Goal: Task Accomplishment & Management: Manage account settings

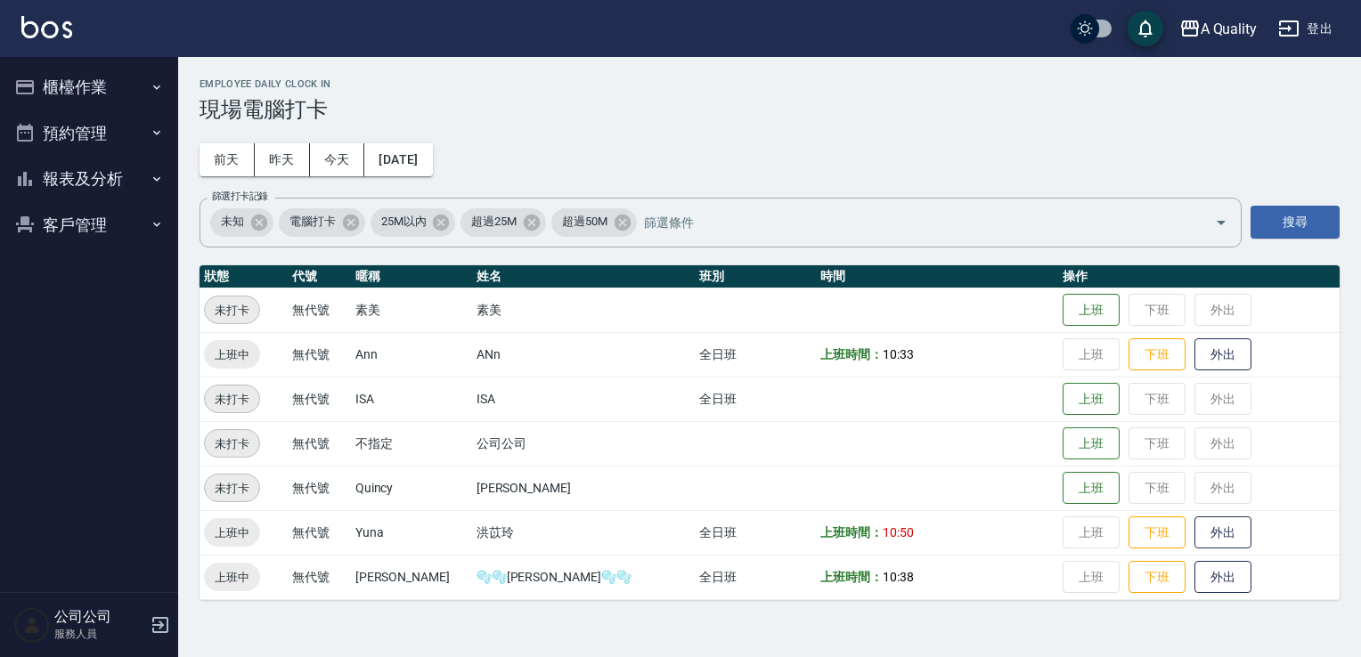
click at [40, 132] on button "預約管理" at bounding box center [89, 133] width 164 height 46
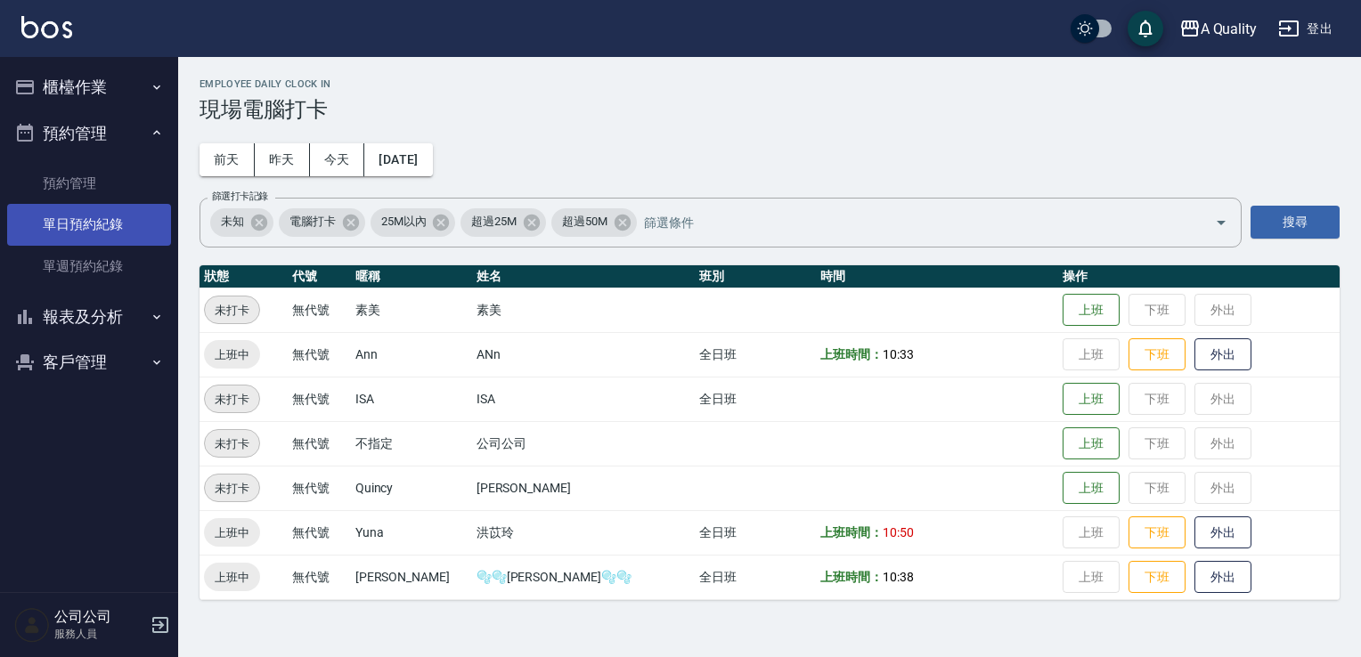
drag, startPoint x: 111, startPoint y: 219, endPoint x: 105, endPoint y: 227, distance: 10.2
click at [110, 219] on link "單日預約紀錄" at bounding box center [89, 224] width 164 height 41
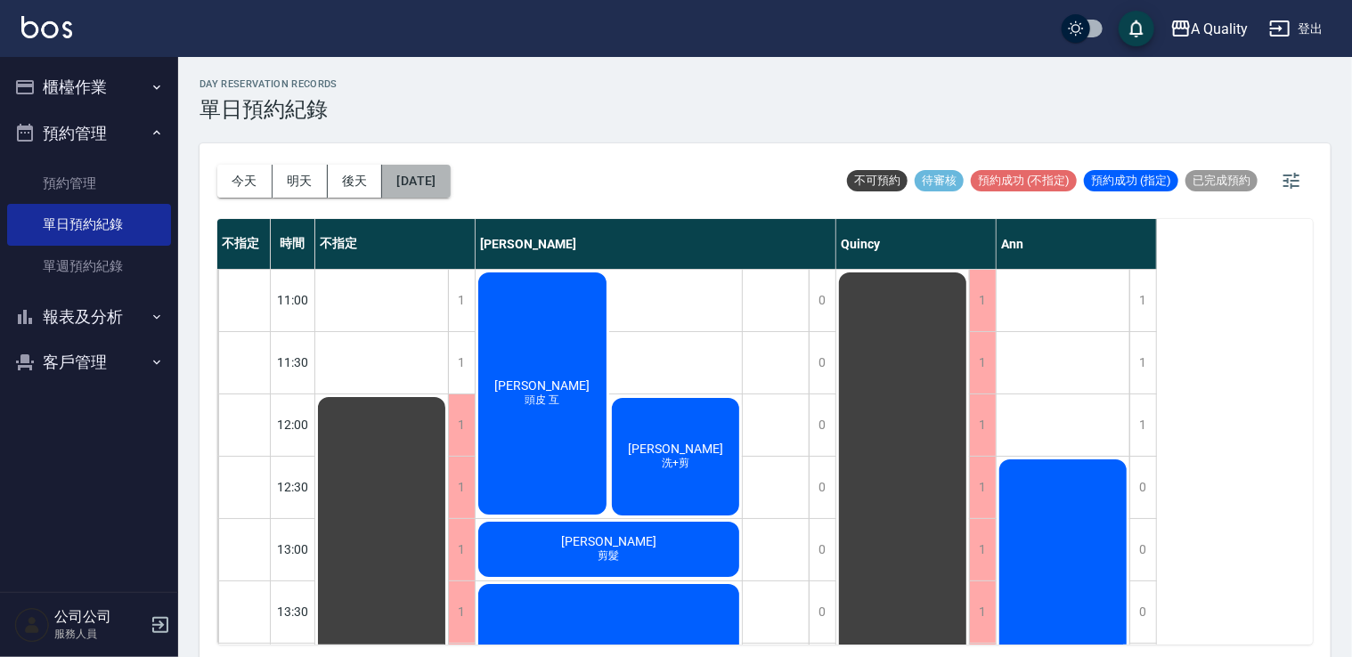
click at [450, 186] on button "[DATE]" at bounding box center [416, 181] width 68 height 33
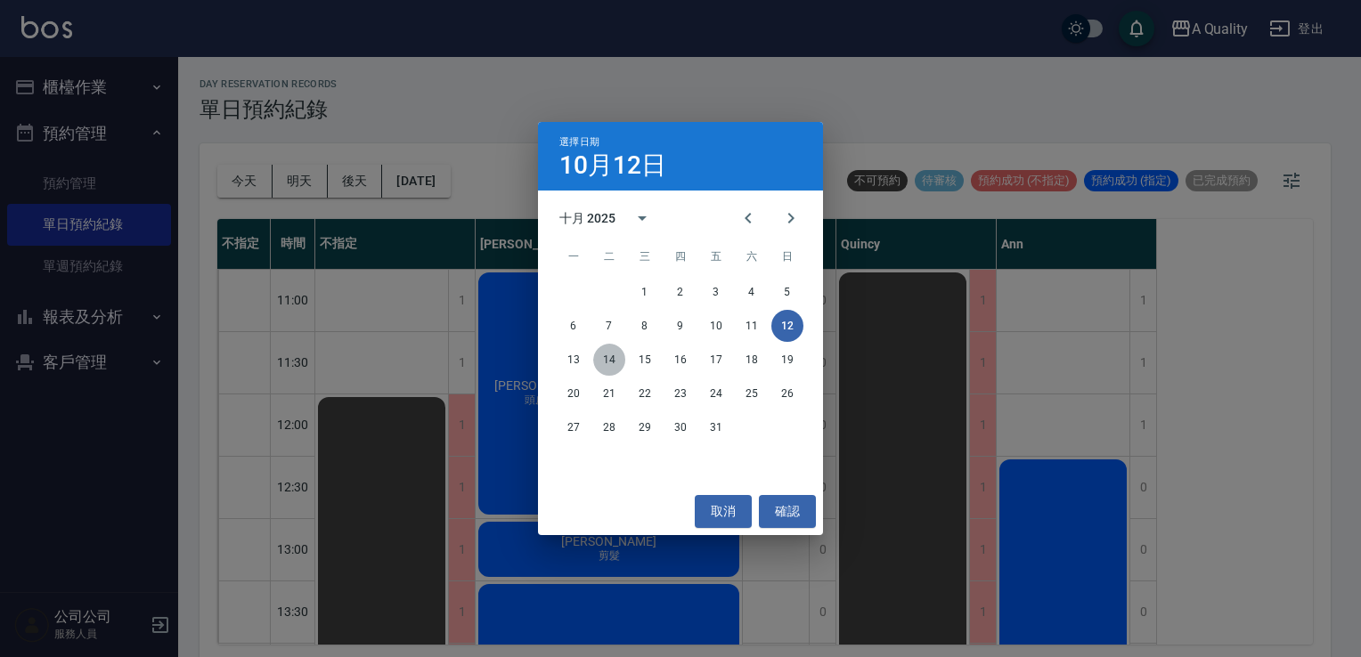
click at [603, 362] on button "14" at bounding box center [609, 360] width 32 height 32
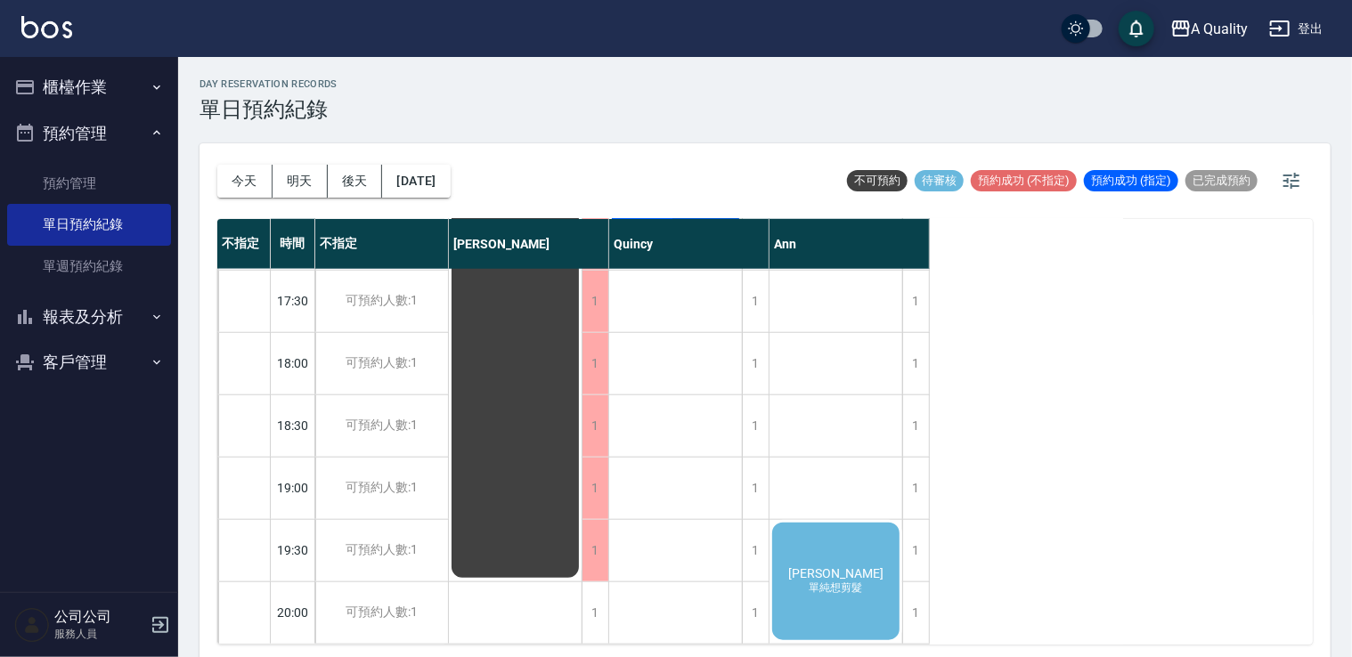
click at [849, 546] on div "[PERSON_NAME]想剪髮" at bounding box center [836, 581] width 133 height 123
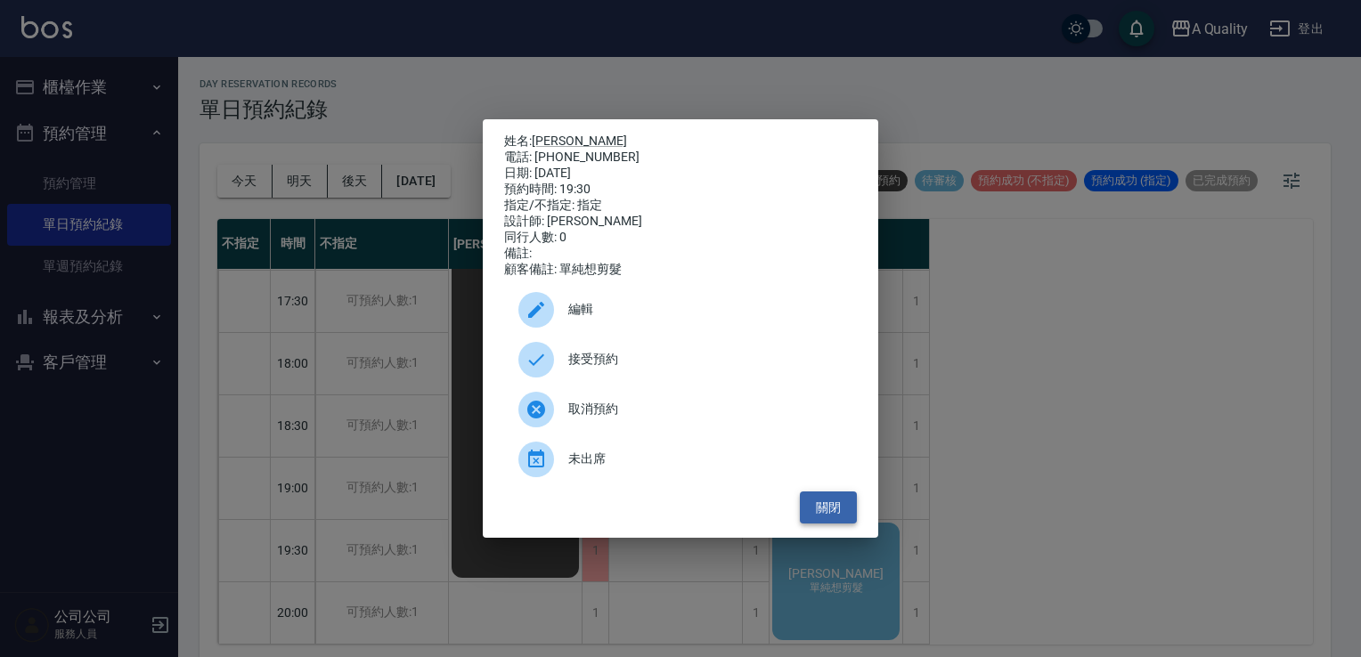
drag, startPoint x: 837, startPoint y: 515, endPoint x: 796, endPoint y: 494, distance: 45.8
click at [837, 515] on button "關閉" at bounding box center [828, 508] width 57 height 33
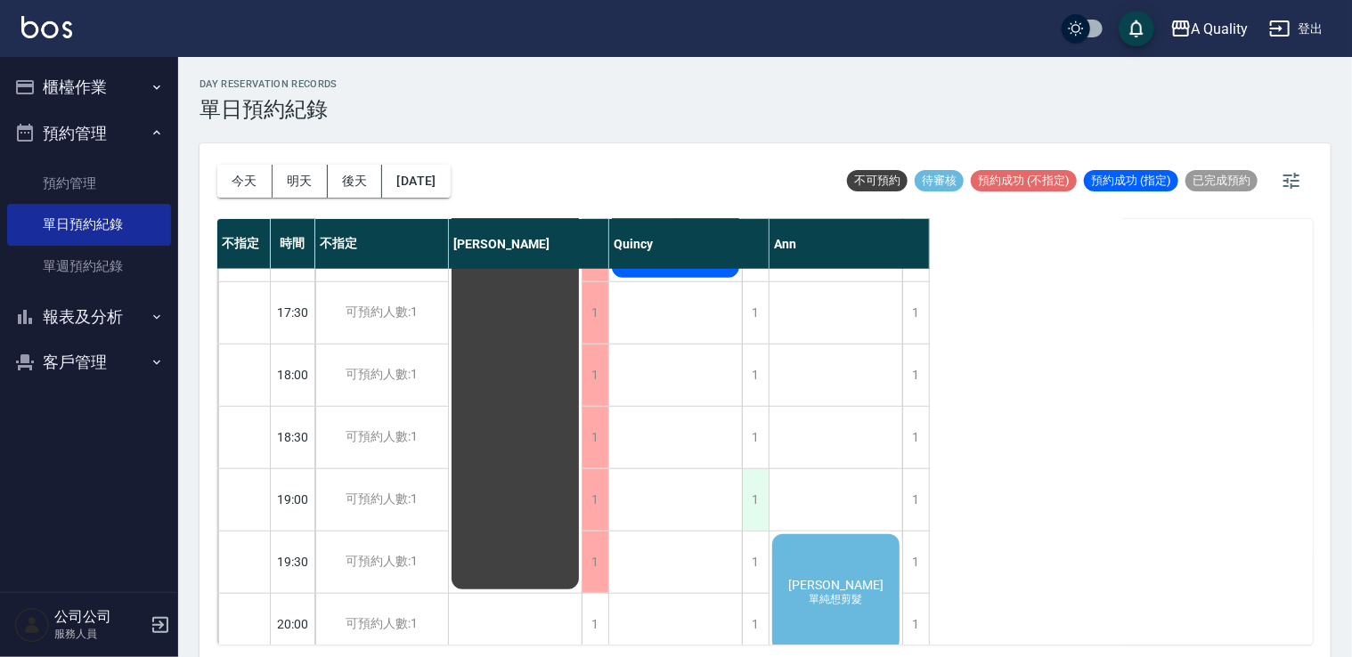
scroll to position [822, 0]
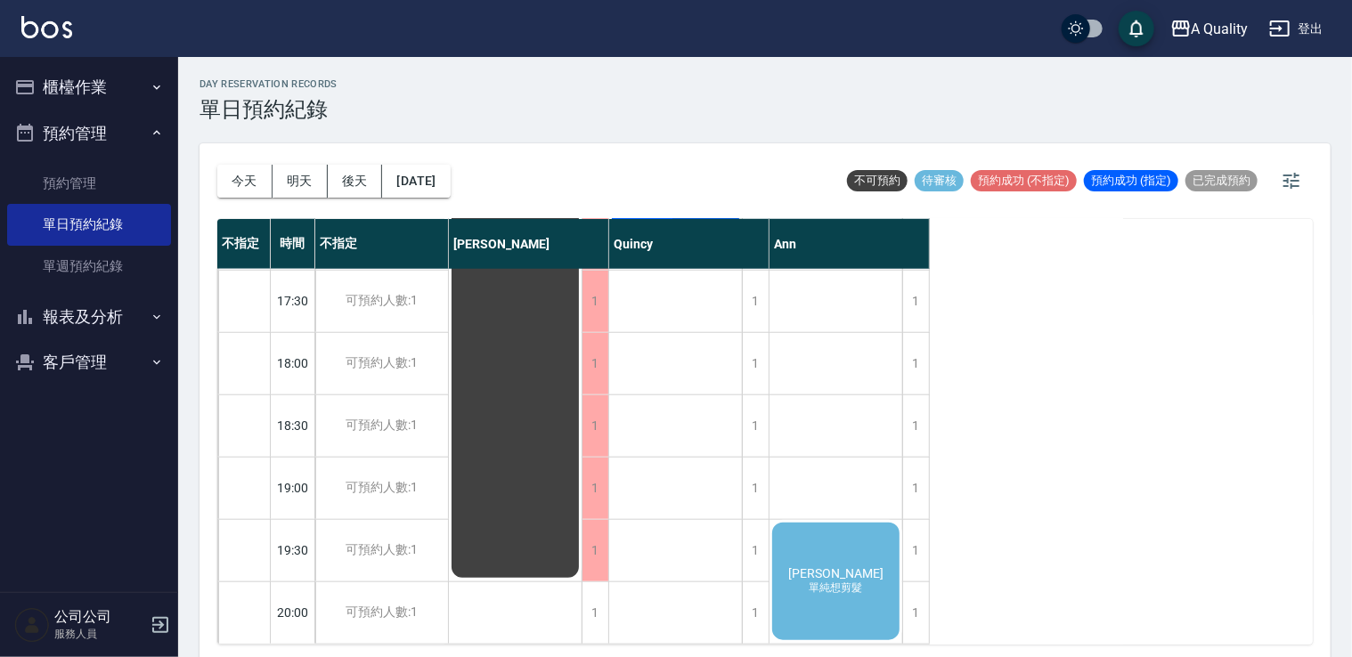
click at [864, 538] on div "[PERSON_NAME]想剪髮" at bounding box center [836, 581] width 133 height 123
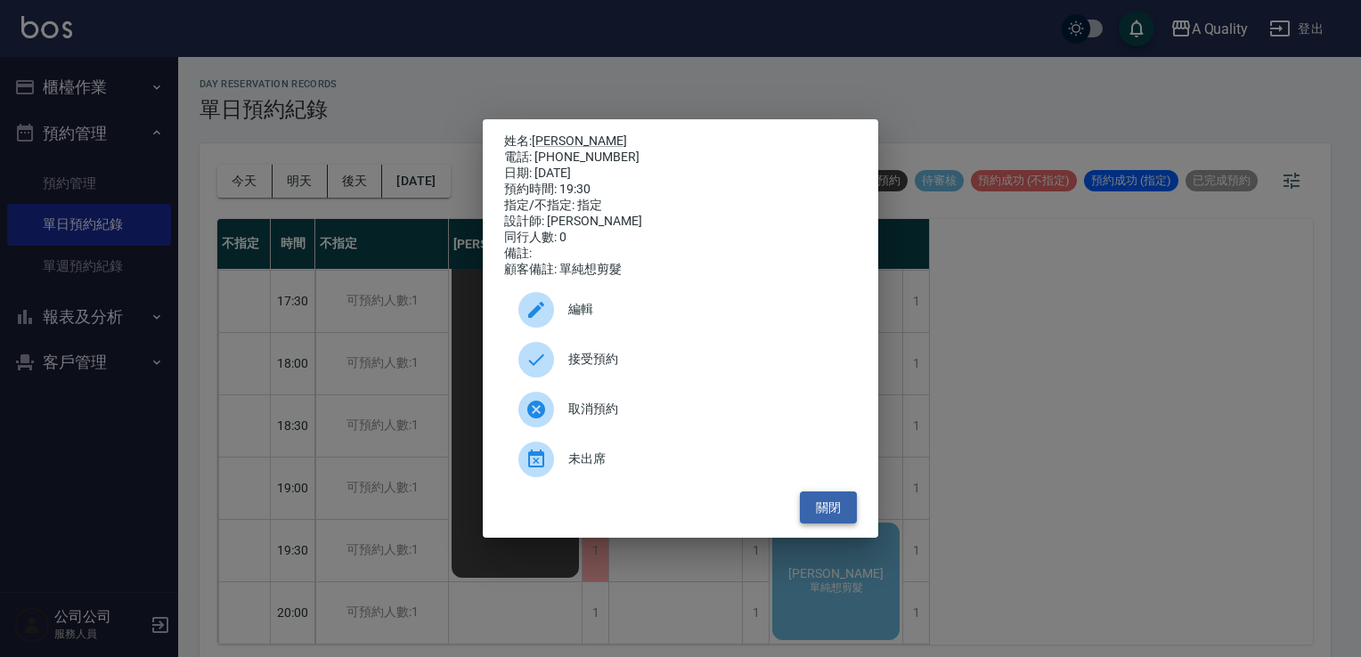
click at [845, 521] on button "關閉" at bounding box center [828, 508] width 57 height 33
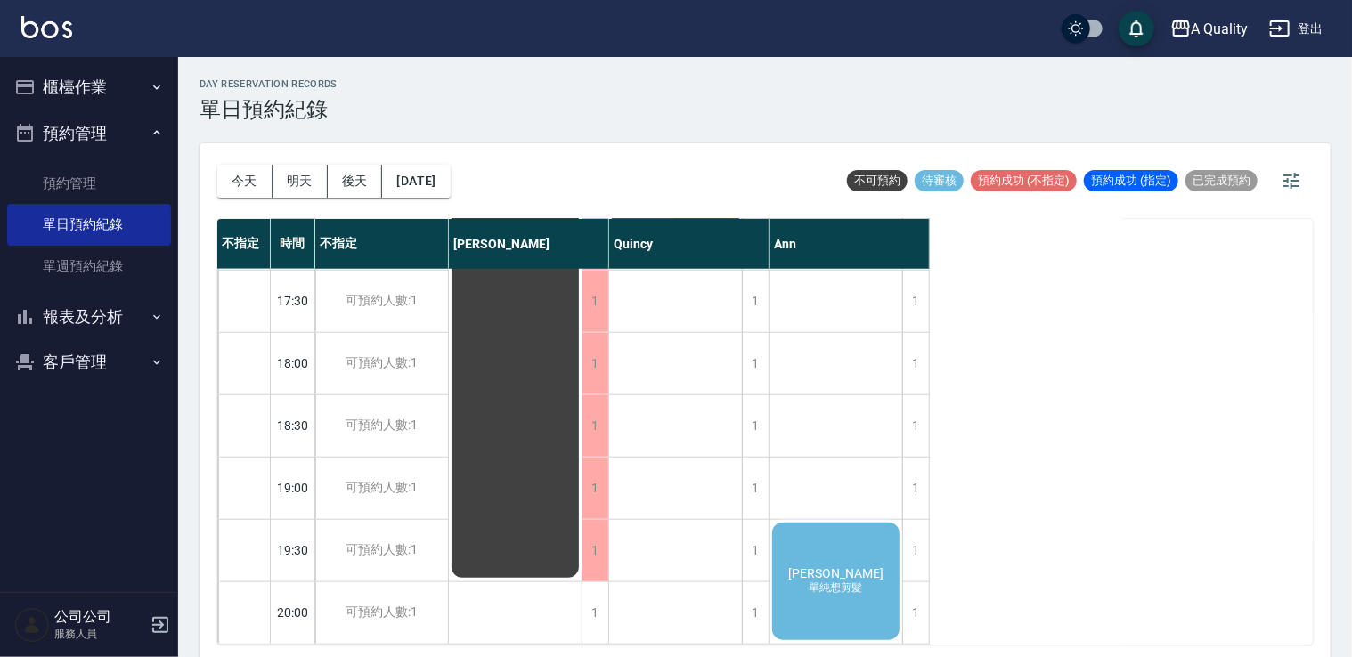
click at [845, 530] on div "[PERSON_NAME]想剪髮" at bounding box center [836, 581] width 133 height 123
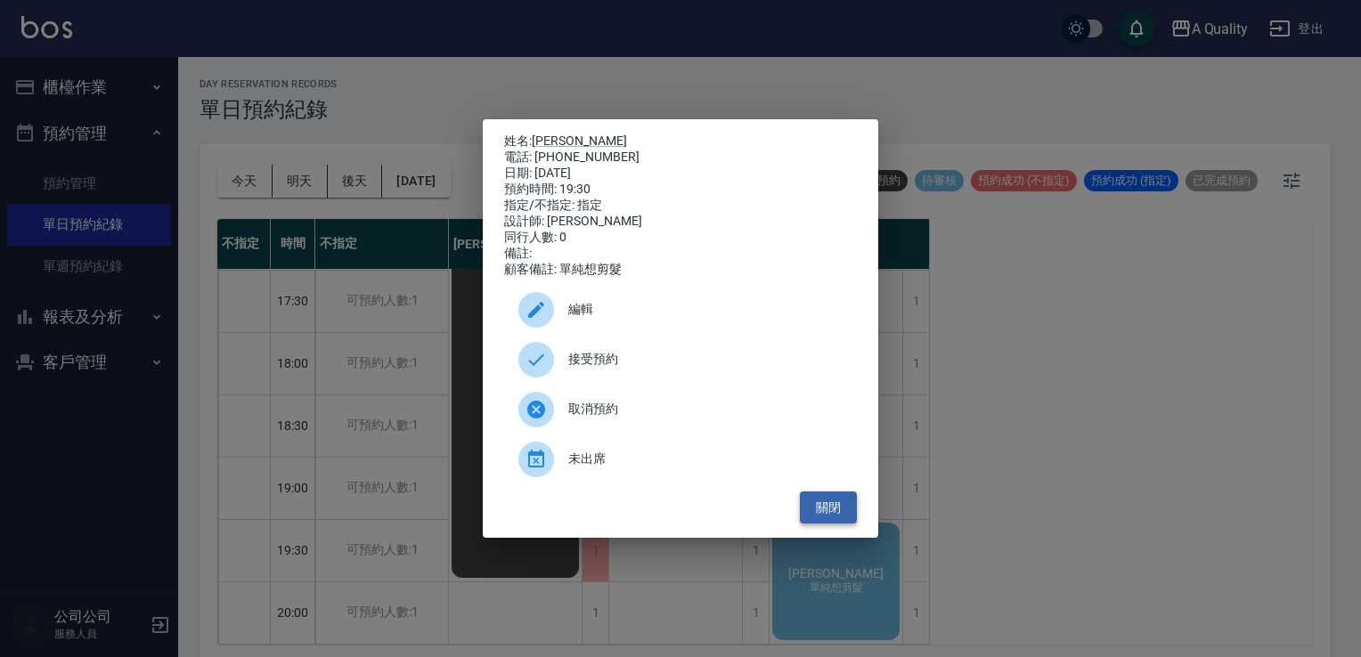
click at [828, 515] on button "關閉" at bounding box center [828, 508] width 57 height 33
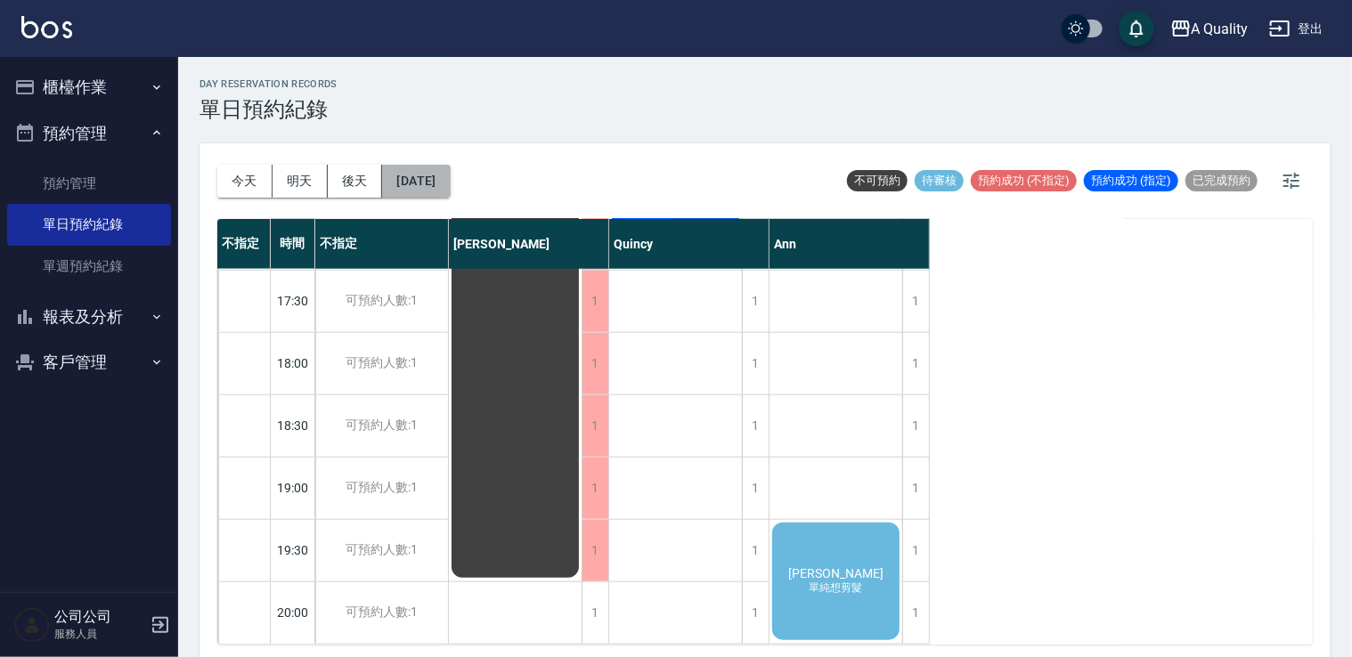
click at [450, 181] on button "[DATE]" at bounding box center [416, 181] width 68 height 33
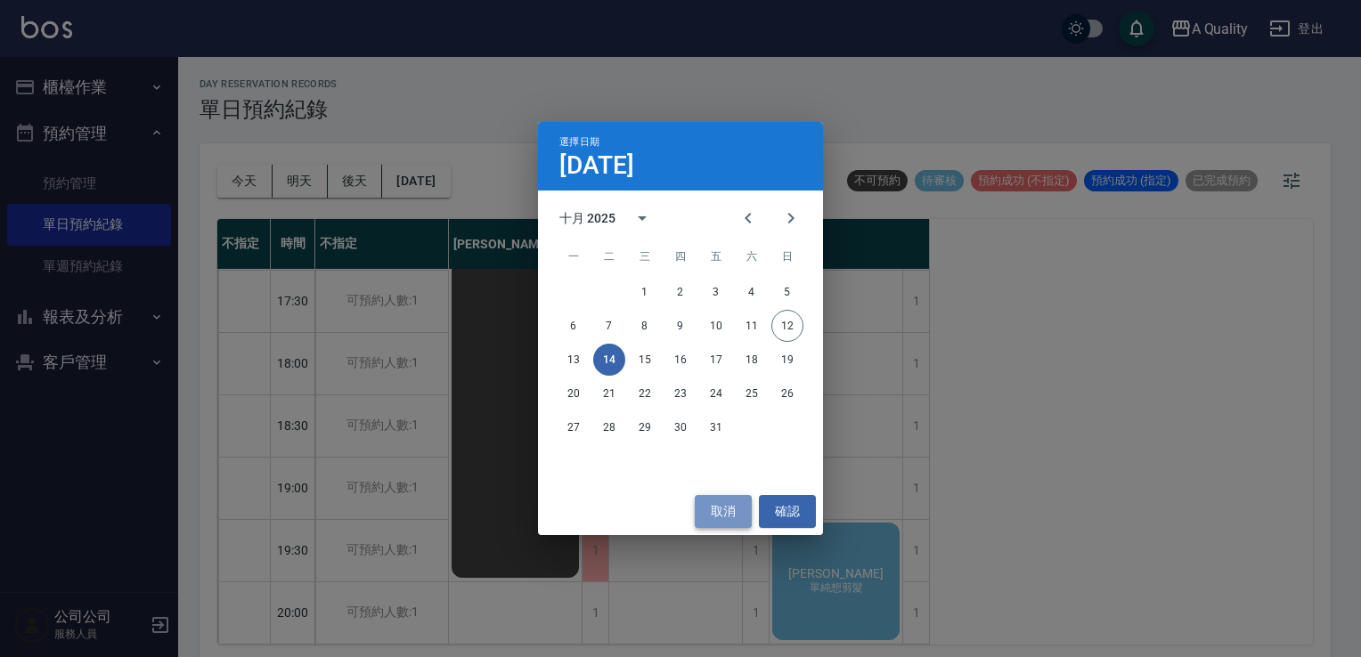
click at [731, 515] on button "取消" at bounding box center [723, 511] width 57 height 33
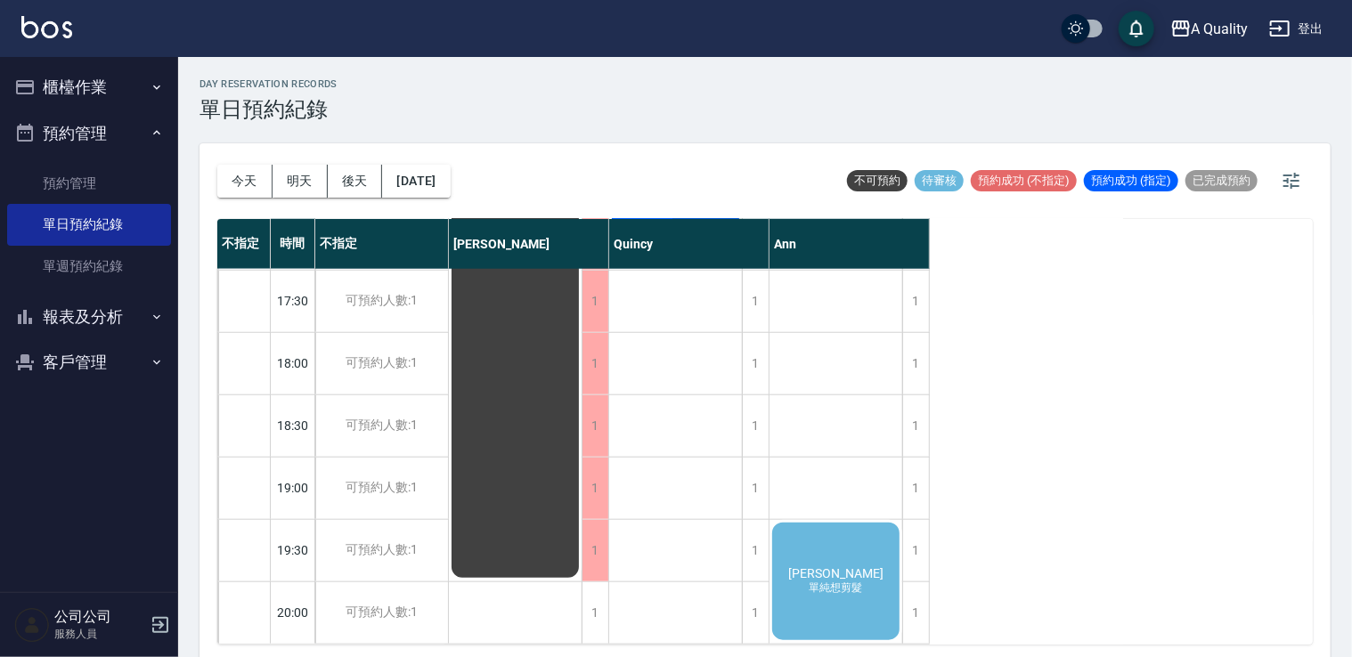
click at [469, 535] on div "排休" at bounding box center [515, 20] width 133 height 1121
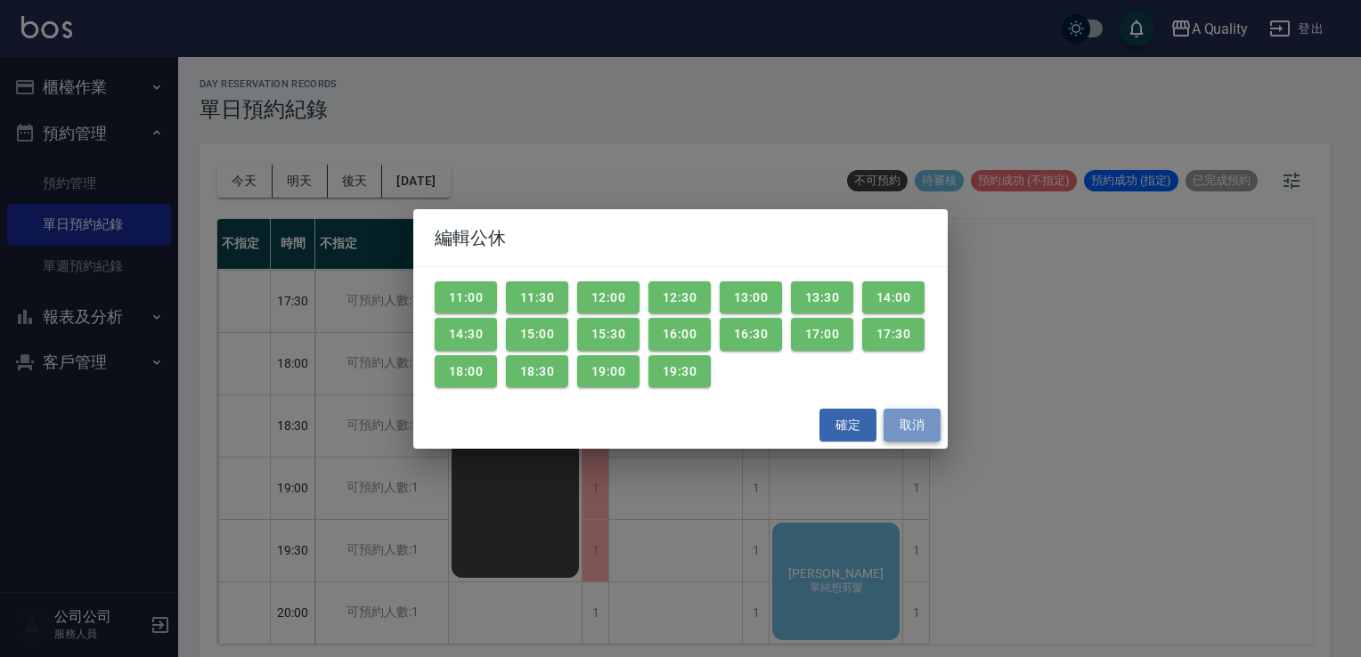
click at [890, 429] on button "取消" at bounding box center [912, 425] width 57 height 33
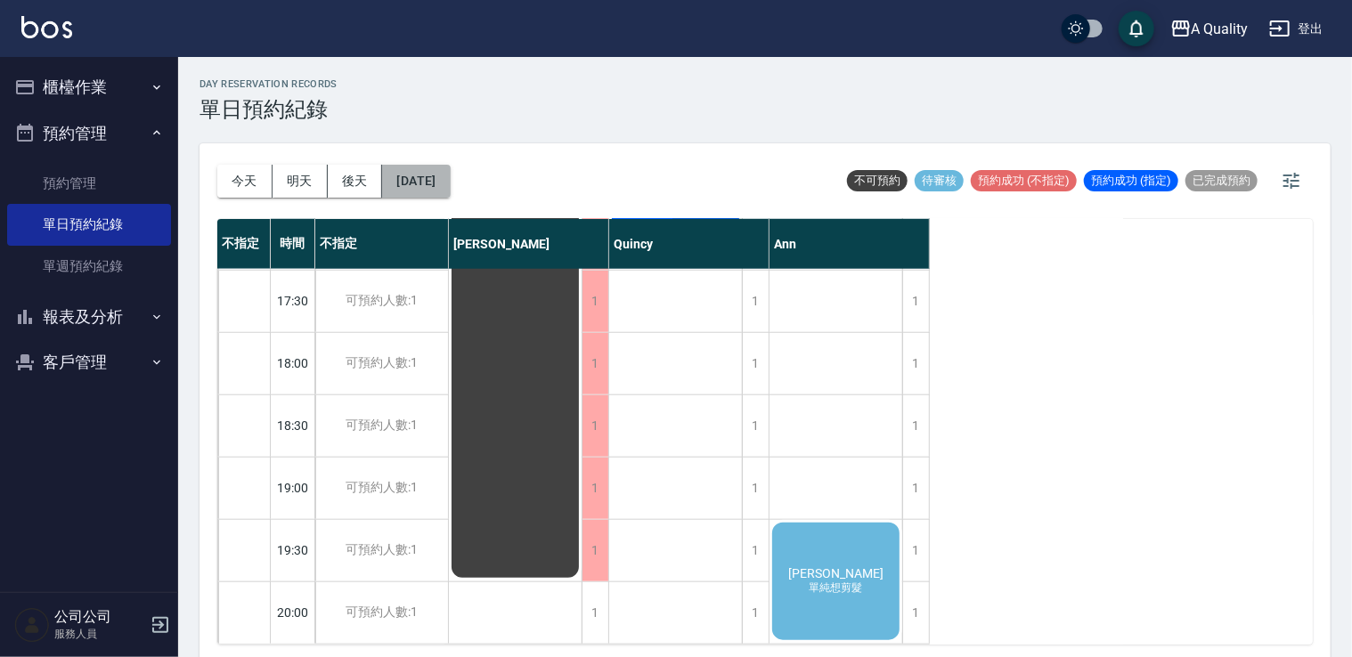
click at [442, 183] on button "[DATE]" at bounding box center [416, 181] width 68 height 33
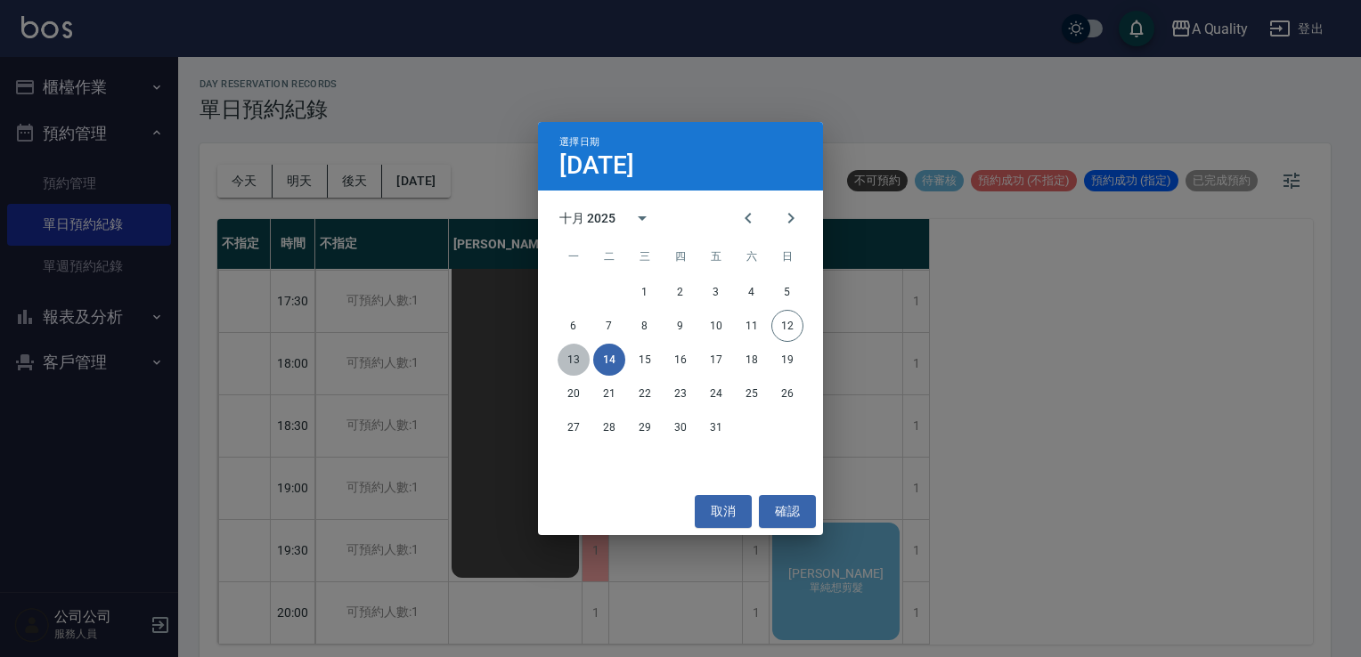
click at [565, 360] on button "13" at bounding box center [574, 360] width 32 height 32
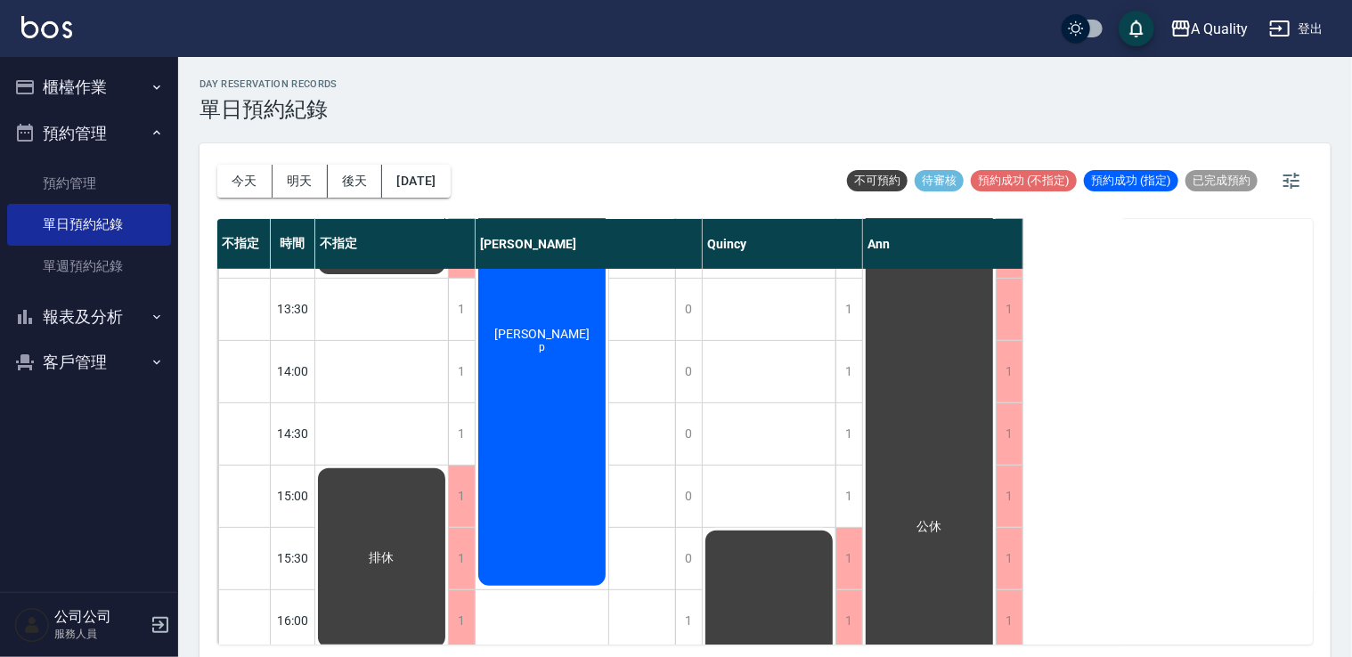
scroll to position [225, 0]
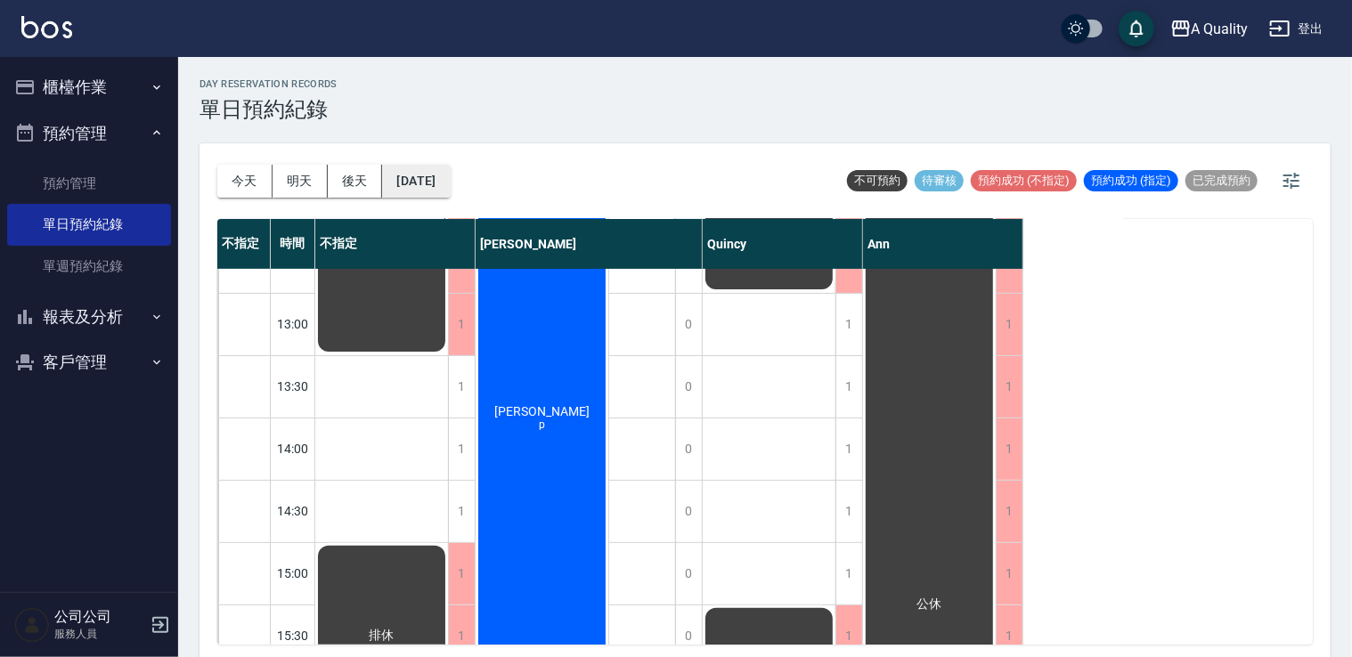
click at [450, 189] on button "[DATE]" at bounding box center [416, 181] width 68 height 33
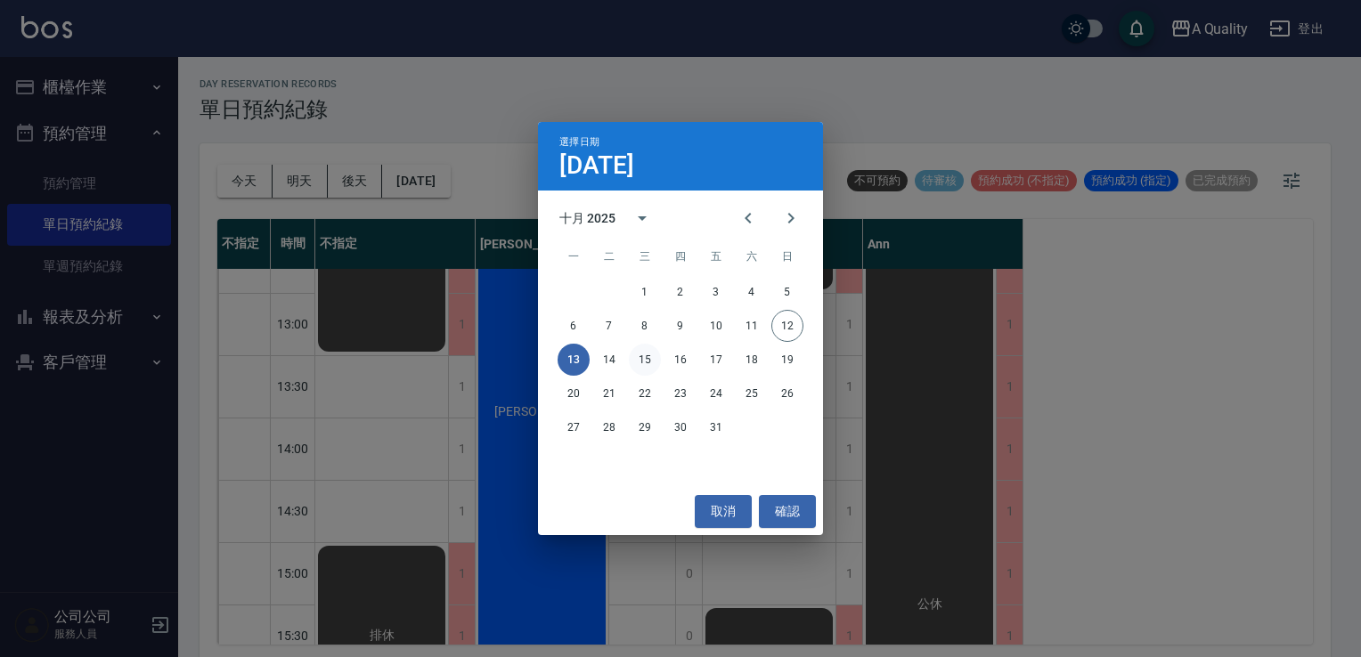
click at [645, 361] on button "15" at bounding box center [645, 360] width 32 height 32
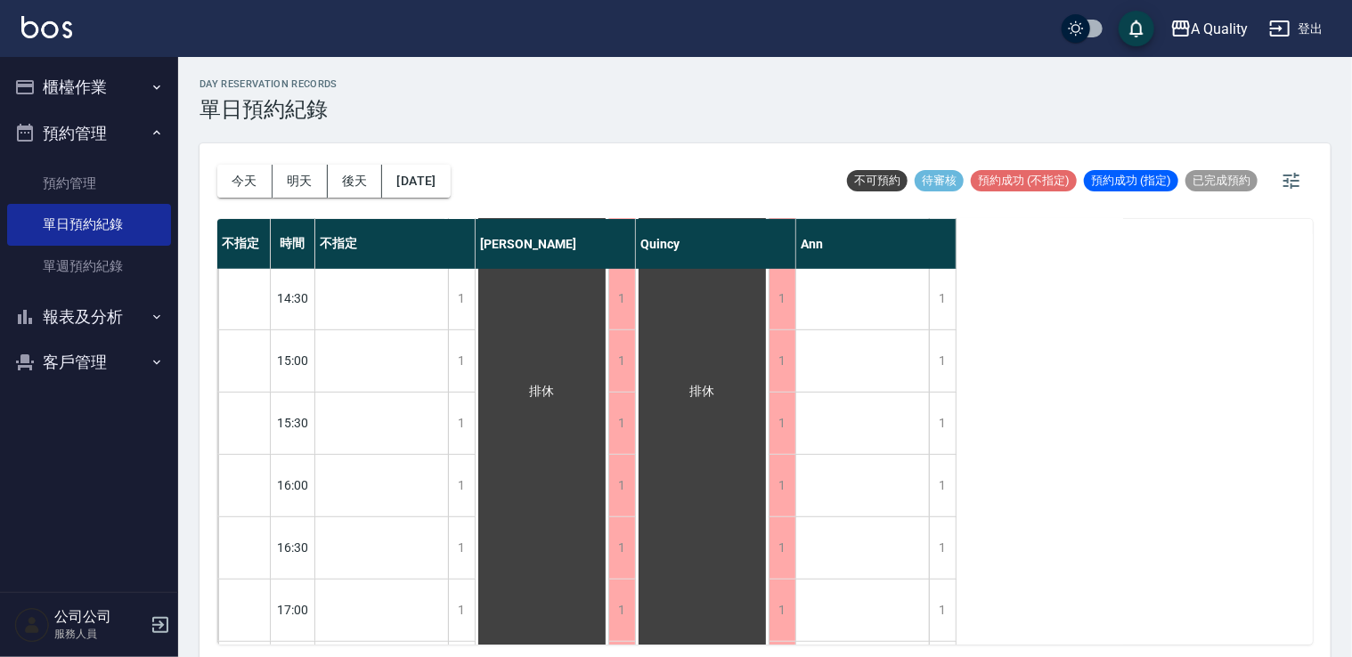
scroll to position [445, 0]
click at [450, 184] on button "[DATE]" at bounding box center [416, 181] width 68 height 33
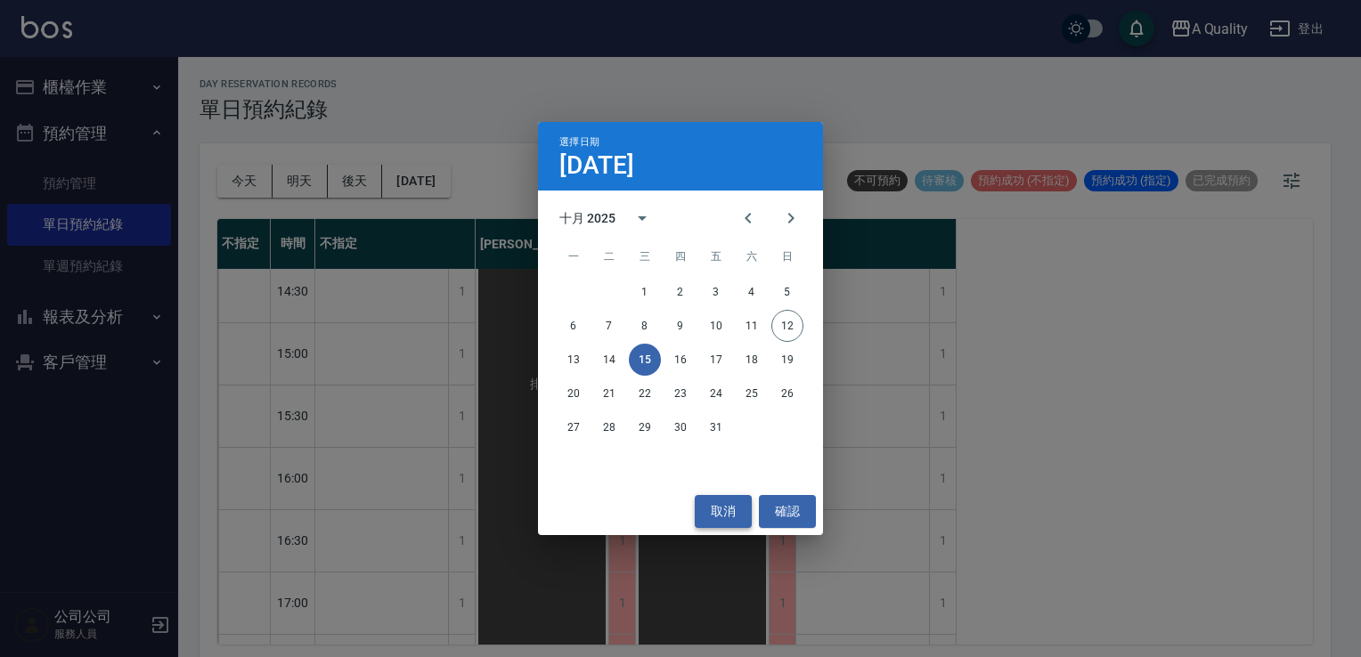
click at [724, 511] on button "取消" at bounding box center [723, 511] width 57 height 33
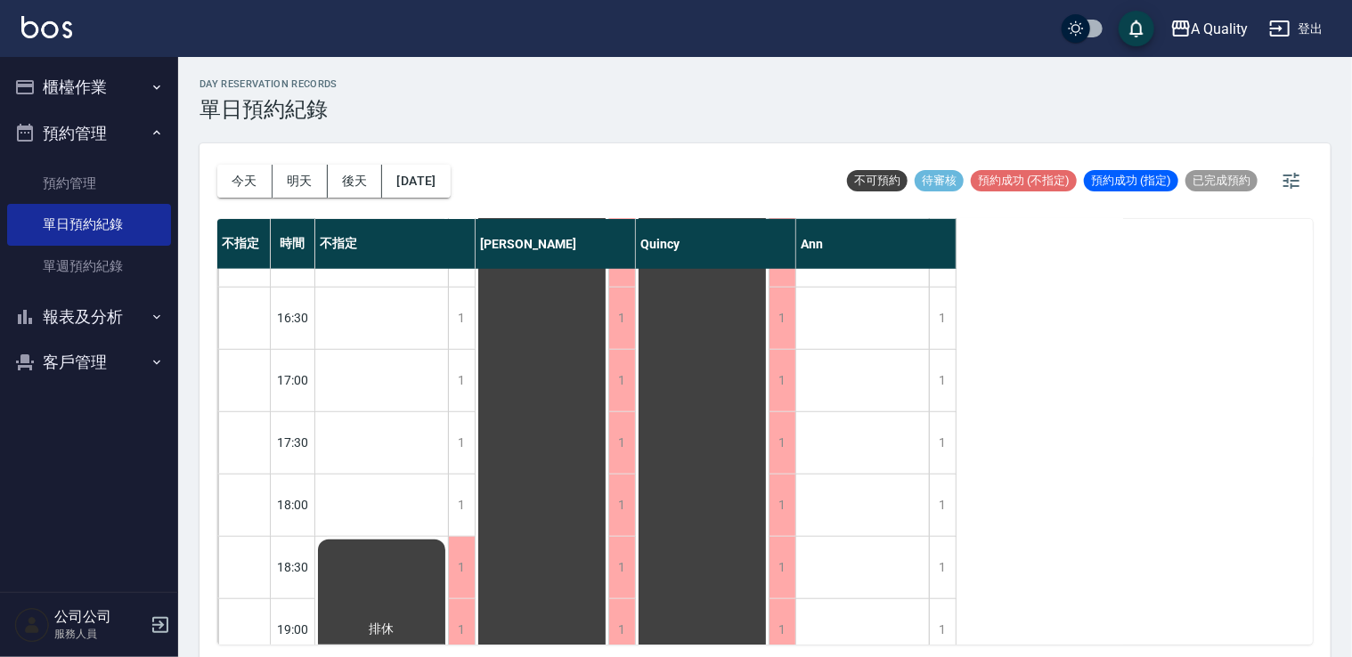
scroll to position [760, 0]
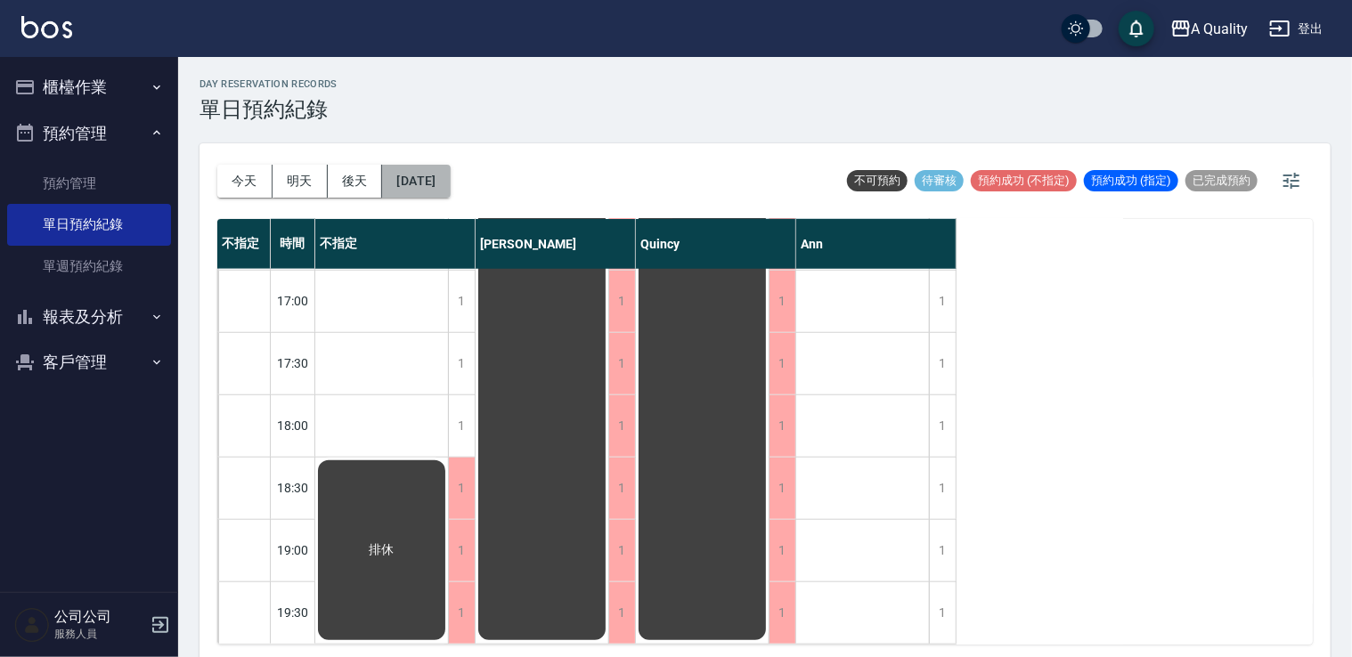
click at [450, 176] on button "[DATE]" at bounding box center [416, 181] width 68 height 33
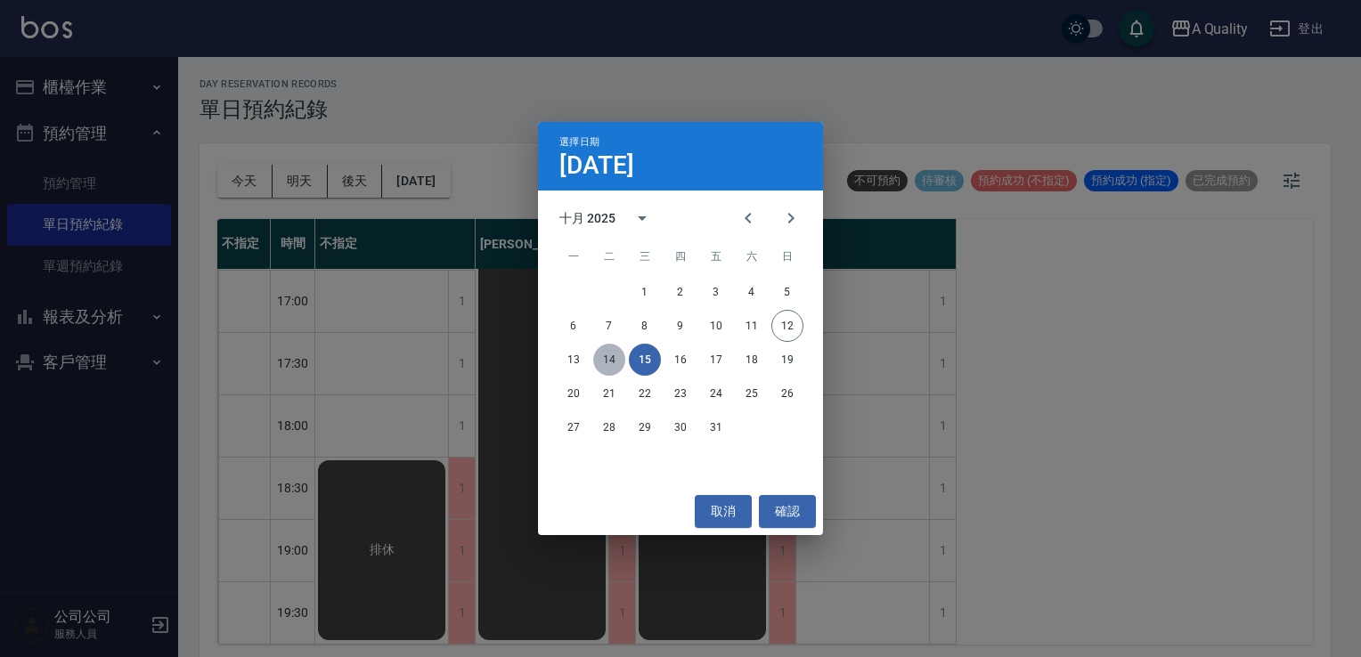
click at [607, 366] on button "14" at bounding box center [609, 360] width 32 height 32
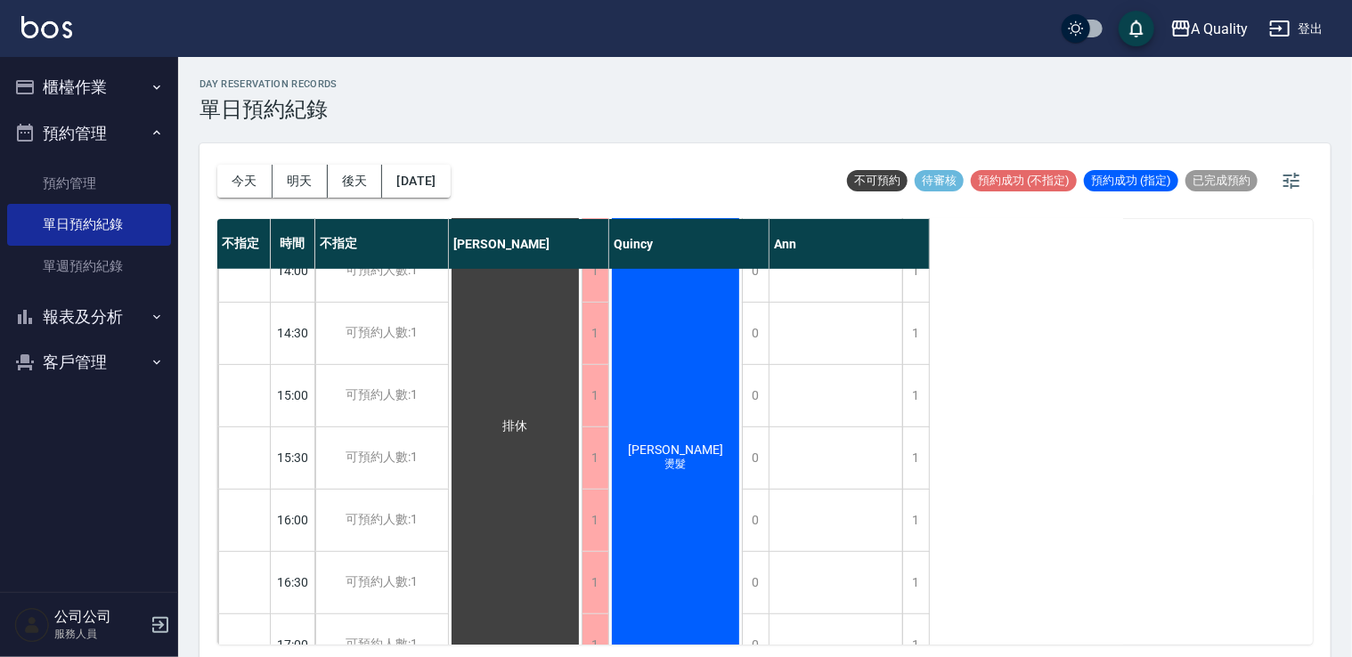
scroll to position [822, 0]
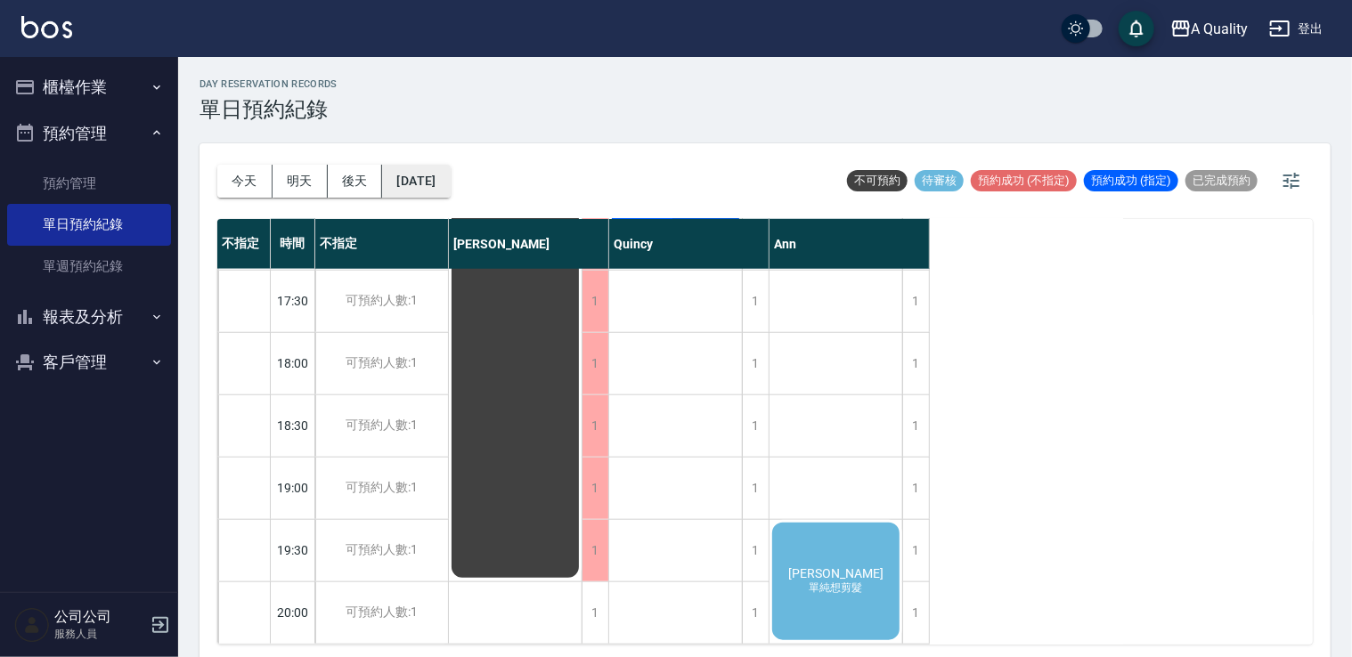
click at [434, 176] on button "[DATE]" at bounding box center [416, 181] width 68 height 33
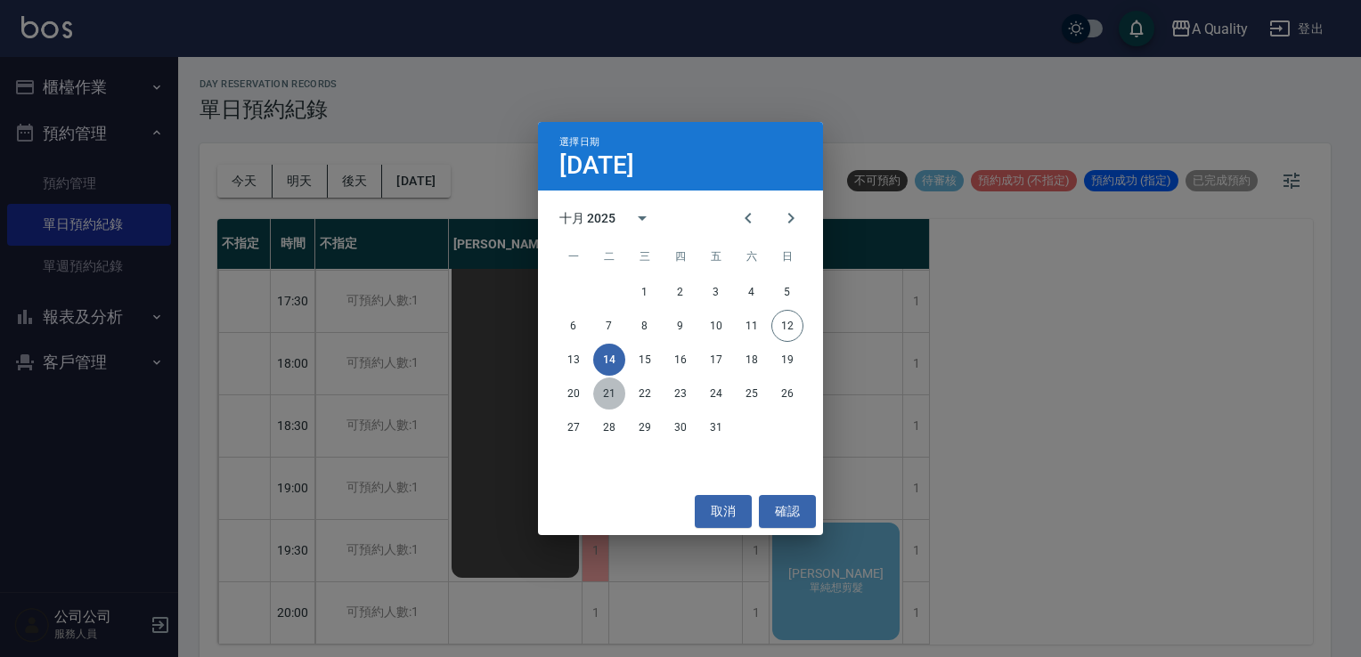
click at [600, 389] on button "21" at bounding box center [609, 394] width 32 height 32
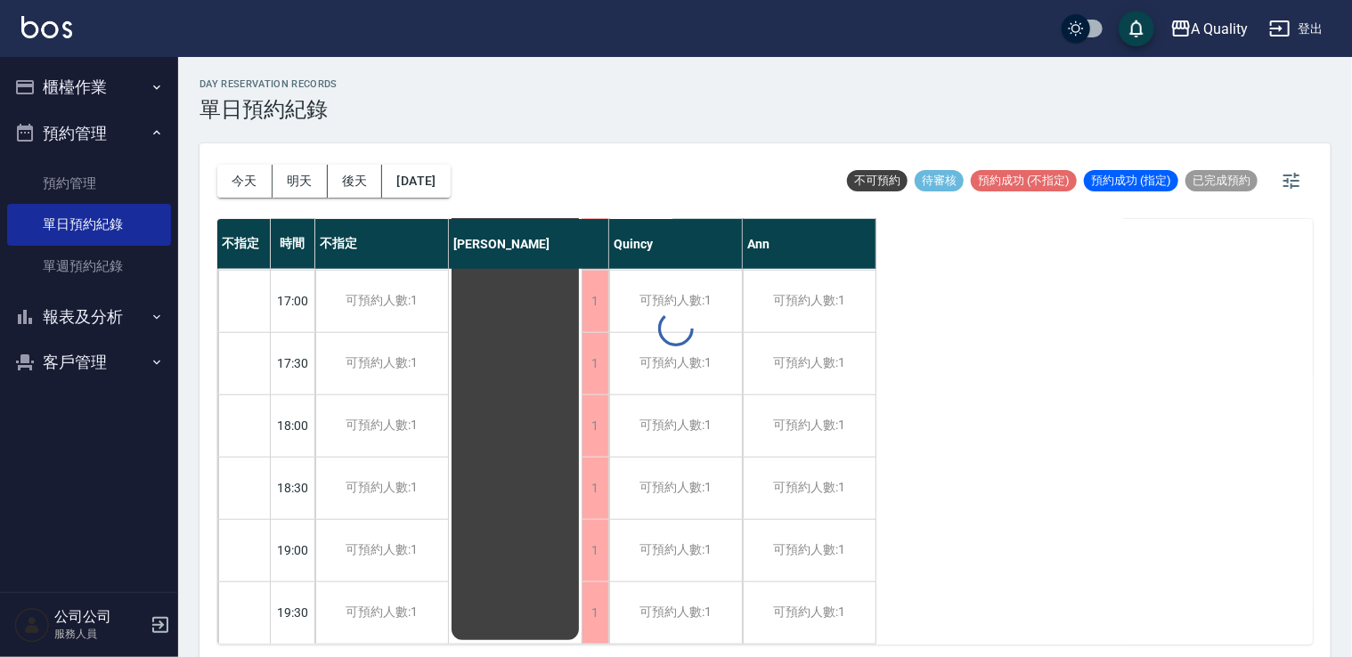
scroll to position [760, 0]
click at [450, 180] on button "[DATE]" at bounding box center [416, 181] width 68 height 33
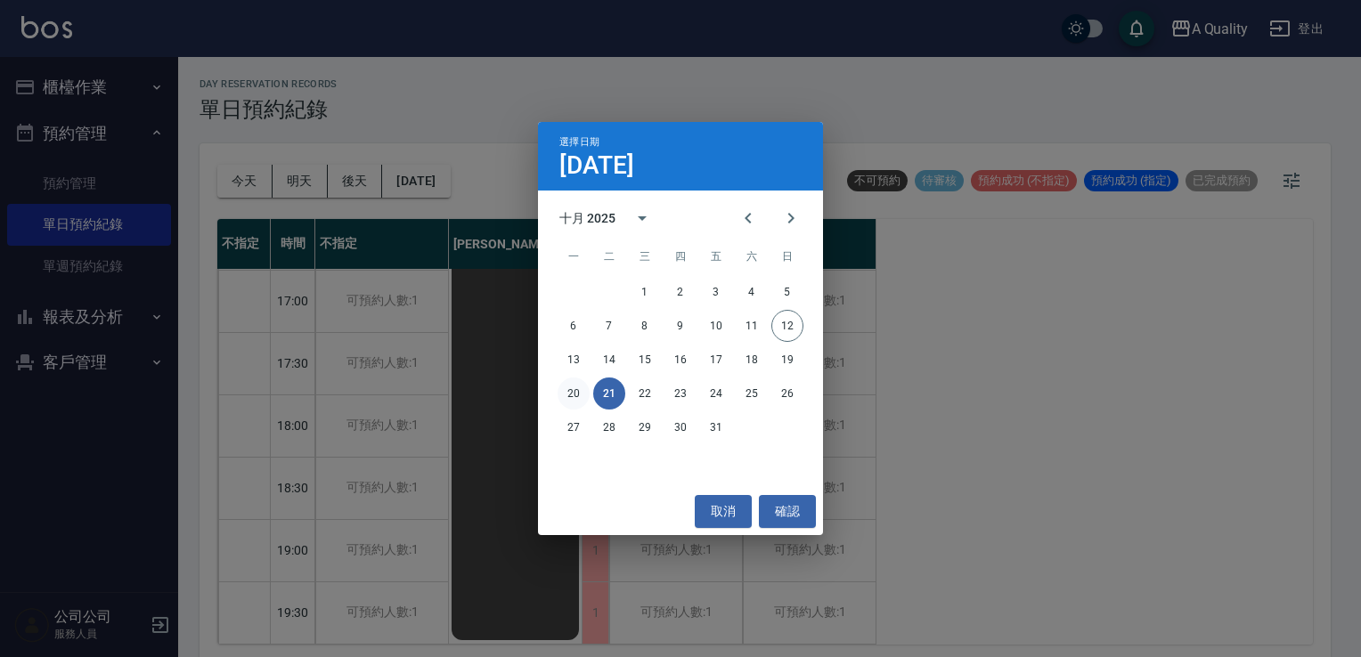
click at [576, 394] on button "20" at bounding box center [574, 394] width 32 height 32
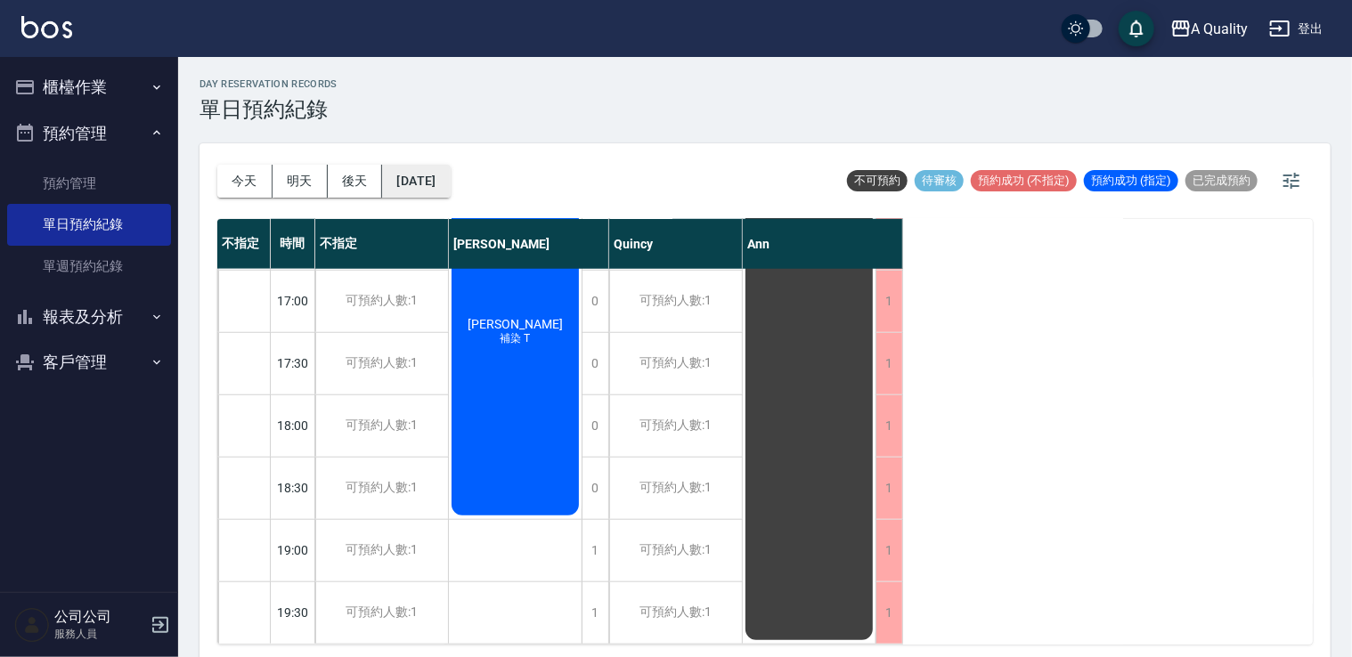
click at [450, 177] on button "[DATE]" at bounding box center [416, 181] width 68 height 33
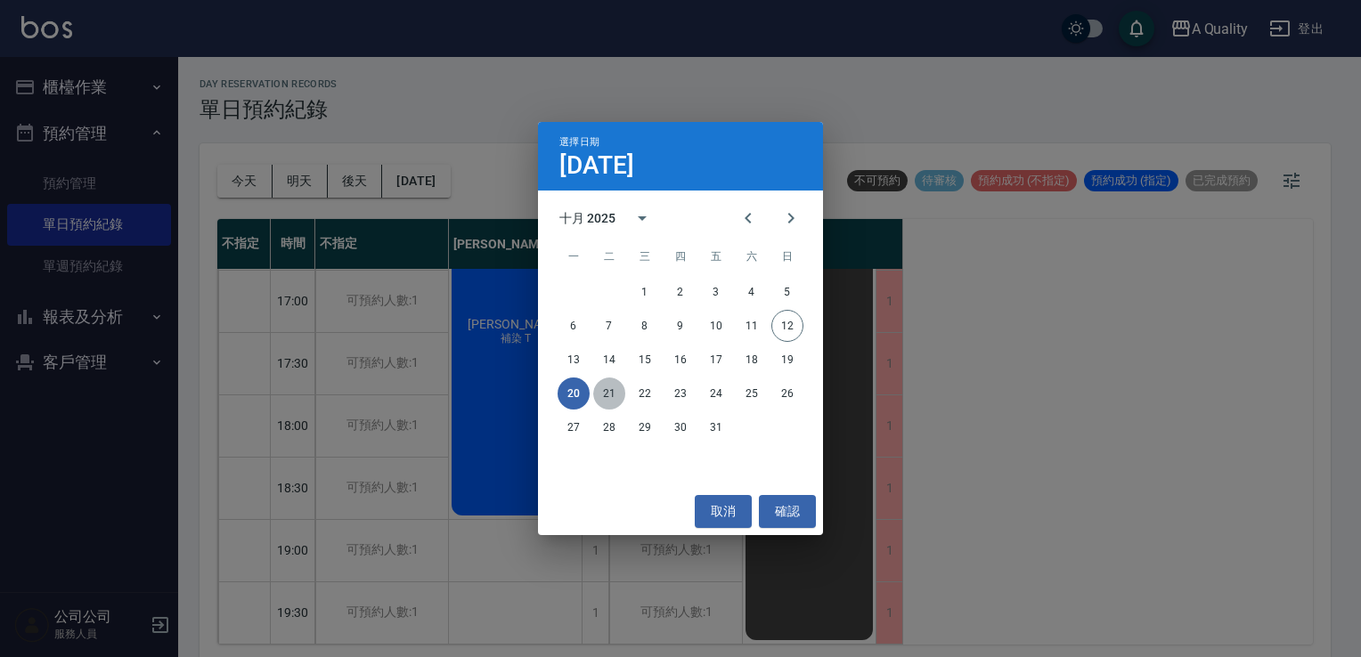
click at [608, 393] on button "21" at bounding box center [609, 394] width 32 height 32
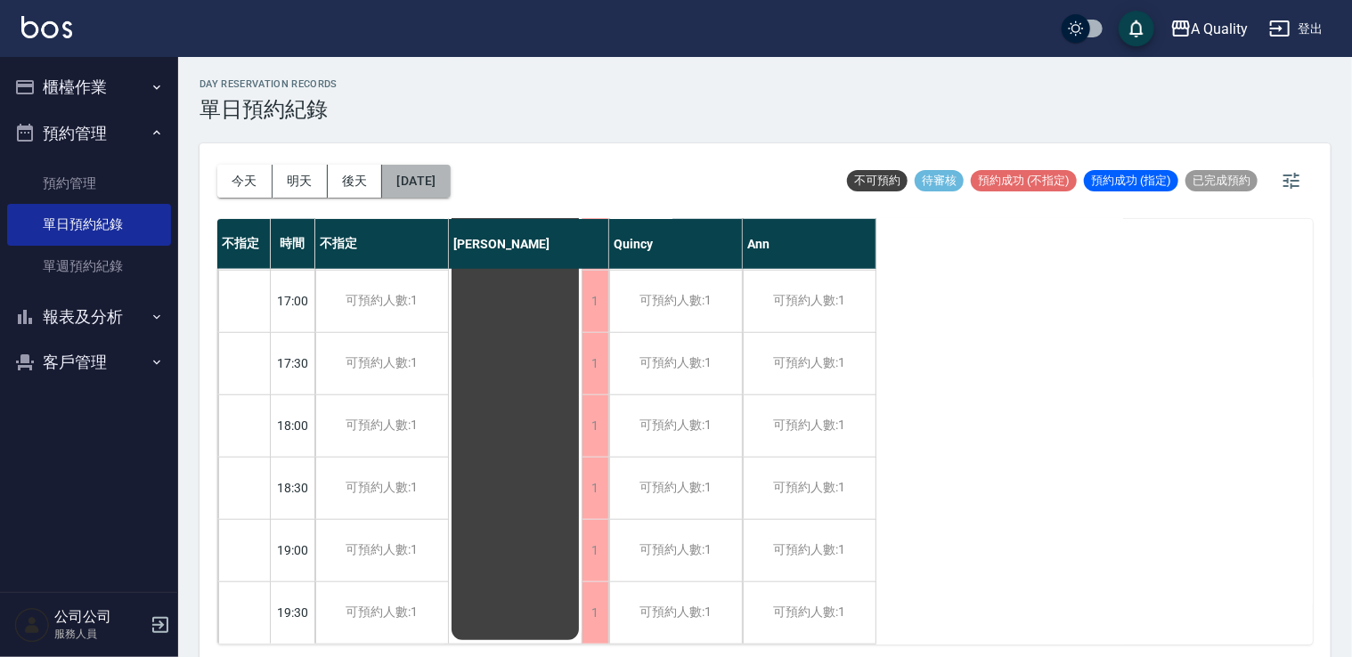
click at [436, 184] on button "[DATE]" at bounding box center [416, 181] width 68 height 33
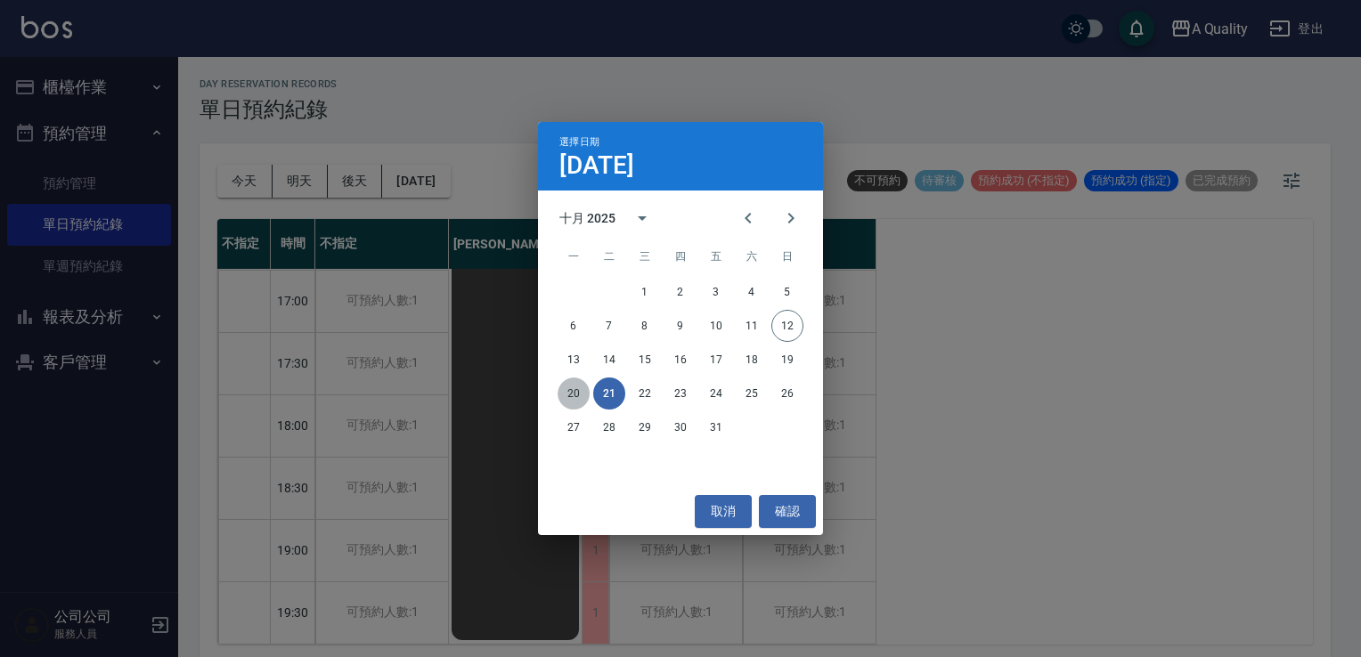
click at [570, 392] on button "20" at bounding box center [574, 394] width 32 height 32
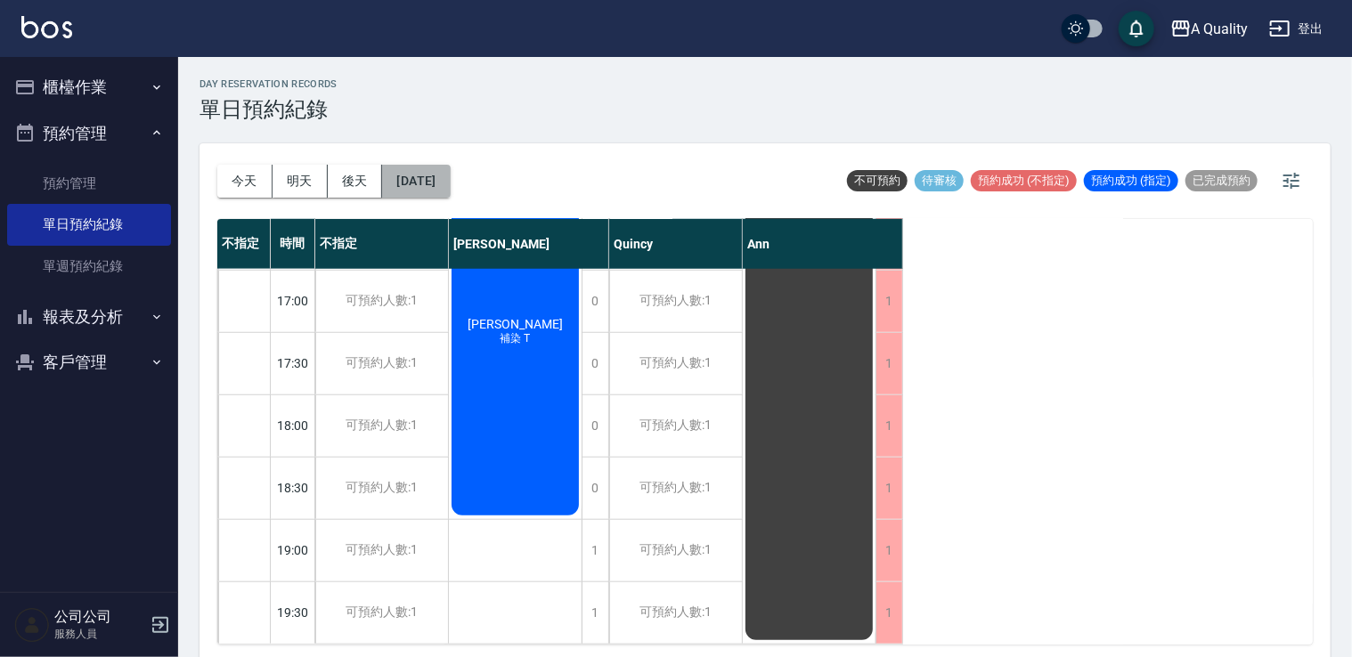
click at [450, 179] on button "[DATE]" at bounding box center [416, 181] width 68 height 33
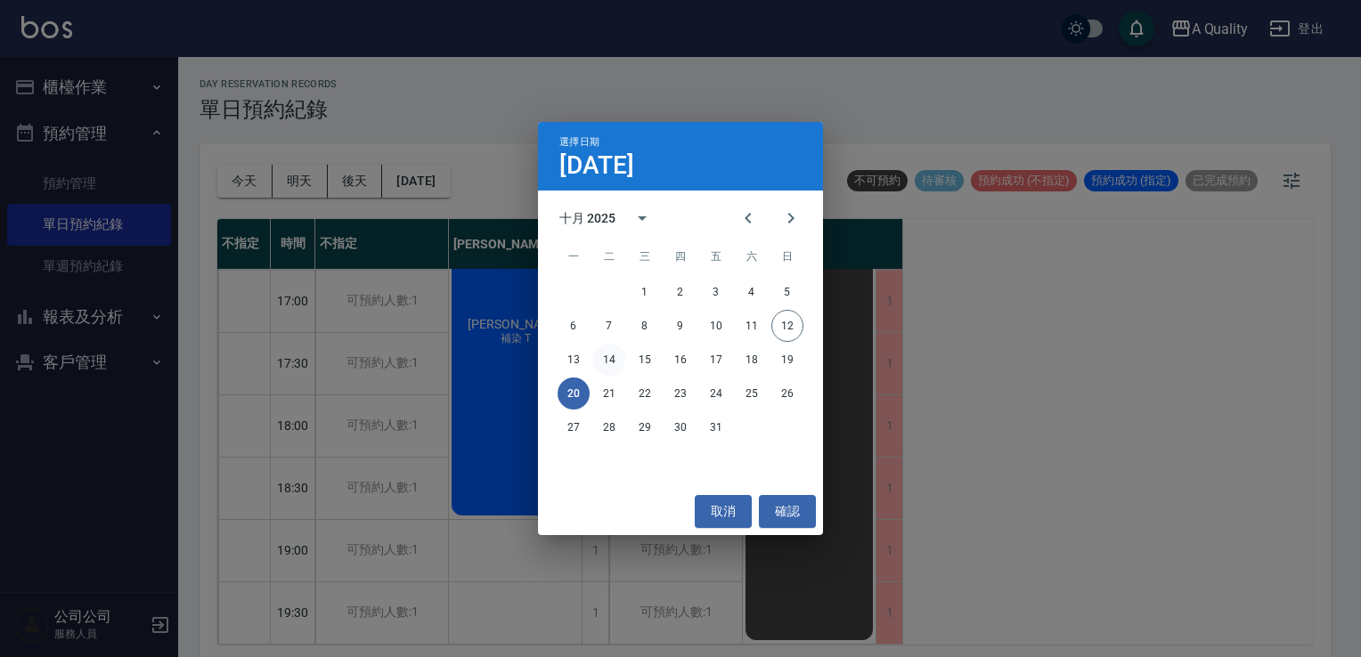
click at [605, 348] on button "14" at bounding box center [609, 360] width 32 height 32
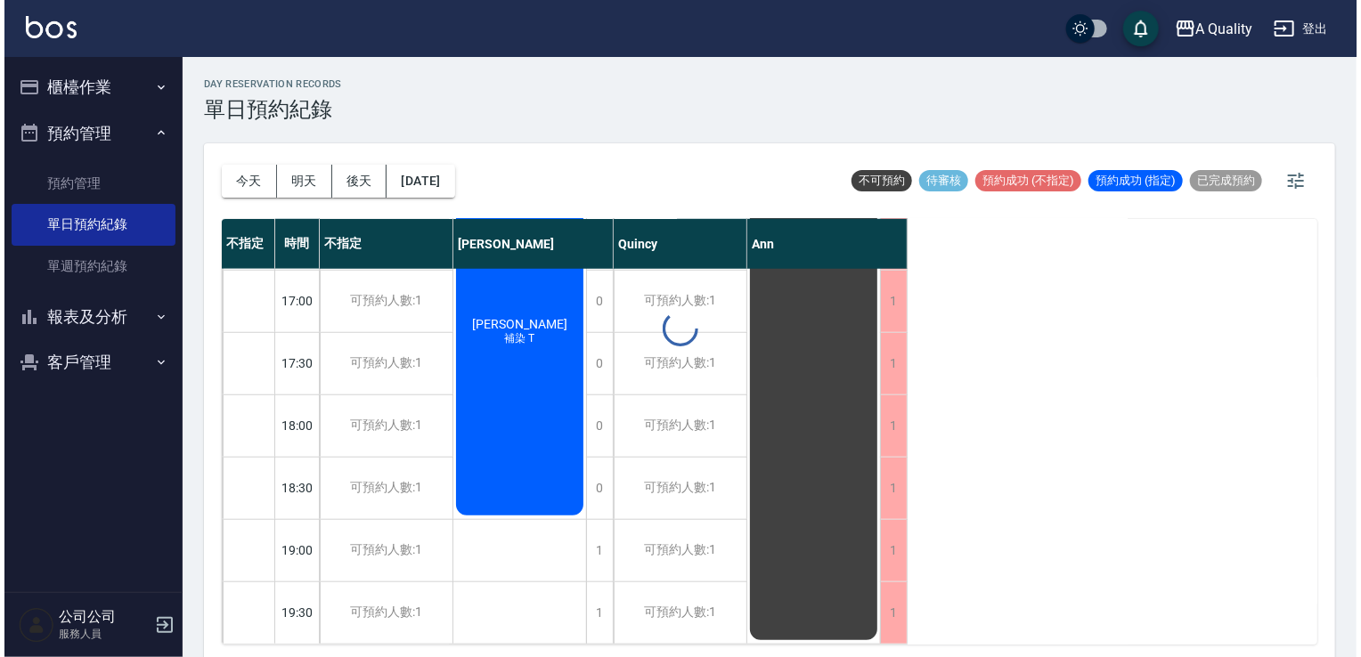
scroll to position [822, 0]
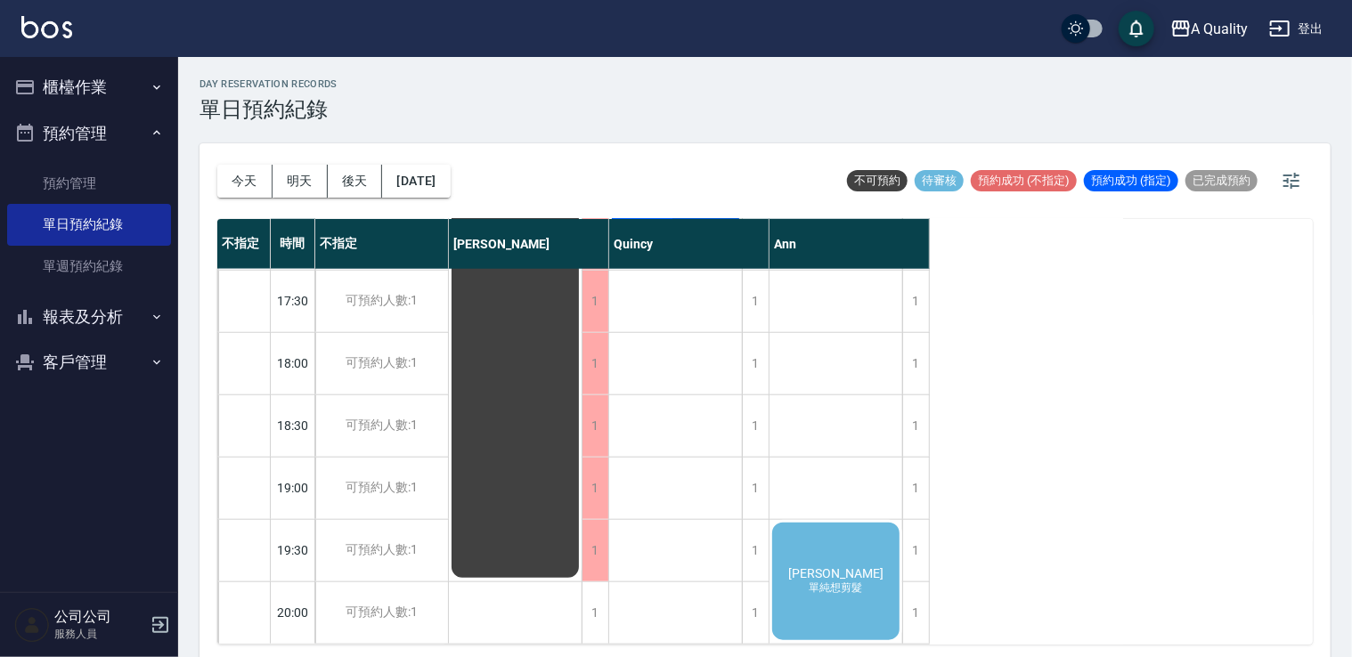
click at [841, 525] on div "[PERSON_NAME]想剪髮" at bounding box center [836, 581] width 133 height 123
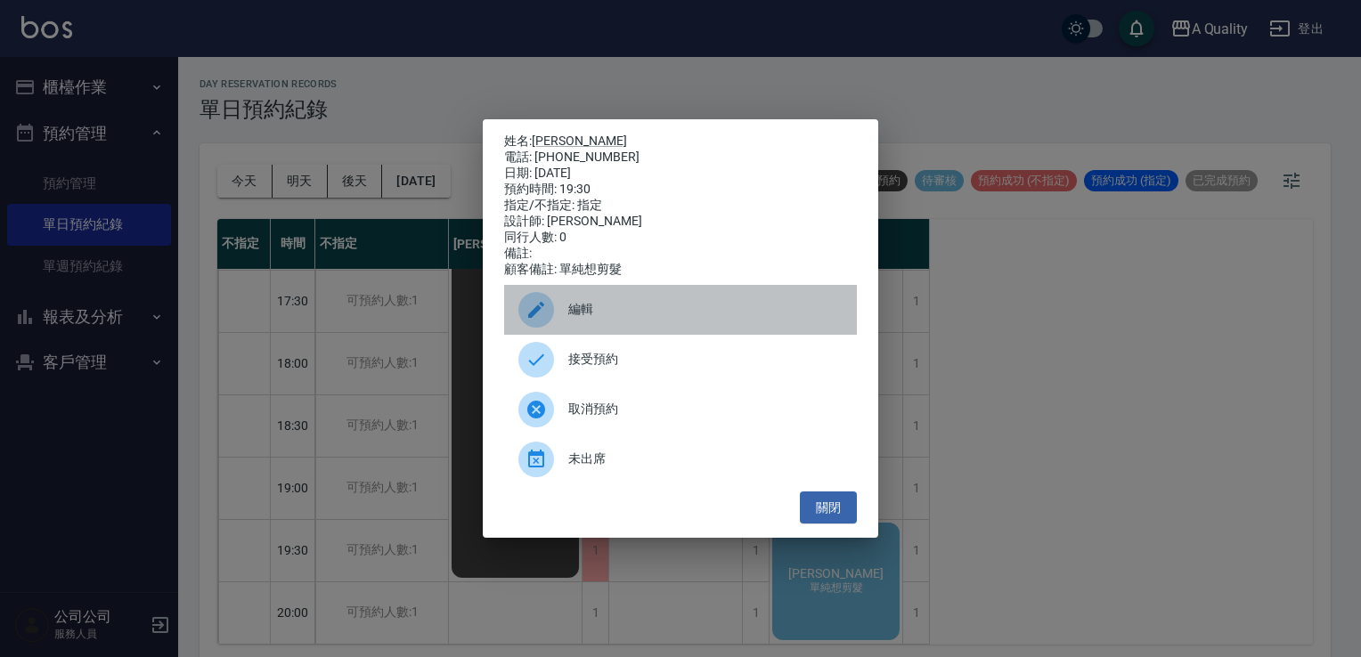
click at [616, 318] on span "編輯" at bounding box center [705, 309] width 274 height 19
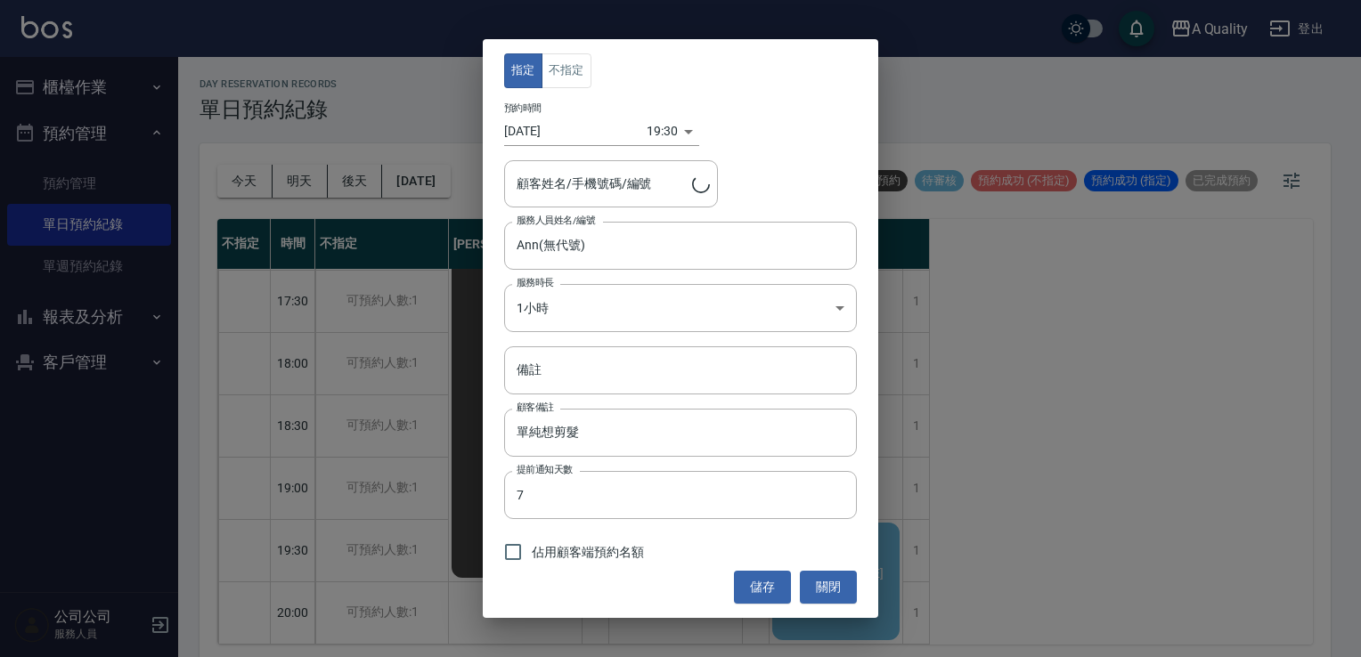
type input "[PERSON_NAME]/0912539599"
click at [552, 130] on input "[DATE]" at bounding box center [575, 131] width 143 height 29
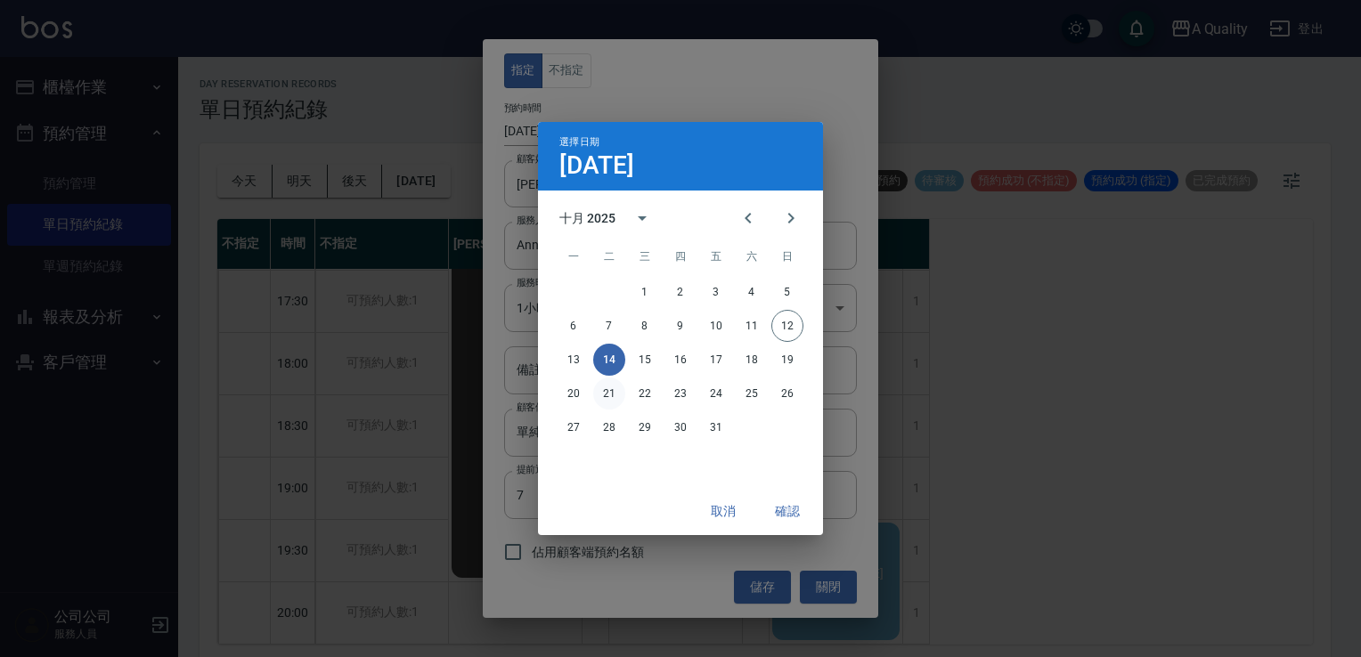
click at [609, 397] on button "21" at bounding box center [609, 394] width 32 height 32
type input "[DATE]"
type input "1761046200000"
click at [795, 516] on button "確認" at bounding box center [787, 511] width 57 height 33
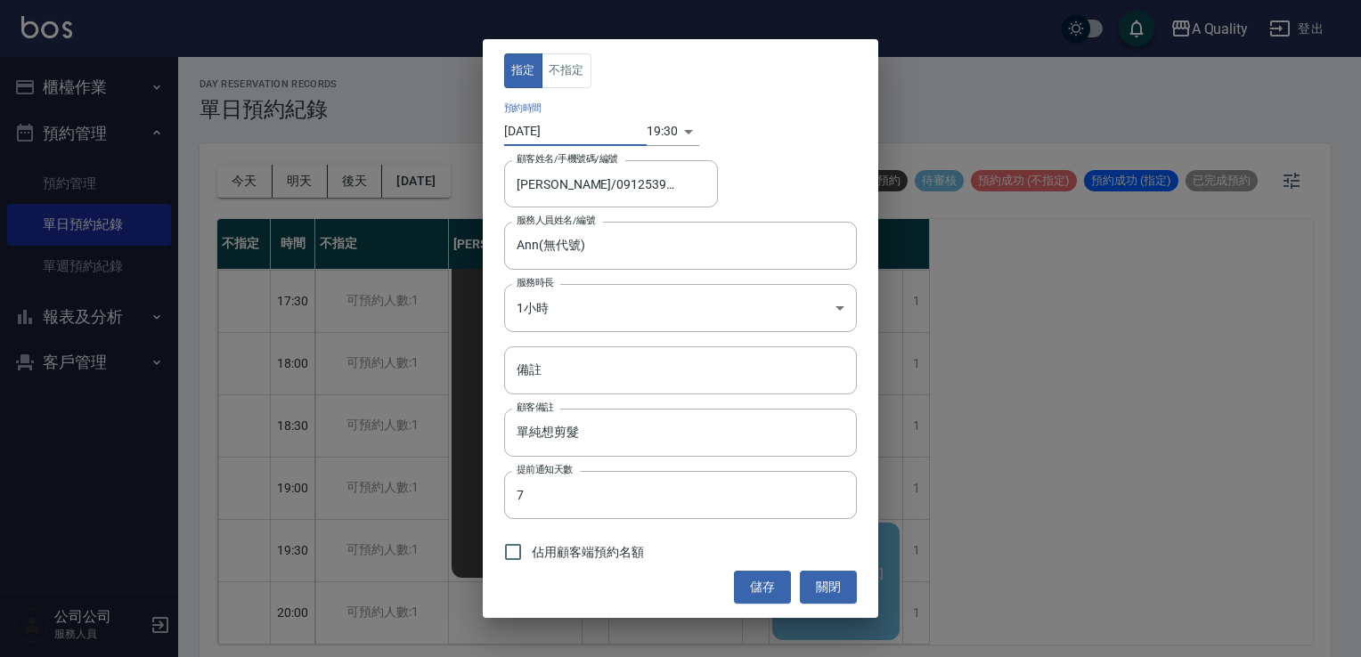
click at [749, 585] on button "儲存" at bounding box center [762, 587] width 57 height 33
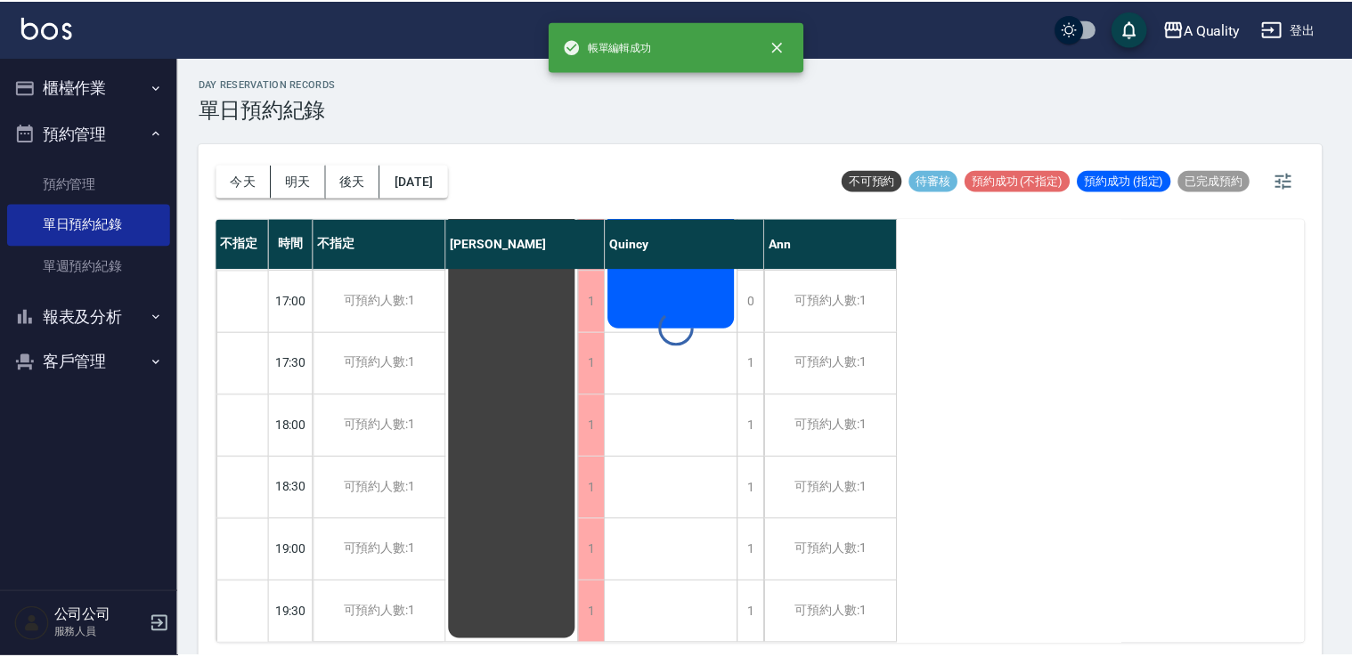
scroll to position [760, 0]
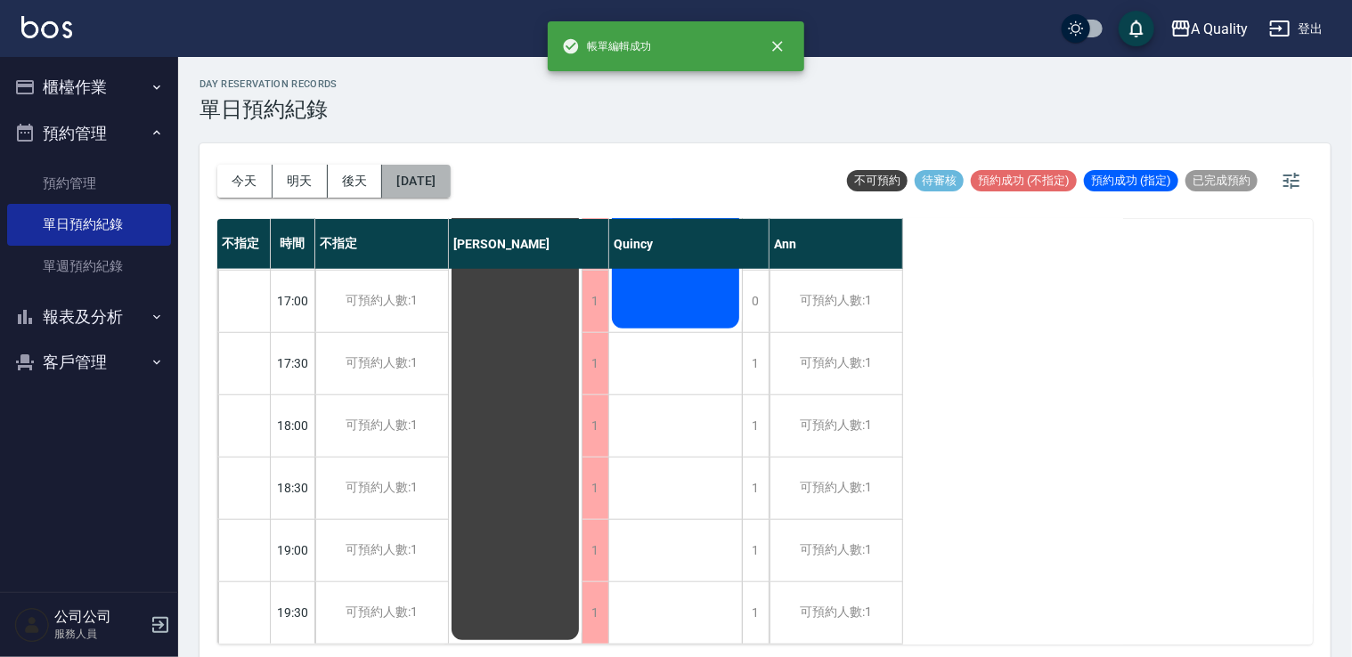
click at [449, 174] on button "[DATE]" at bounding box center [416, 181] width 68 height 33
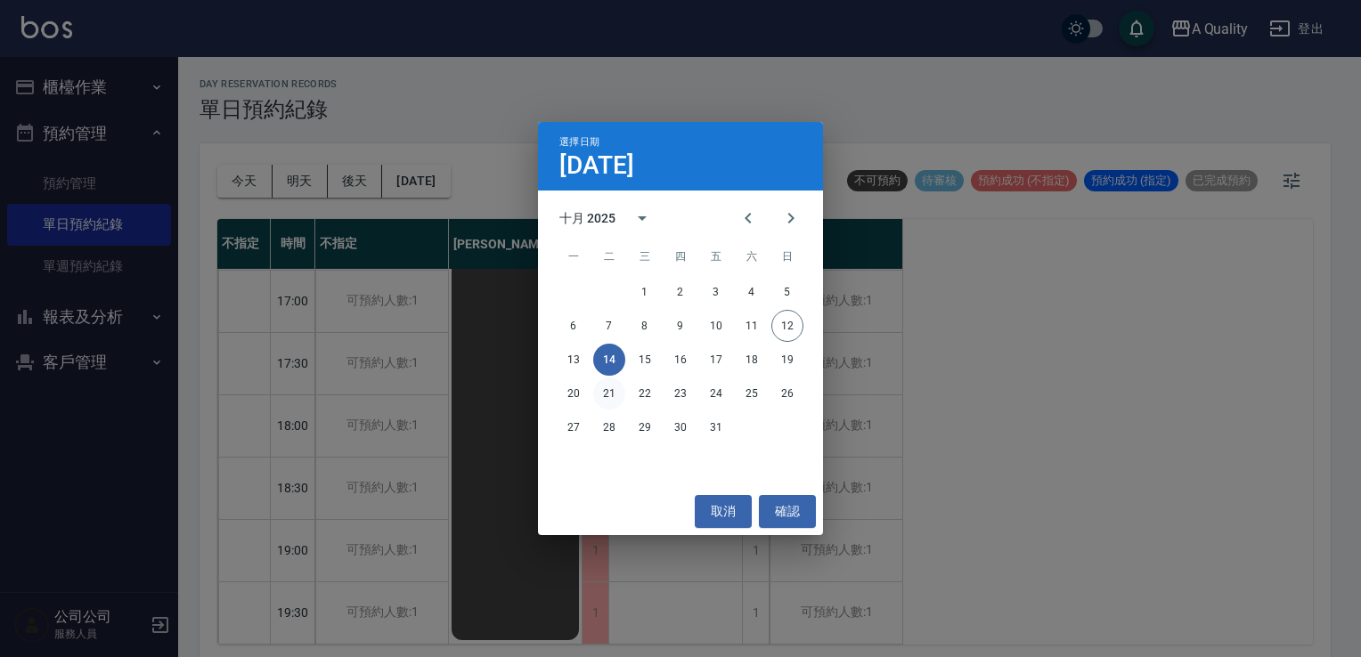
click at [616, 397] on button "21" at bounding box center [609, 394] width 32 height 32
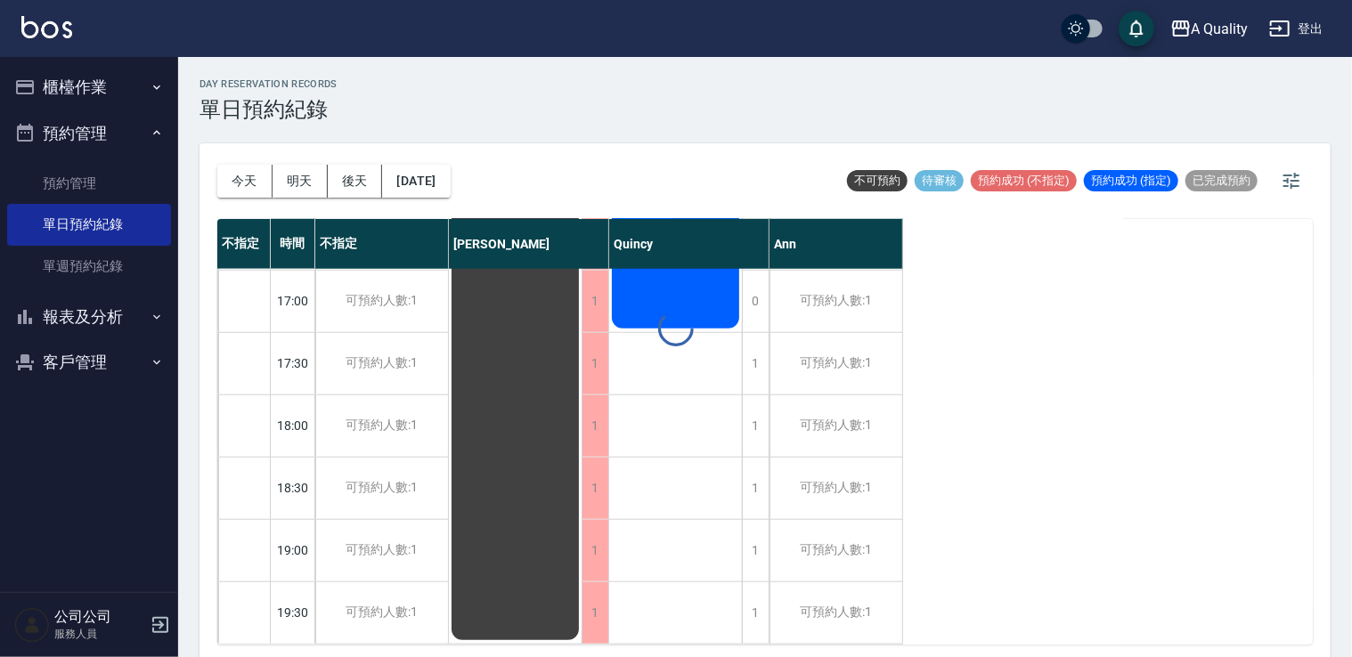
scroll to position [822, 0]
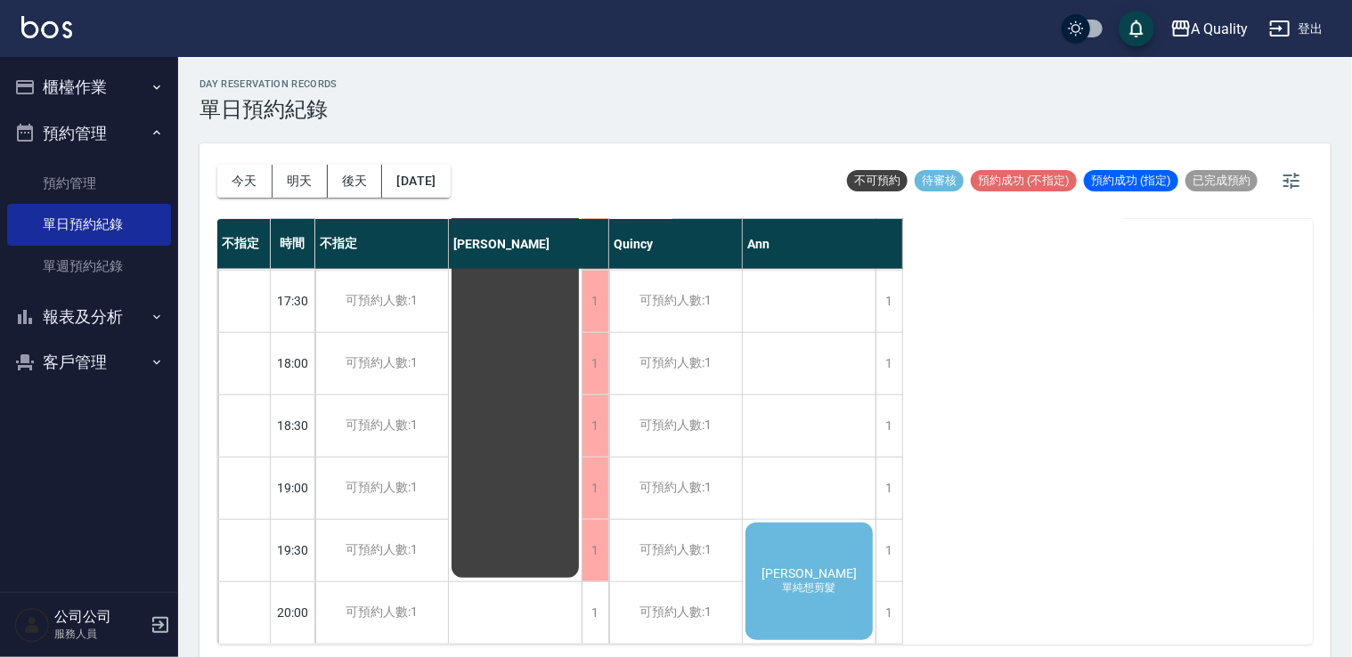
click at [798, 567] on span "[PERSON_NAME]" at bounding box center [809, 574] width 102 height 14
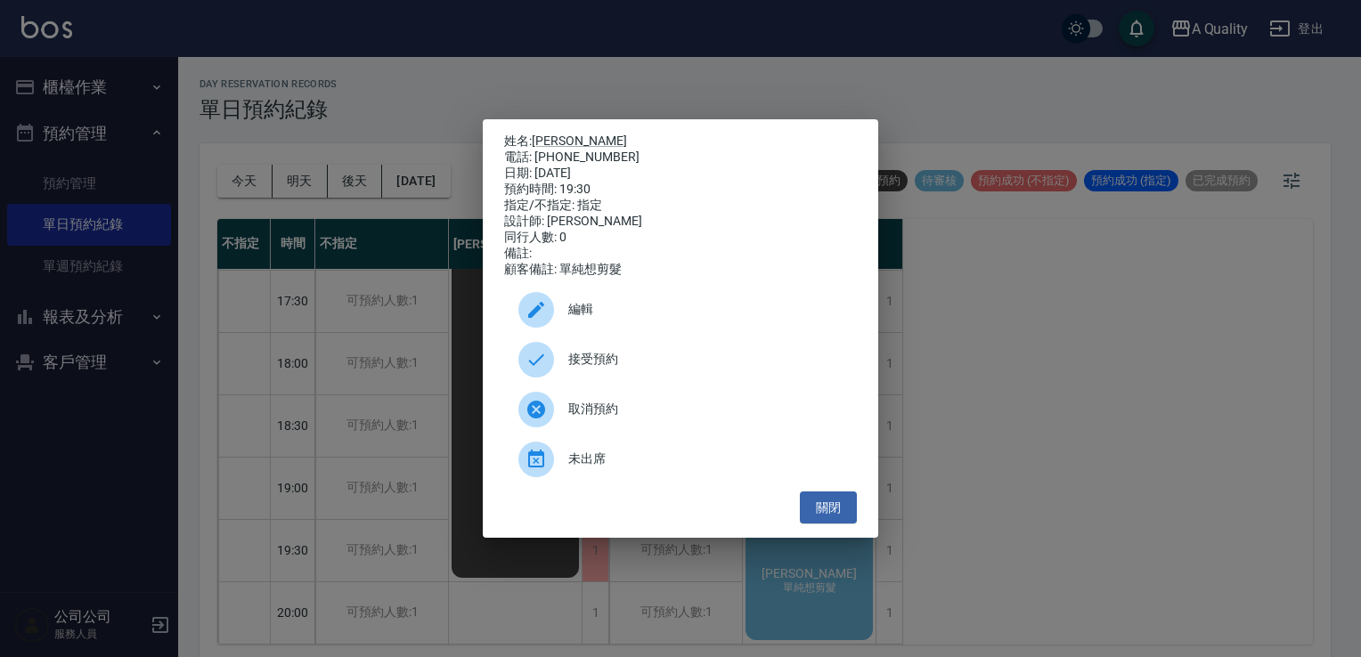
click at [628, 379] on div "接受預約" at bounding box center [680, 360] width 353 height 50
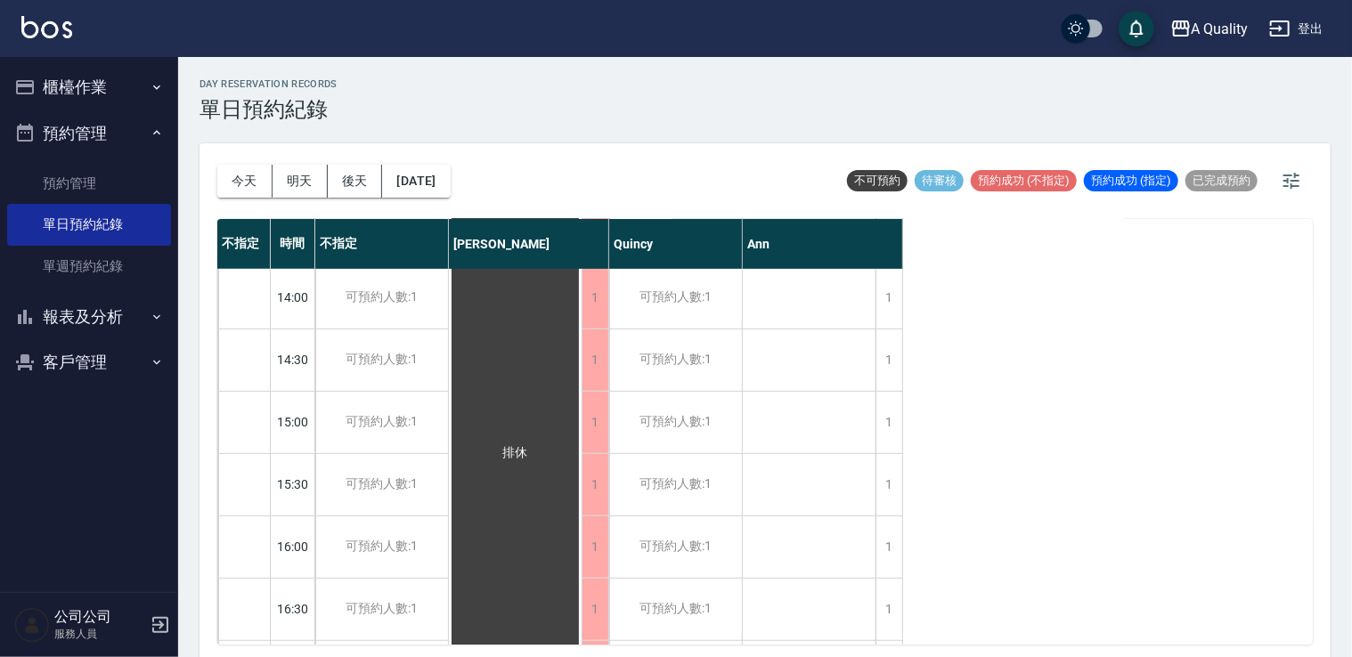
scroll to position [0, 0]
click at [256, 175] on button "今天" at bounding box center [244, 181] width 55 height 33
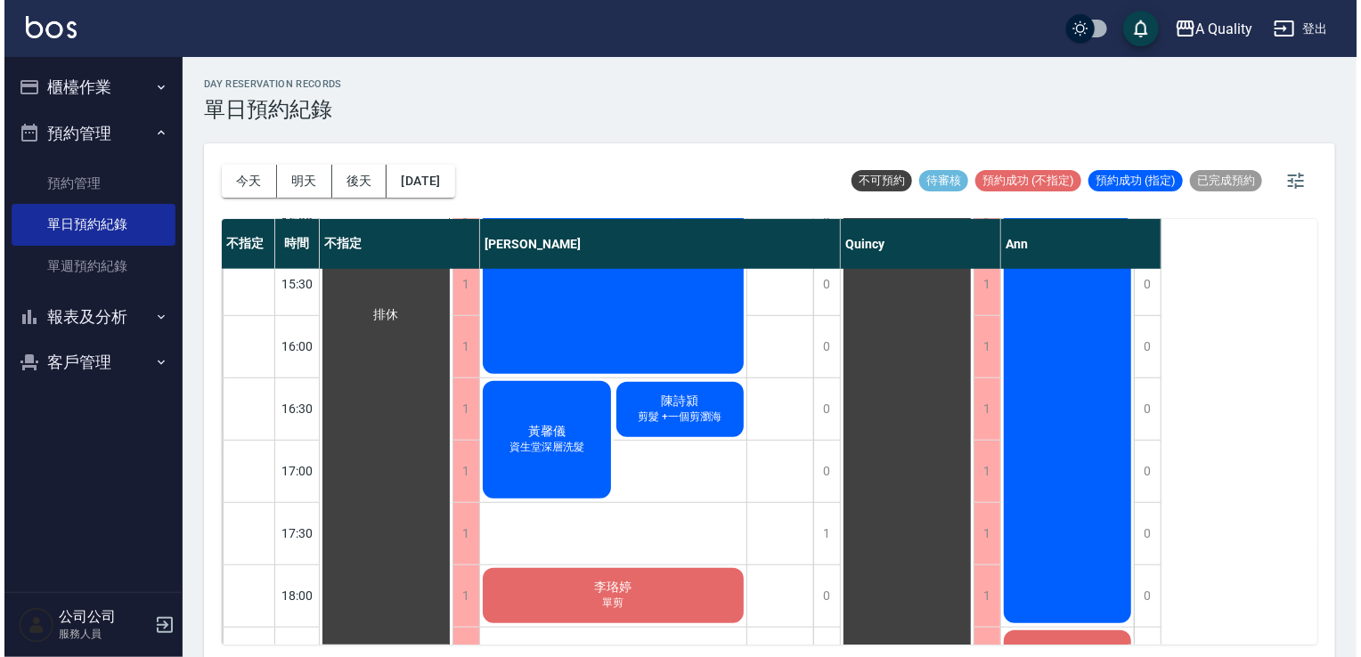
scroll to position [706, 0]
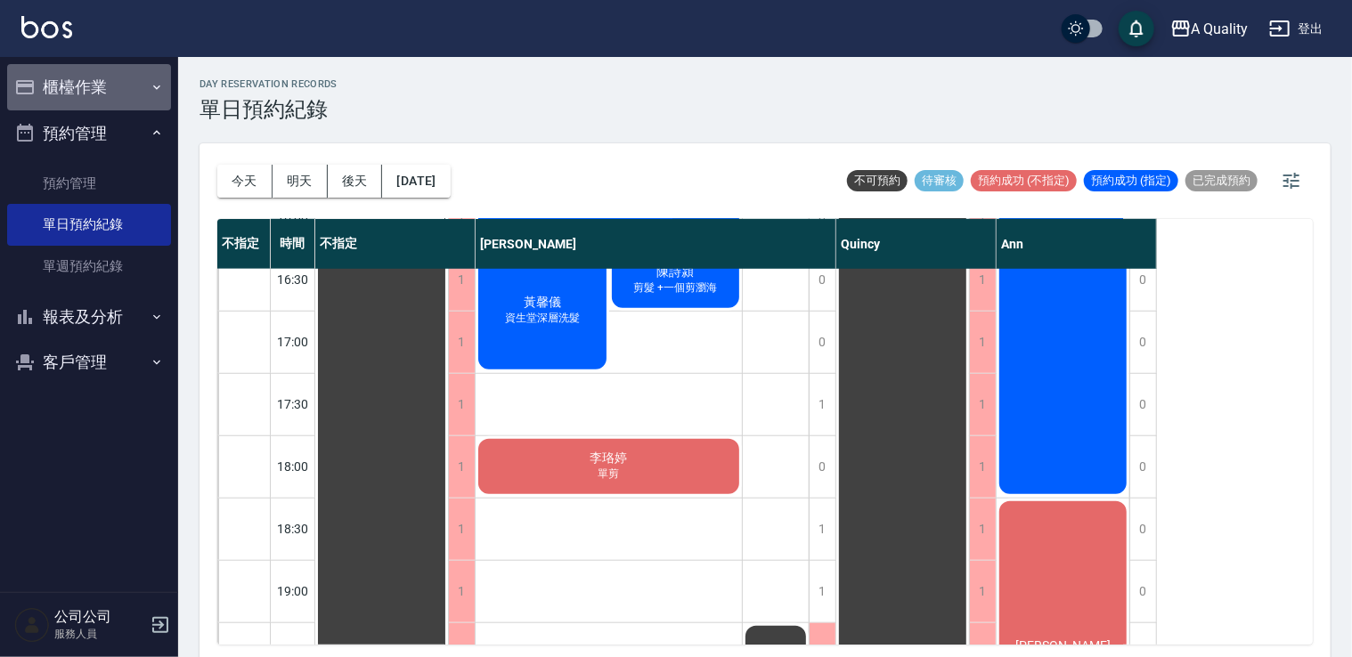
click at [69, 98] on button "櫃檯作業" at bounding box center [89, 87] width 164 height 46
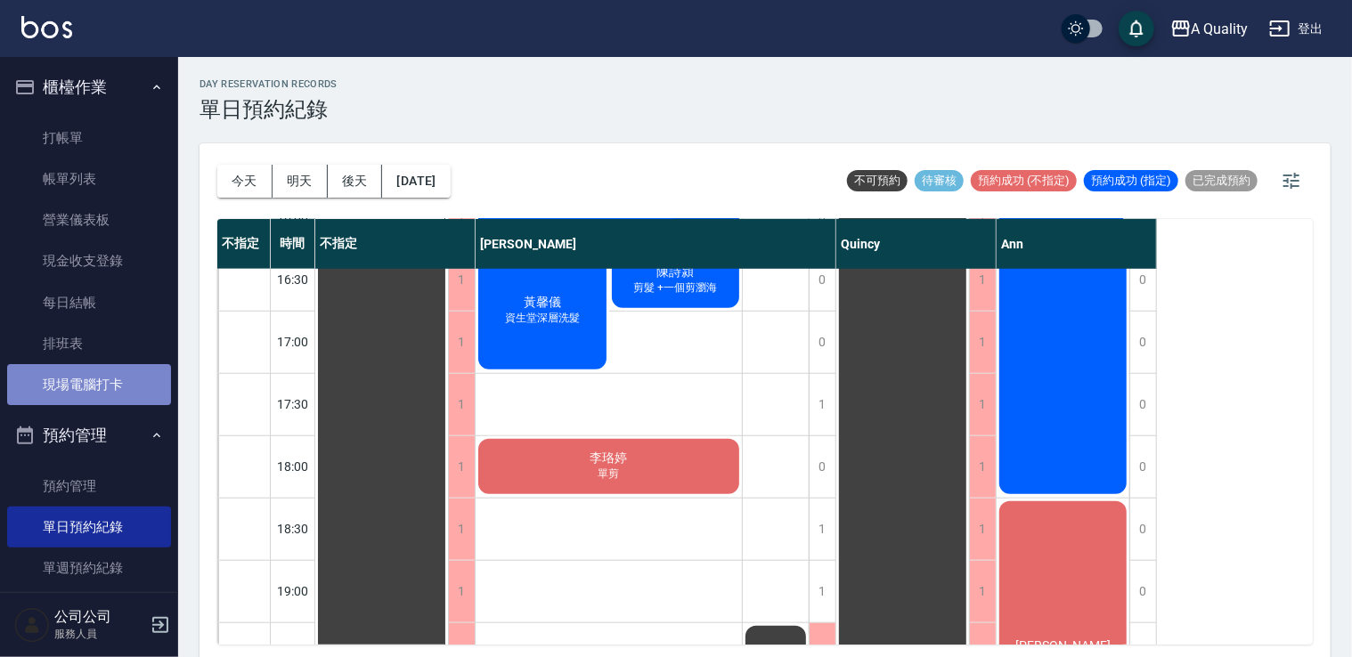
click at [107, 377] on link "現場電腦打卡" at bounding box center [89, 384] width 164 height 41
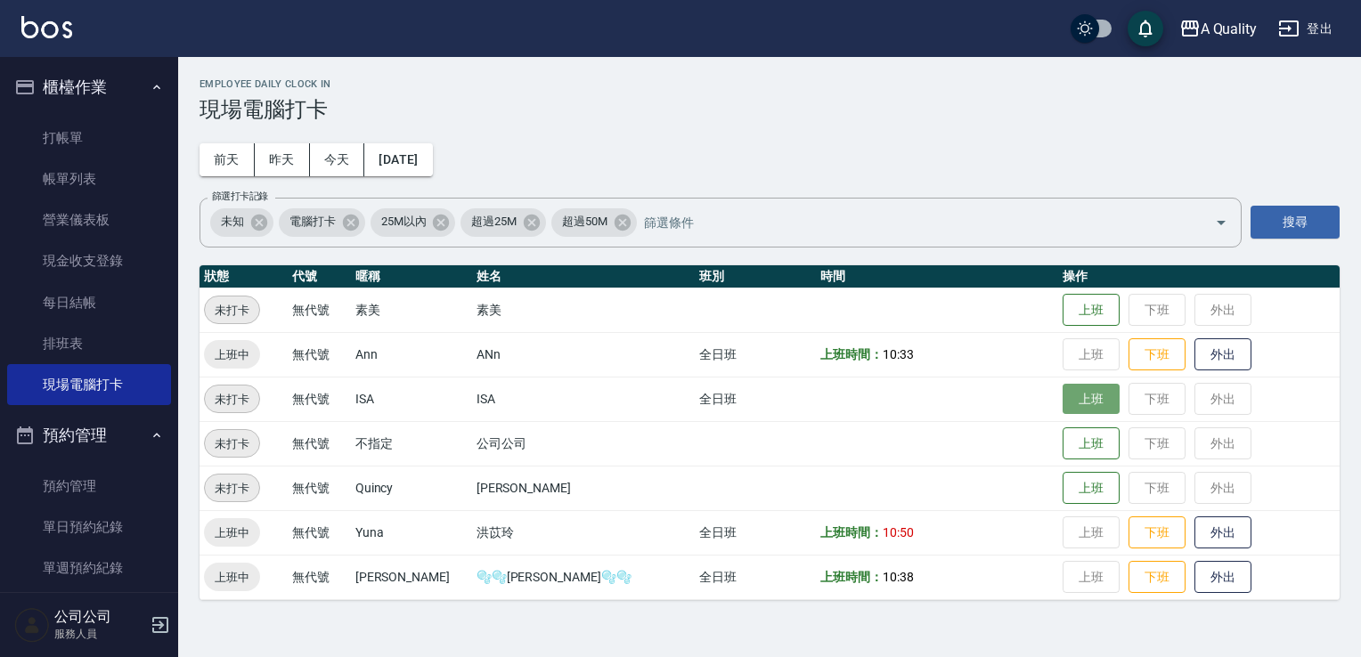
click at [1063, 405] on button "上班" at bounding box center [1091, 399] width 57 height 31
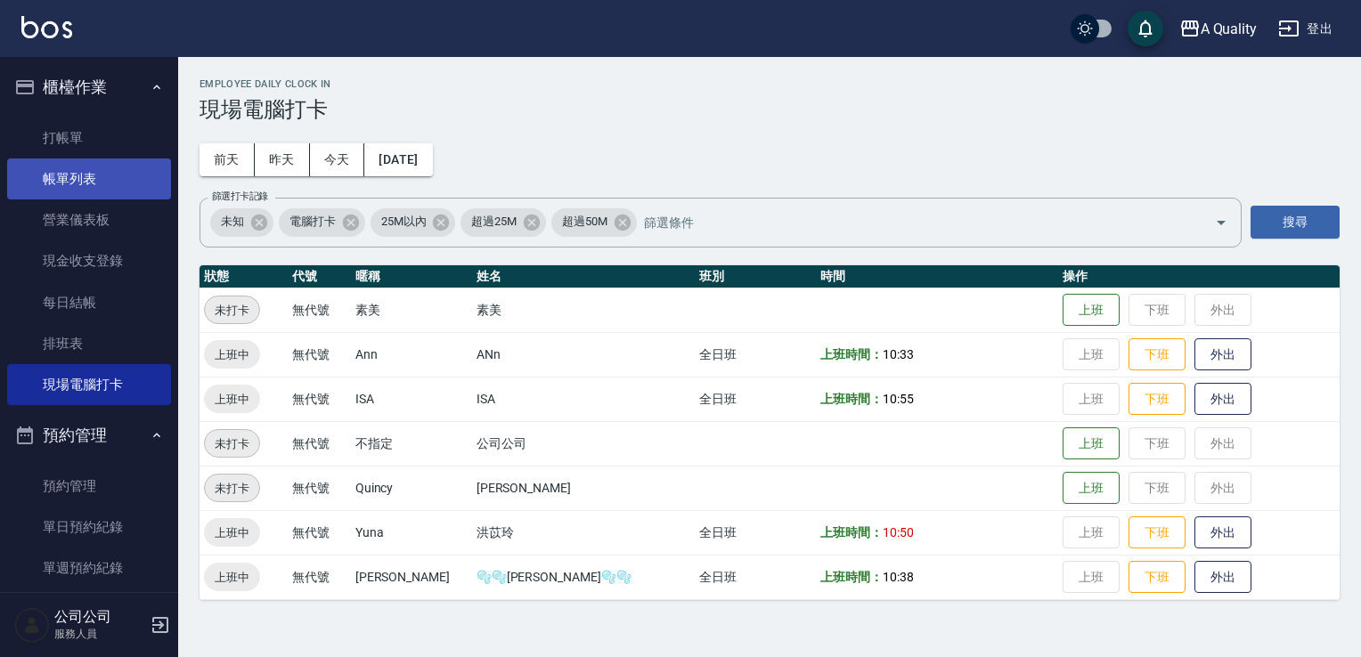
click at [112, 176] on link "帳單列表" at bounding box center [89, 179] width 164 height 41
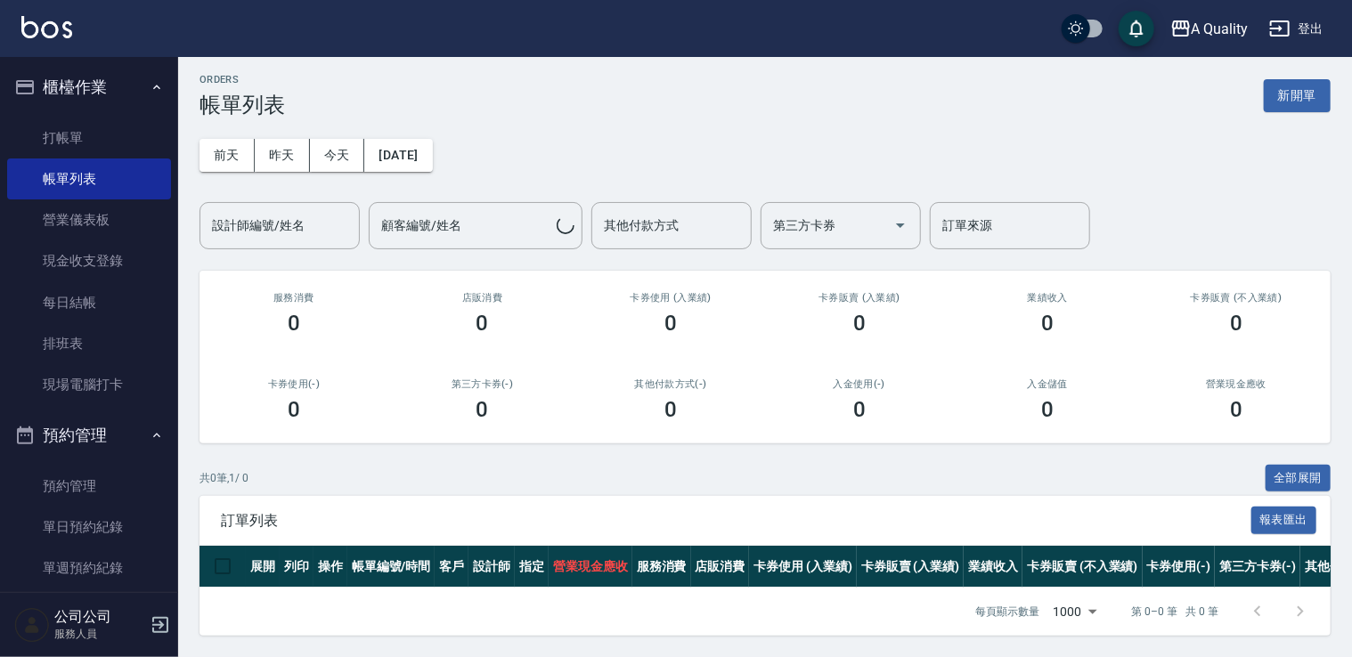
scroll to position [18, 0]
click at [75, 508] on link "單日預約紀錄" at bounding box center [89, 527] width 164 height 41
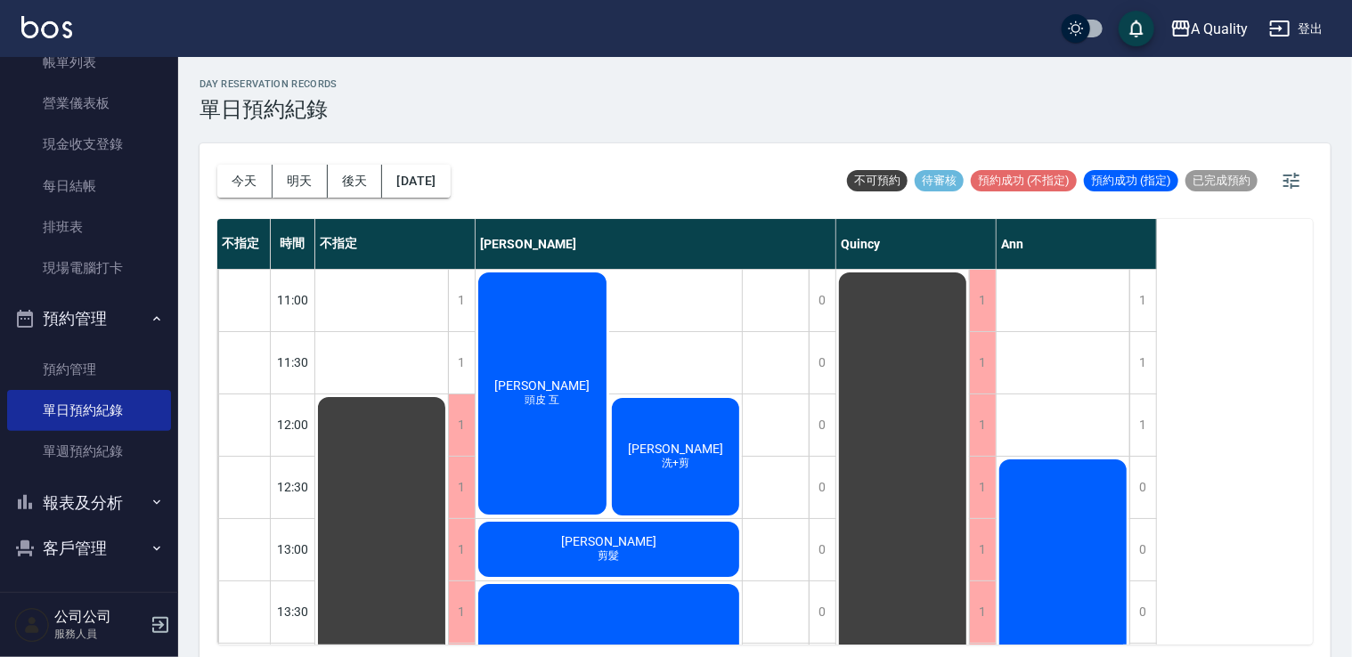
scroll to position [89, 0]
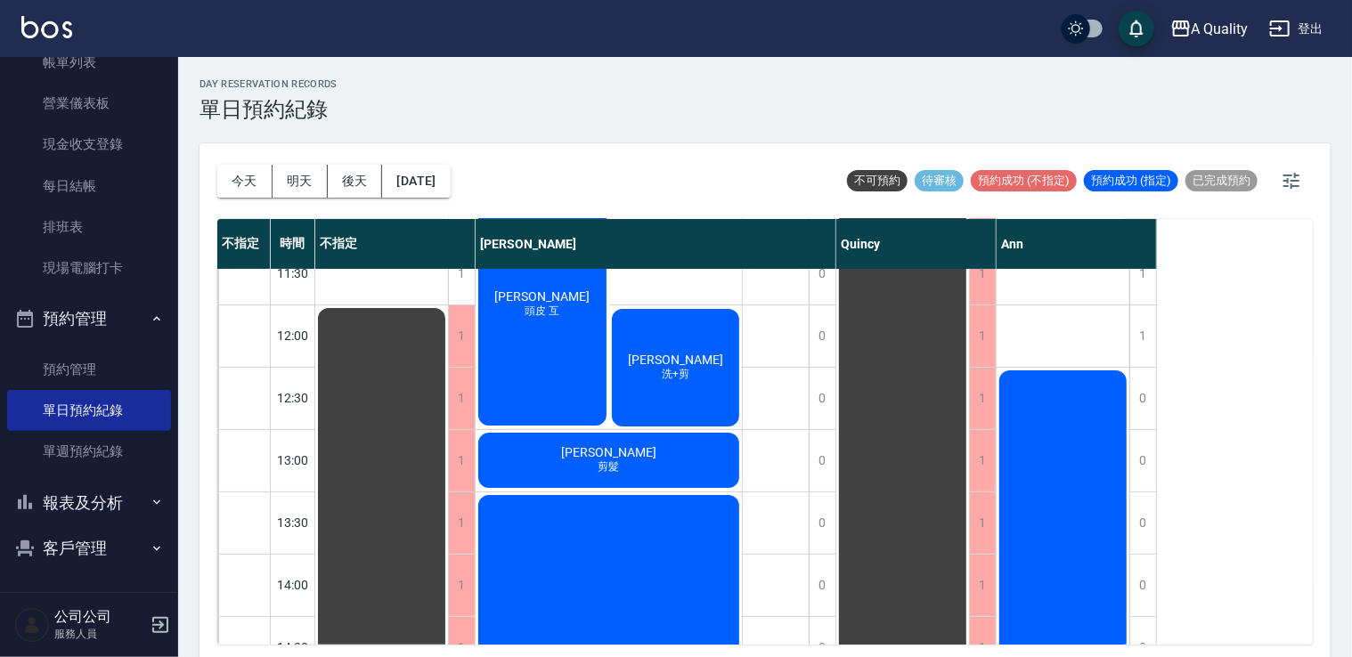
click at [677, 358] on span "[PERSON_NAME]" at bounding box center [676, 360] width 102 height 14
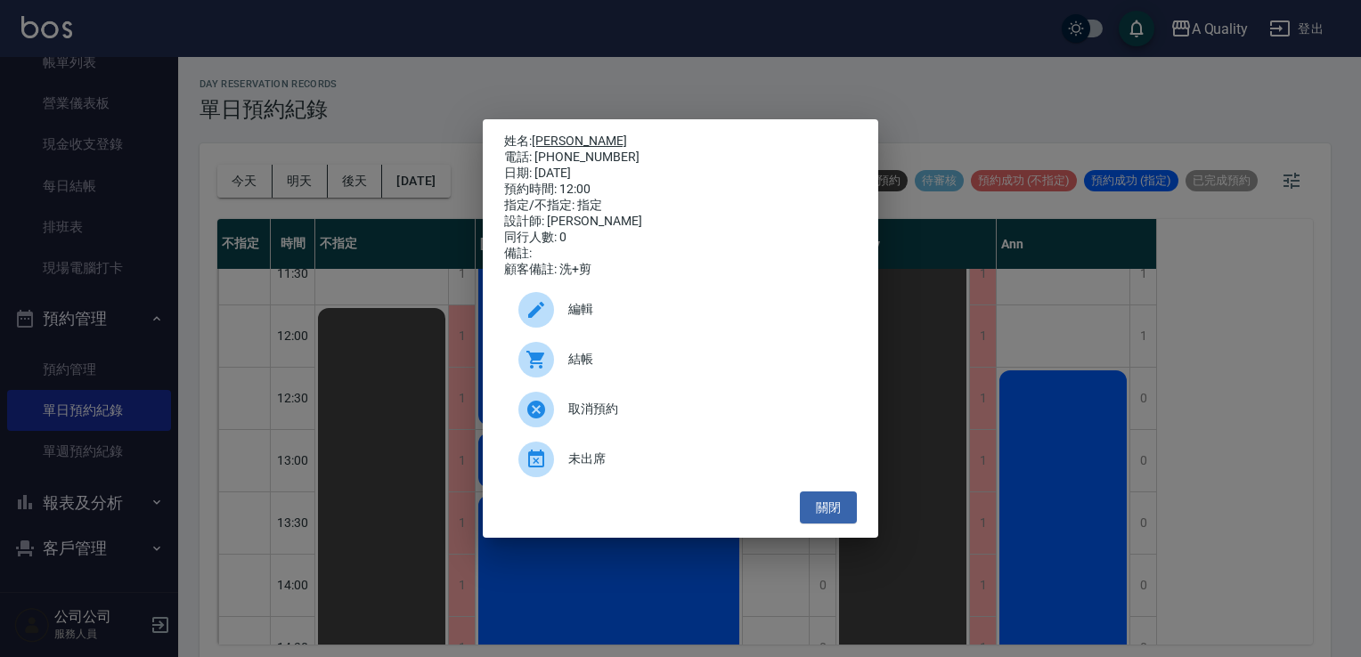
click at [590, 134] on link "[PERSON_NAME]" at bounding box center [579, 141] width 95 height 14
click at [845, 504] on button "關閉" at bounding box center [828, 508] width 57 height 33
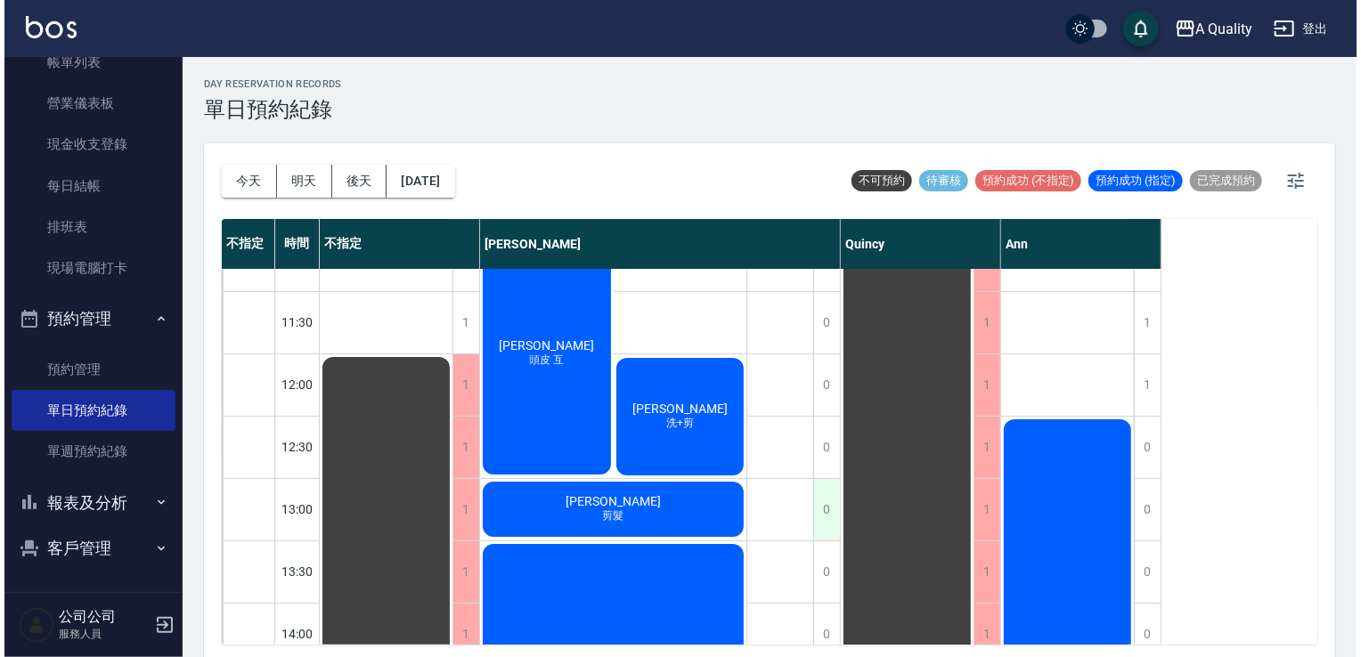
scroll to position [0, 0]
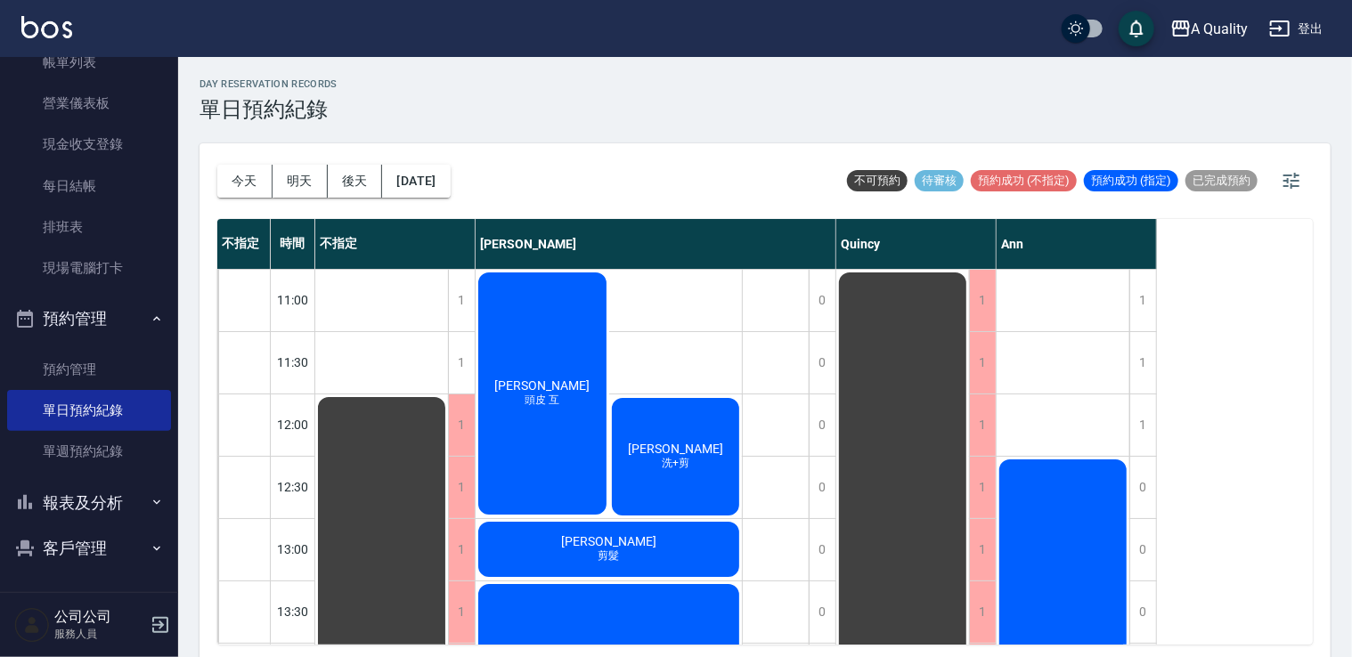
click at [571, 401] on div "[PERSON_NAME]均 頭皮 互" at bounding box center [543, 394] width 134 height 248
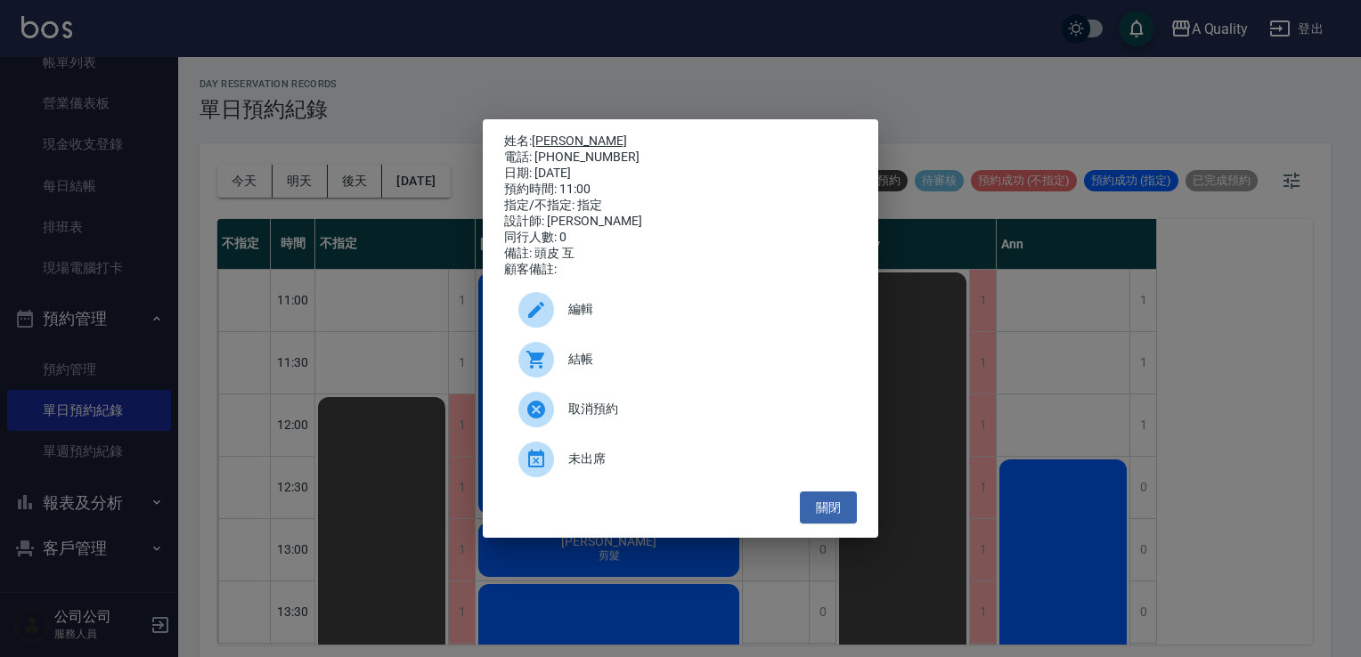
click at [559, 137] on link "[PERSON_NAME]" at bounding box center [579, 141] width 95 height 14
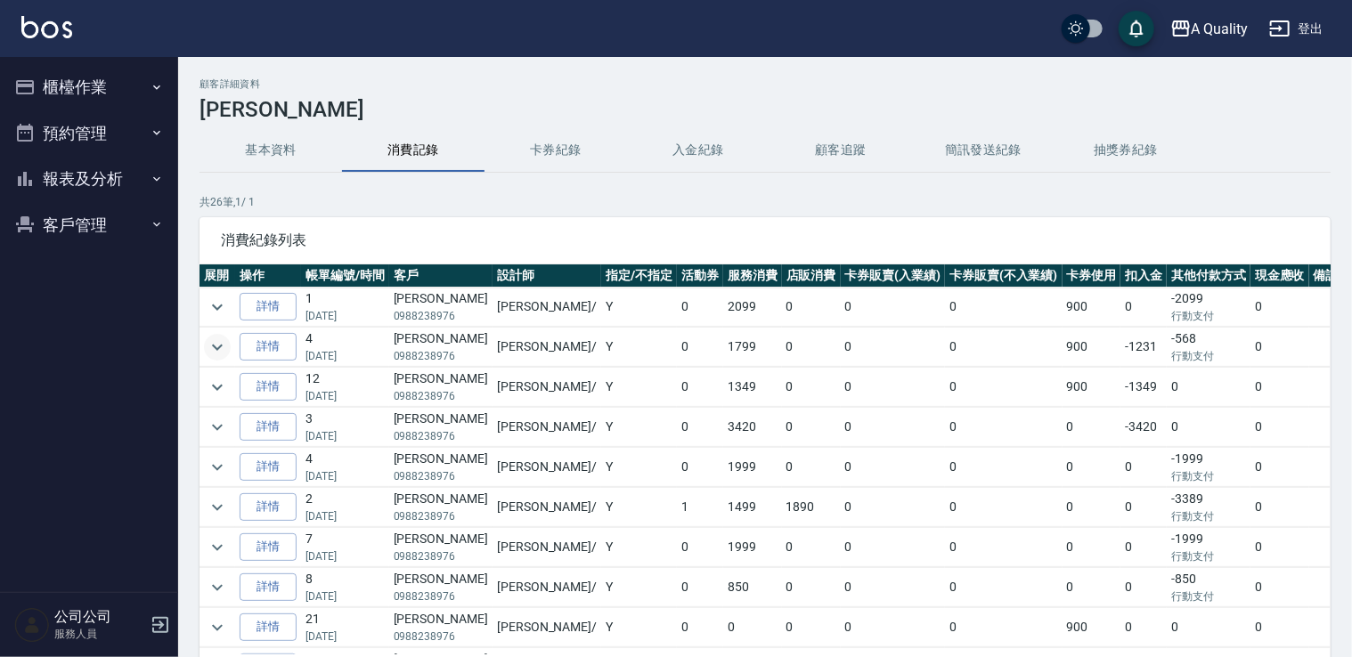
click at [226, 344] on icon "expand row" at bounding box center [217, 347] width 21 height 21
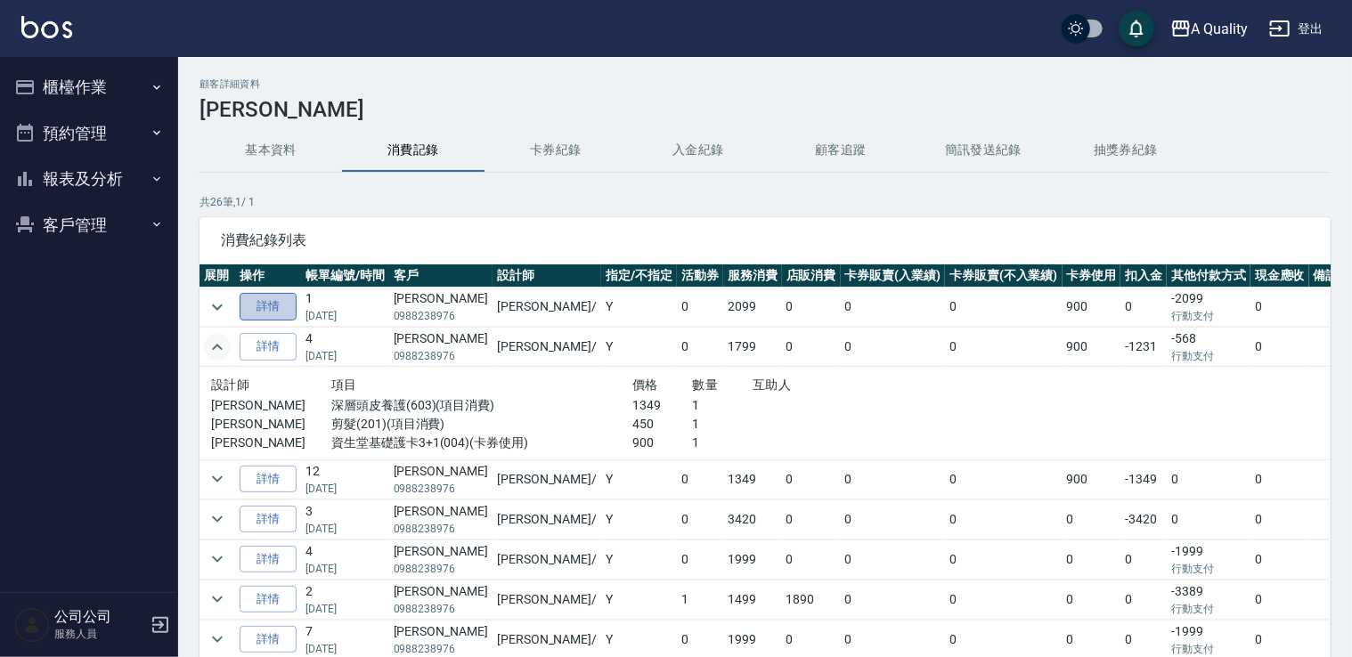
click at [274, 306] on link "詳情" at bounding box center [268, 307] width 57 height 28
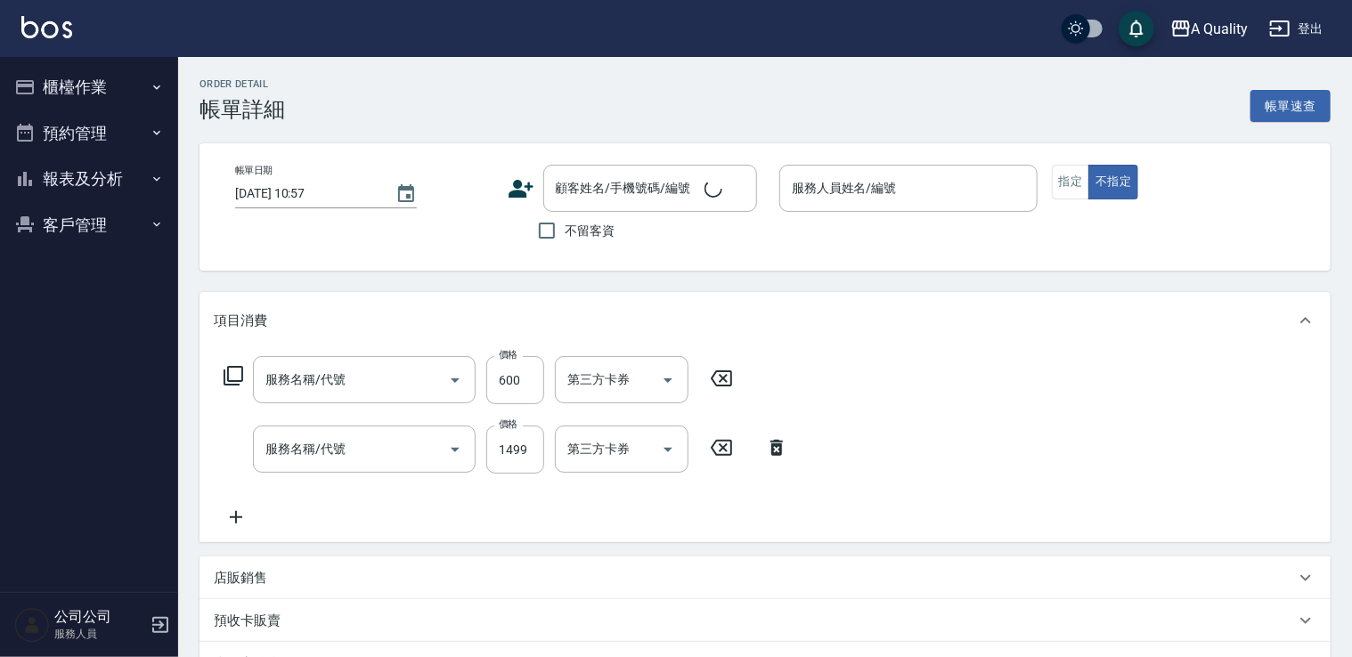
type input "2025/08/07 14:15"
type input "Taylor(無代號)"
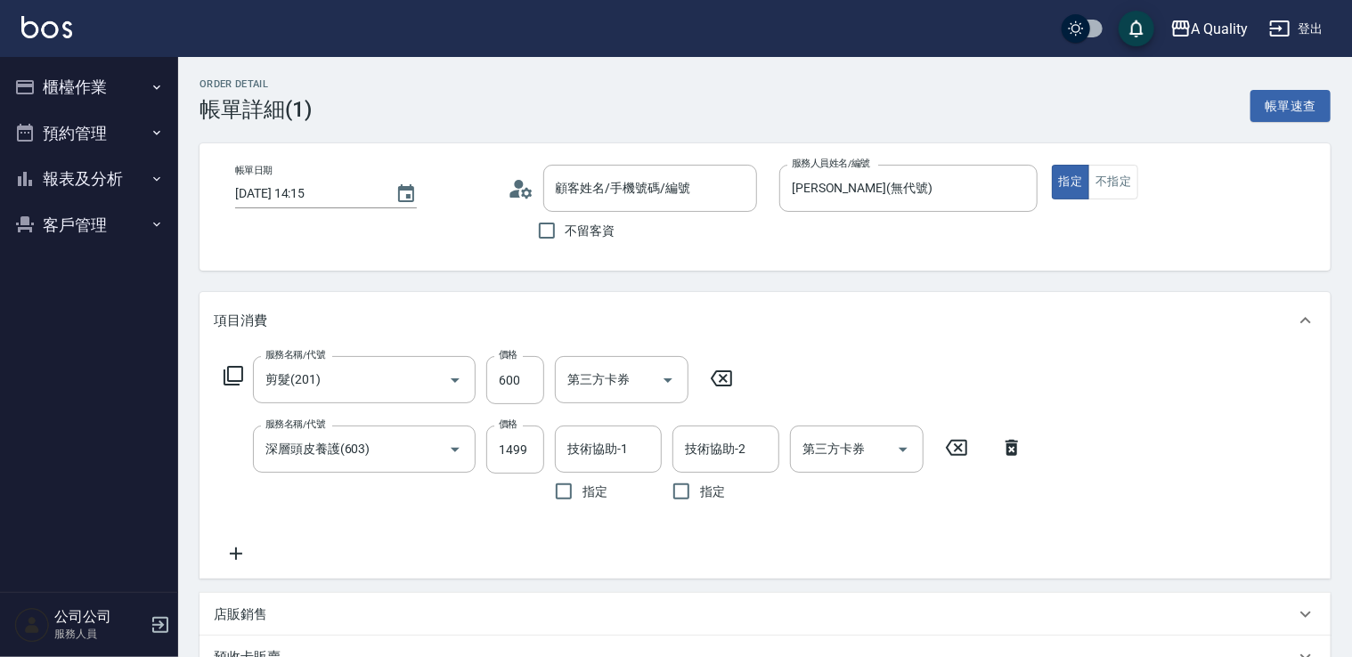
type input "剪髮(201)"
type input "深層頭皮養護(603)"
type input "葉怡均/0988238976/"
type input "資生堂基礎護卡3+1(1/1)"
type input "行動支付"
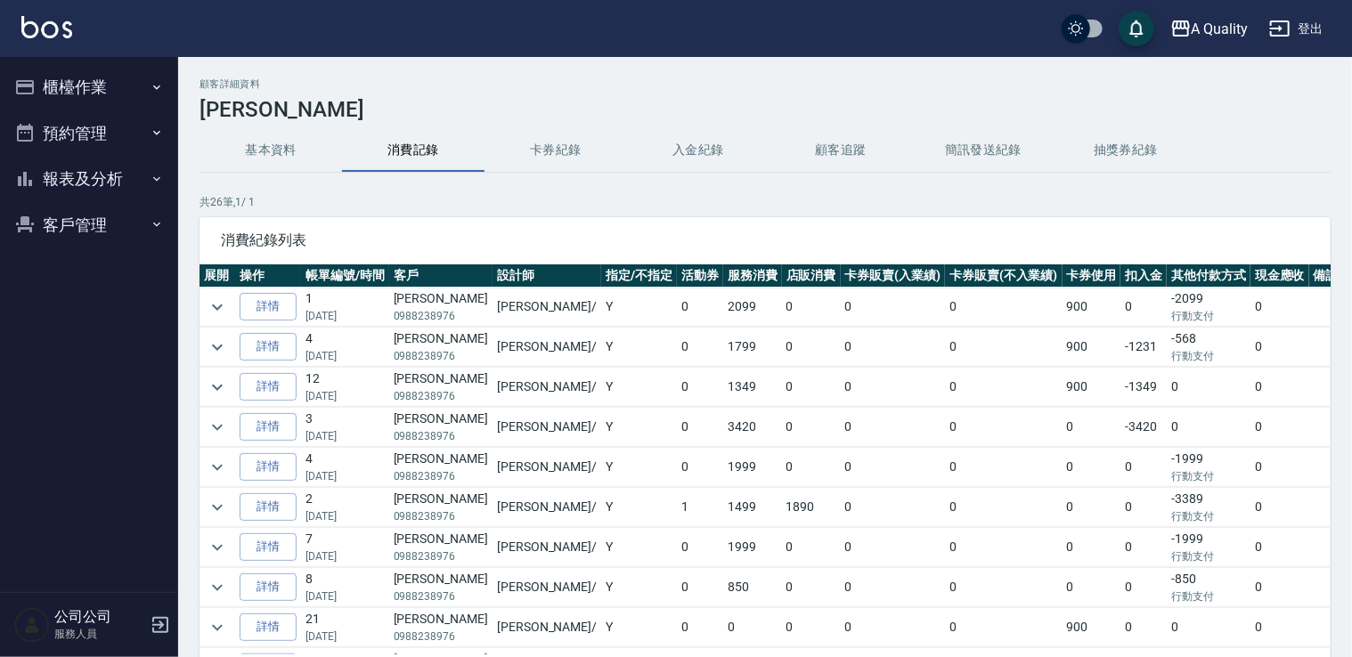
click at [104, 156] on button "報表及分析" at bounding box center [89, 179] width 164 height 46
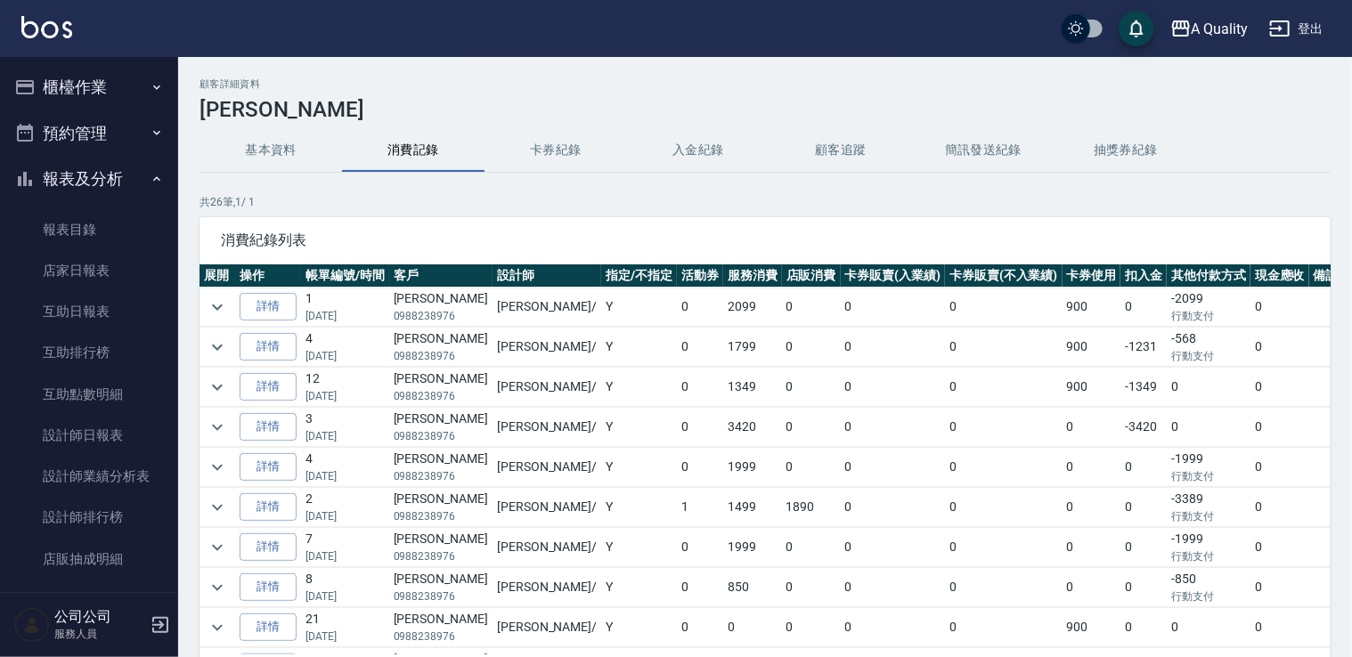
click at [93, 135] on button "預約管理" at bounding box center [89, 133] width 164 height 46
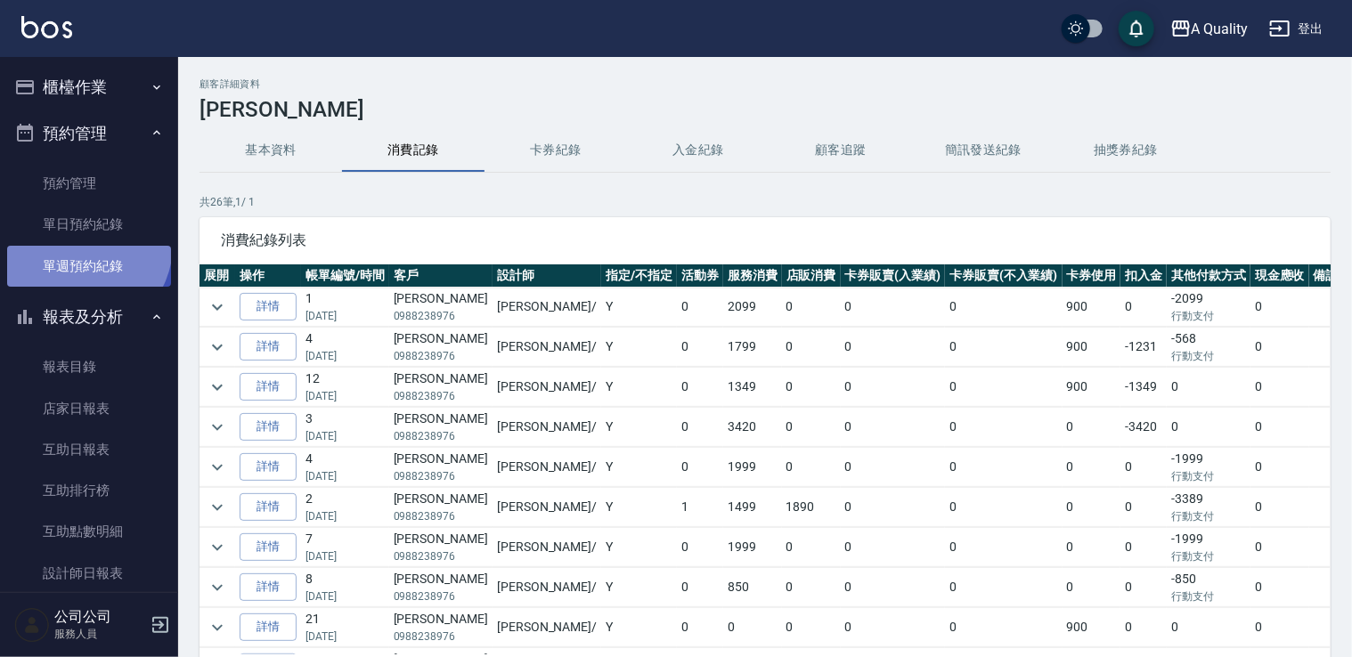
click at [82, 246] on link "單週預約紀錄" at bounding box center [89, 266] width 164 height 41
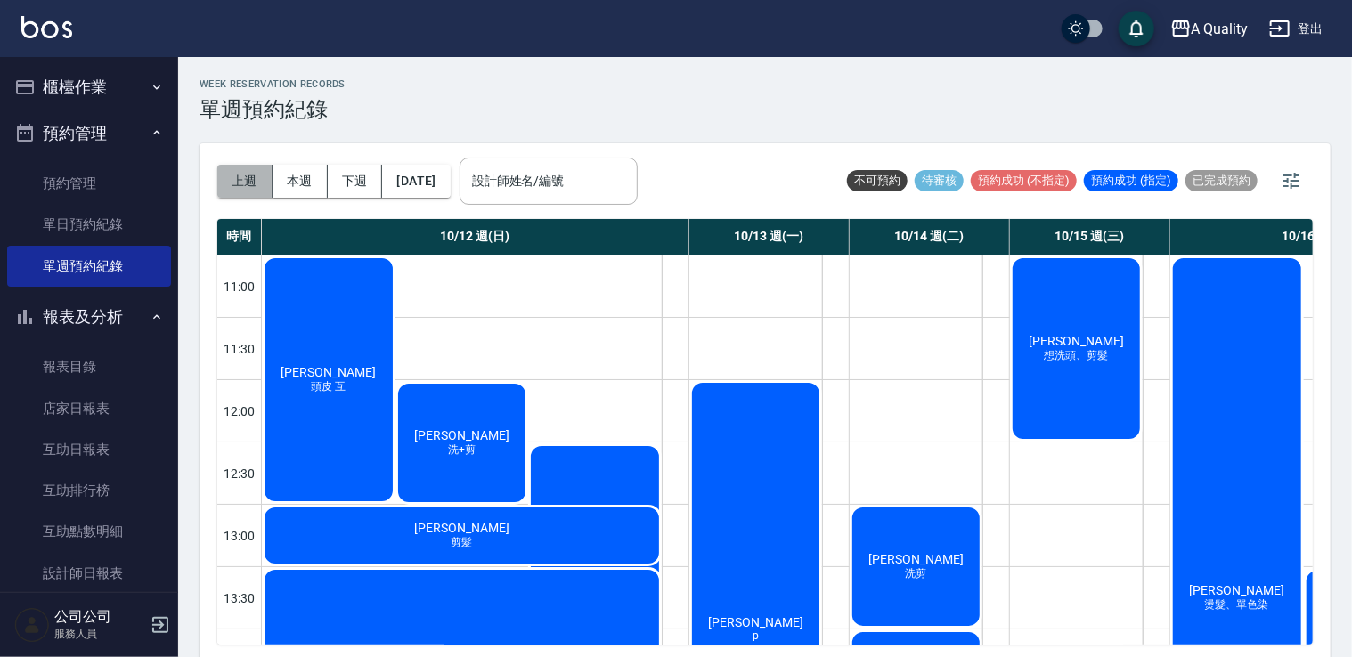
click at [245, 176] on button "上週" at bounding box center [244, 181] width 55 height 33
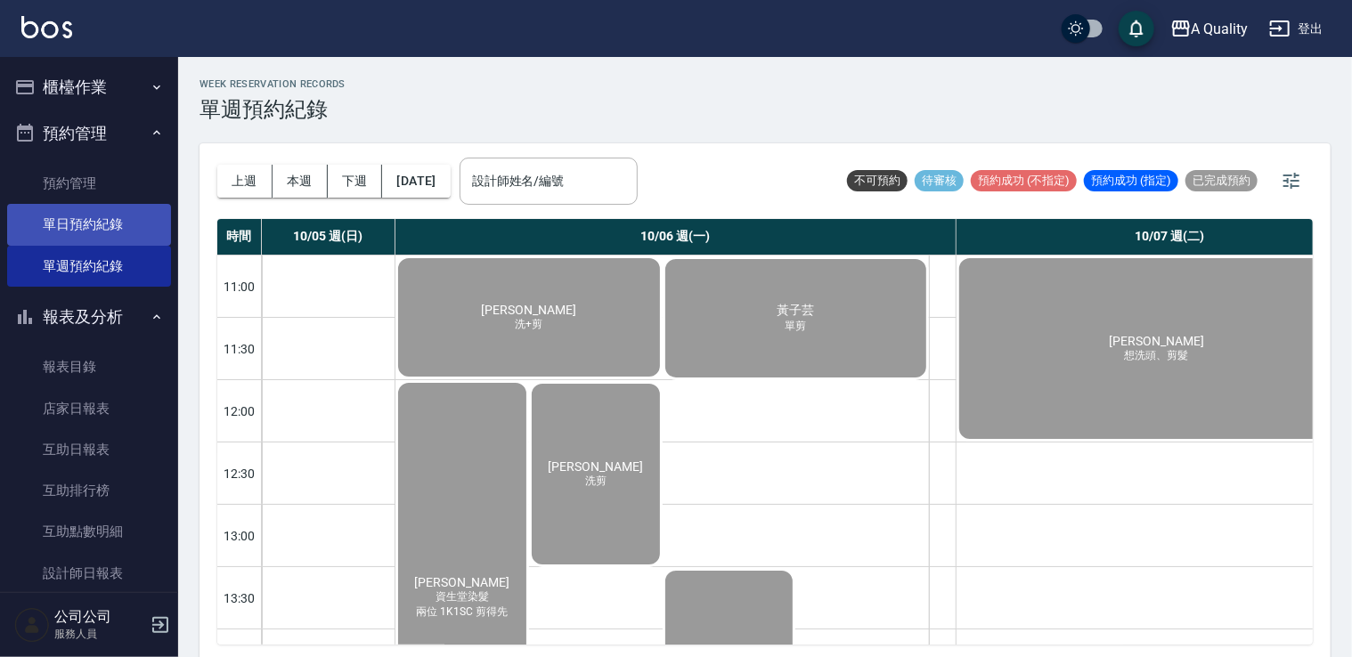
click at [87, 207] on link "單日預約紀錄" at bounding box center [89, 224] width 164 height 41
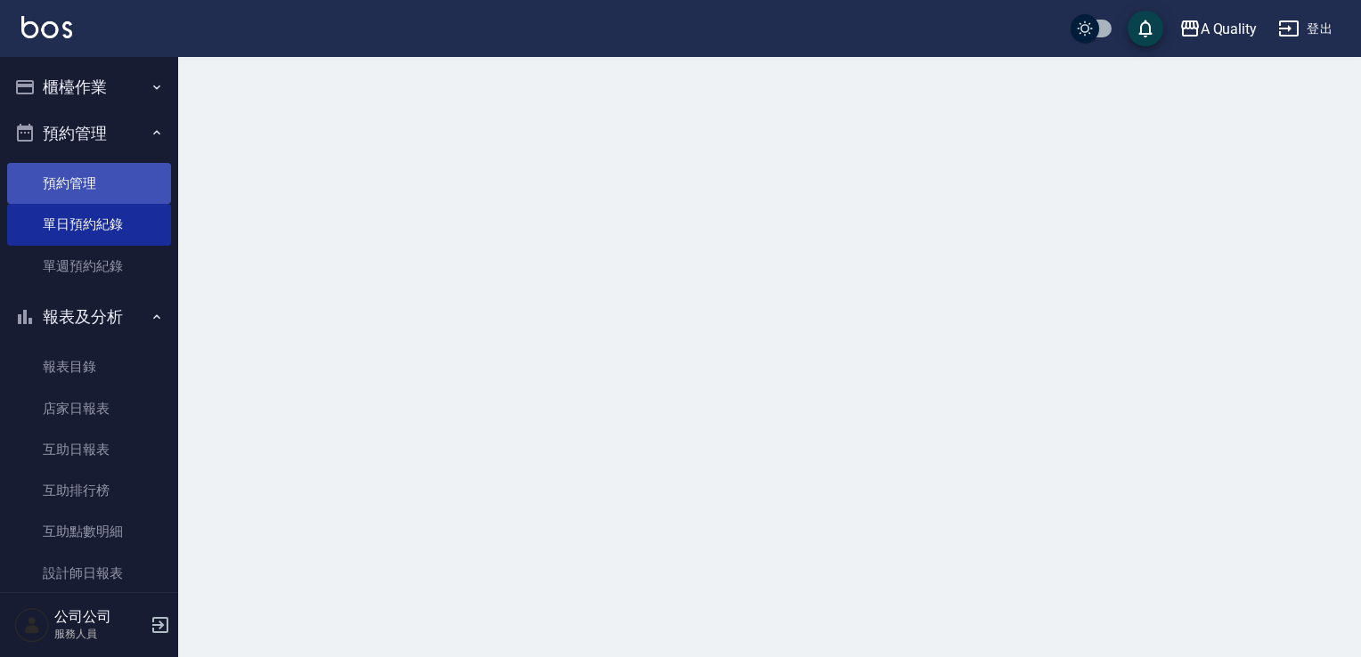
click at [84, 186] on link "預約管理" at bounding box center [89, 183] width 164 height 41
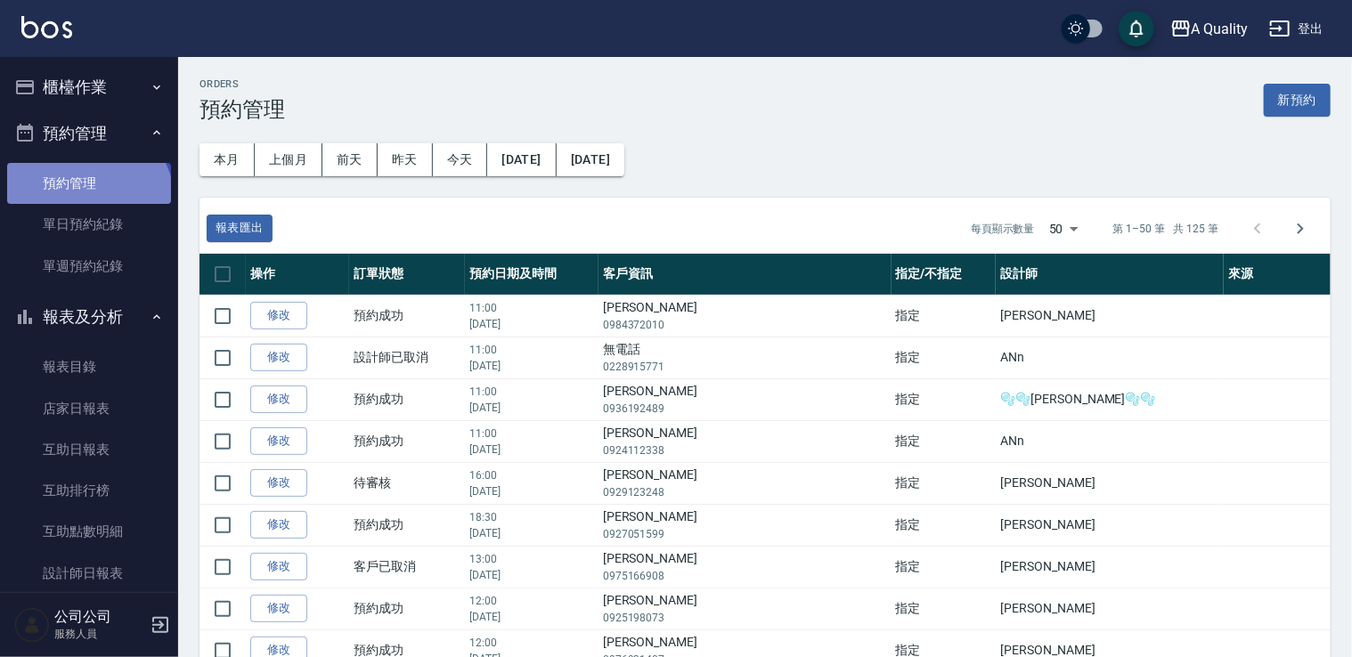
click at [86, 202] on link "預約管理" at bounding box center [89, 183] width 164 height 41
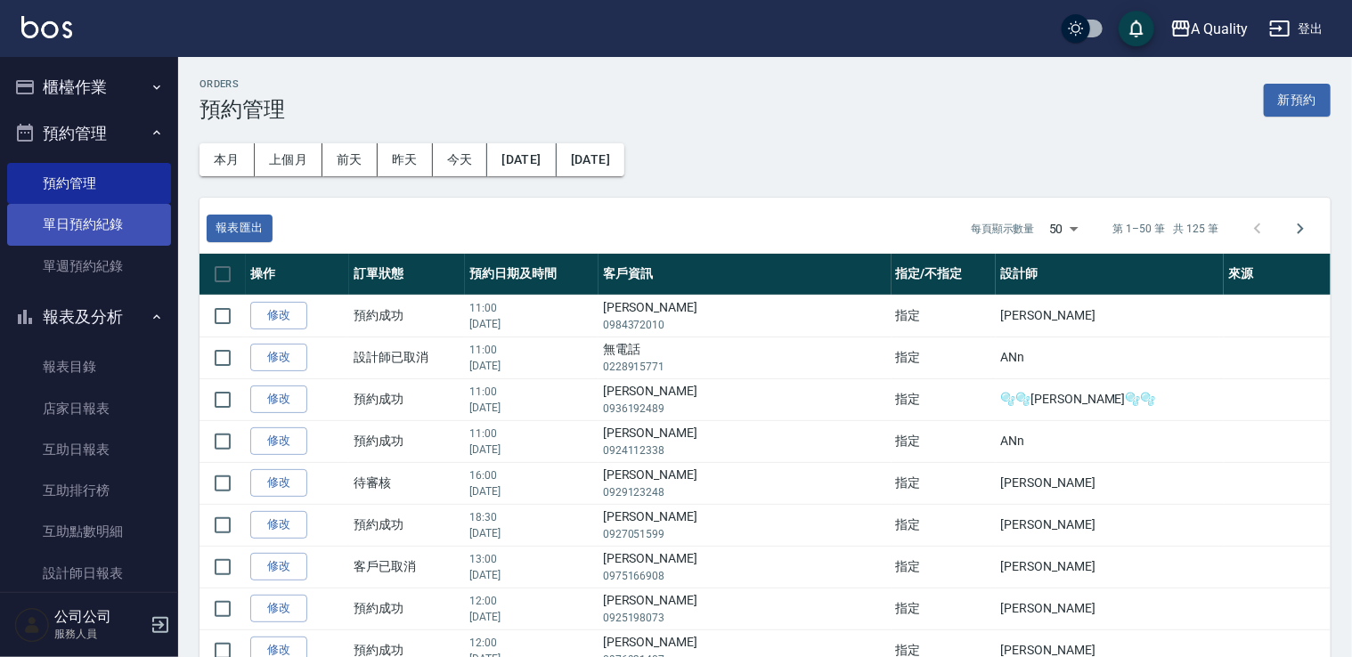
drag, startPoint x: 108, startPoint y: 221, endPoint x: 129, endPoint y: 232, distance: 23.9
click at [109, 222] on link "單日預約紀錄" at bounding box center [89, 224] width 164 height 41
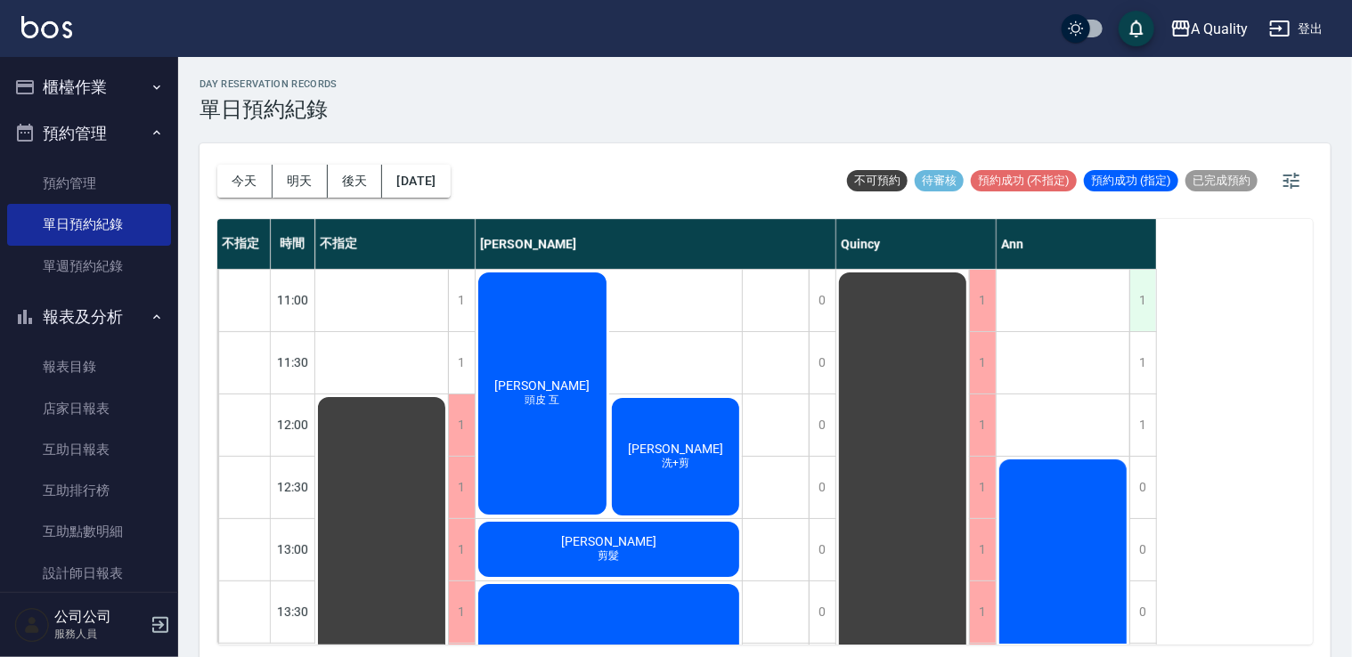
click at [1159, 286] on div "不指定 時間 不指定 Taylor Quincy Ann 11:00 11:30 12:00 12:30 13:00 13:30 14:00 14:30 15…" at bounding box center [765, 432] width 1096 height 426
click at [1140, 290] on div "1" at bounding box center [1143, 300] width 27 height 61
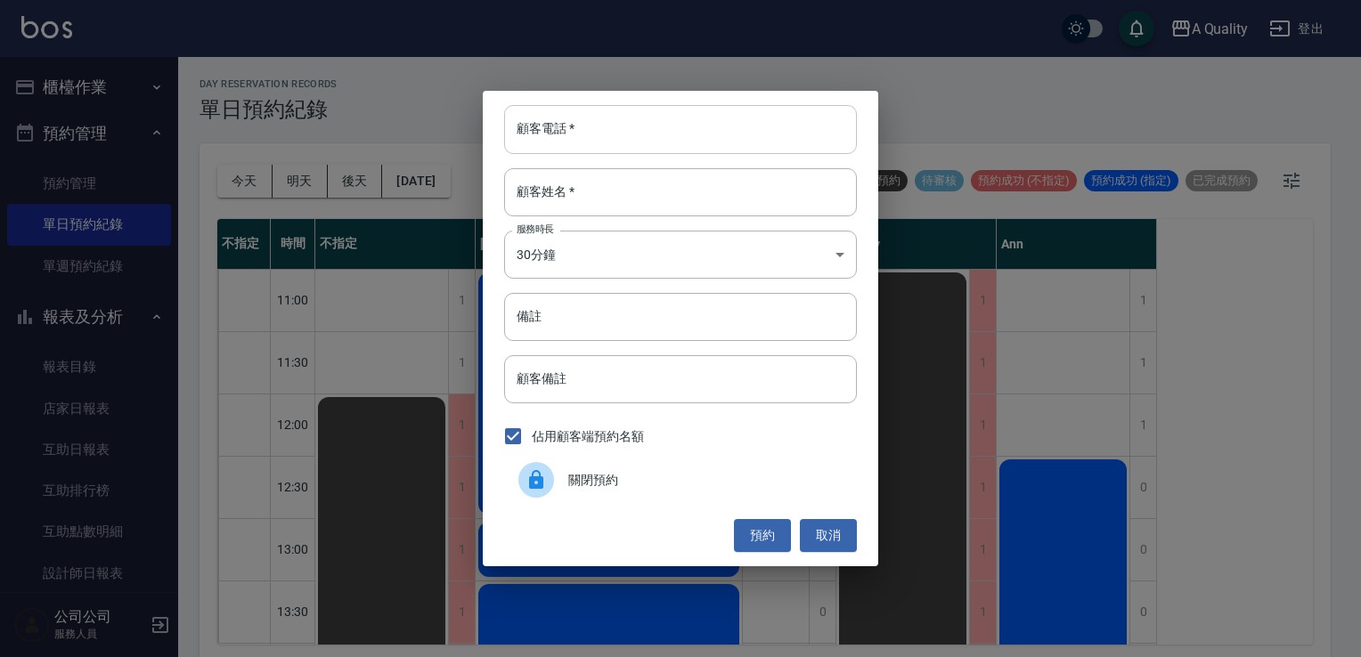
click at [654, 143] on input "顧客電話   *" at bounding box center [680, 129] width 353 height 48
type input "0988830679"
click at [581, 212] on input "顧客姓名   *" at bounding box center [680, 192] width 353 height 48
type input "x"
click at [596, 196] on input "顧客姓名   *" at bounding box center [680, 192] width 353 height 48
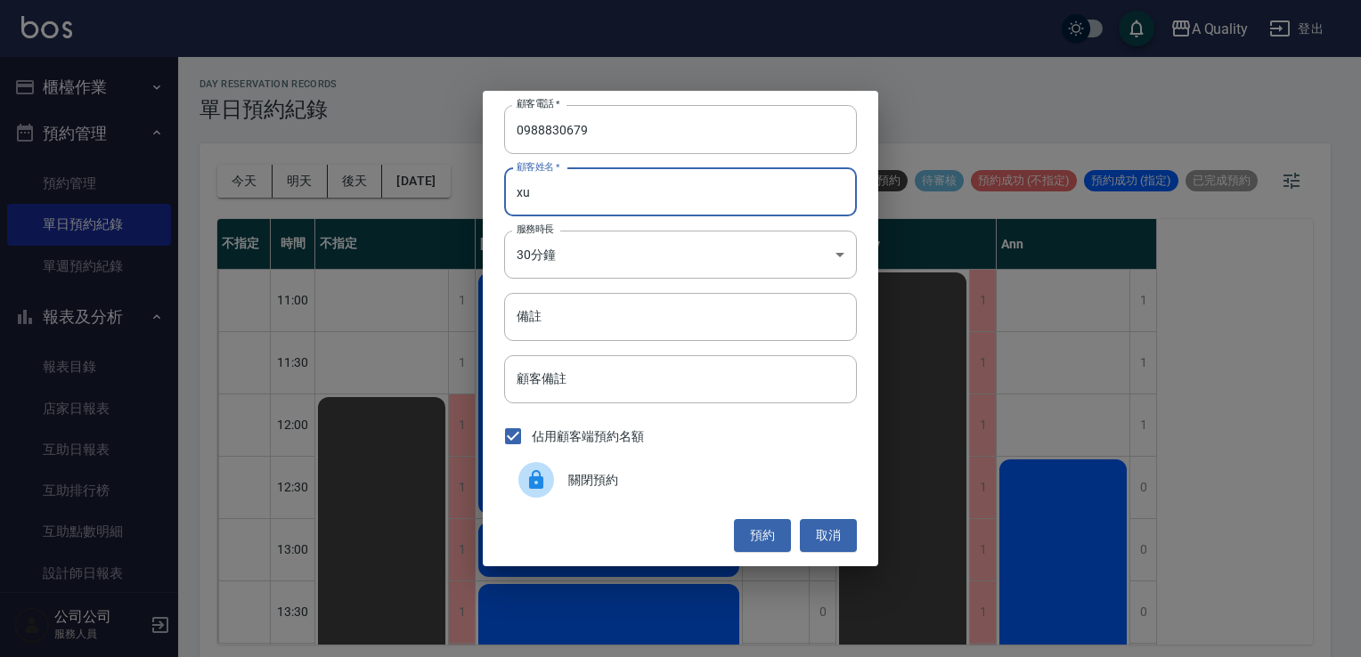
type input "x"
type input "[PERSON_NAME]"
click at [581, 315] on input "備註" at bounding box center [680, 317] width 353 height 48
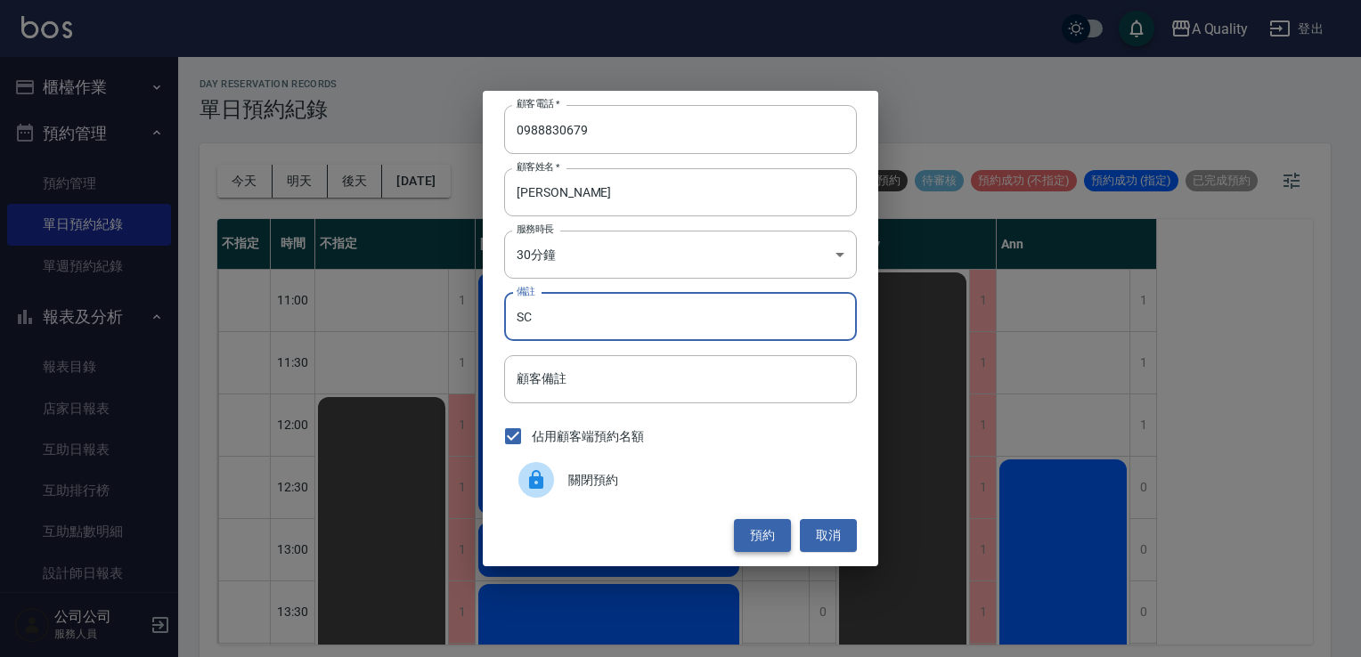
type input "SC"
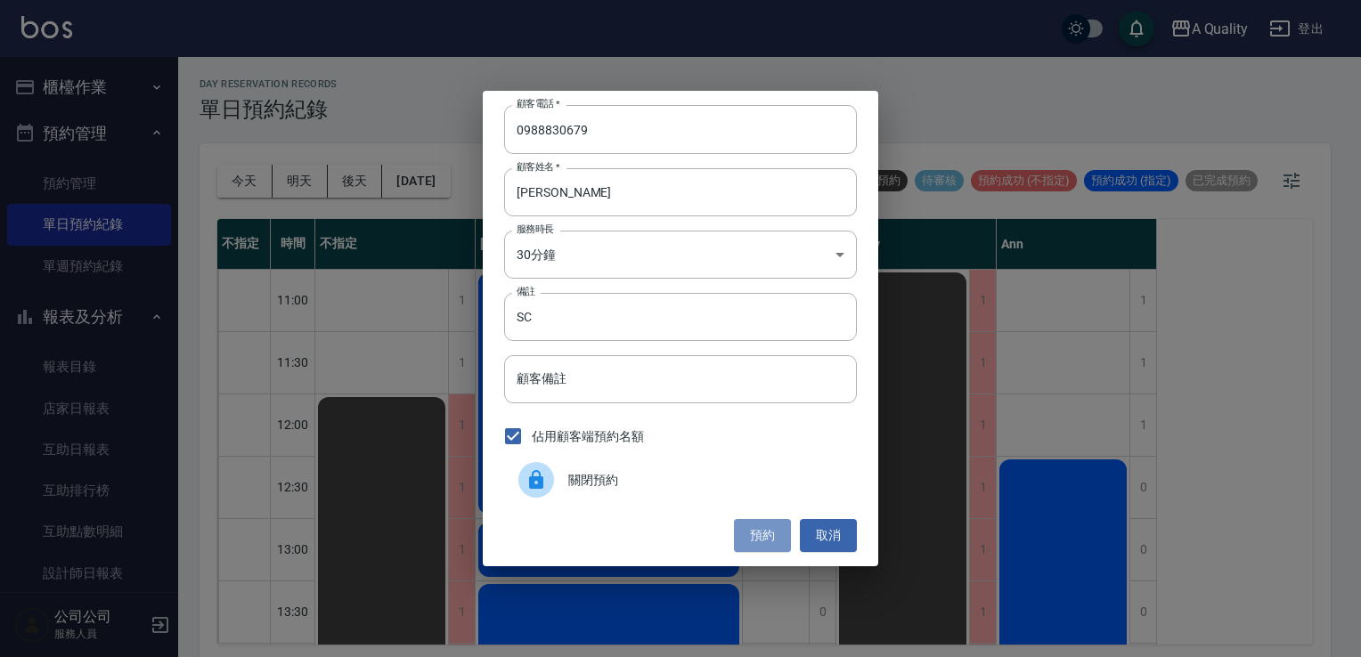
drag, startPoint x: 755, startPoint y: 543, endPoint x: 763, endPoint y: 535, distance: 11.4
click at [755, 543] on button "預約" at bounding box center [762, 535] width 57 height 33
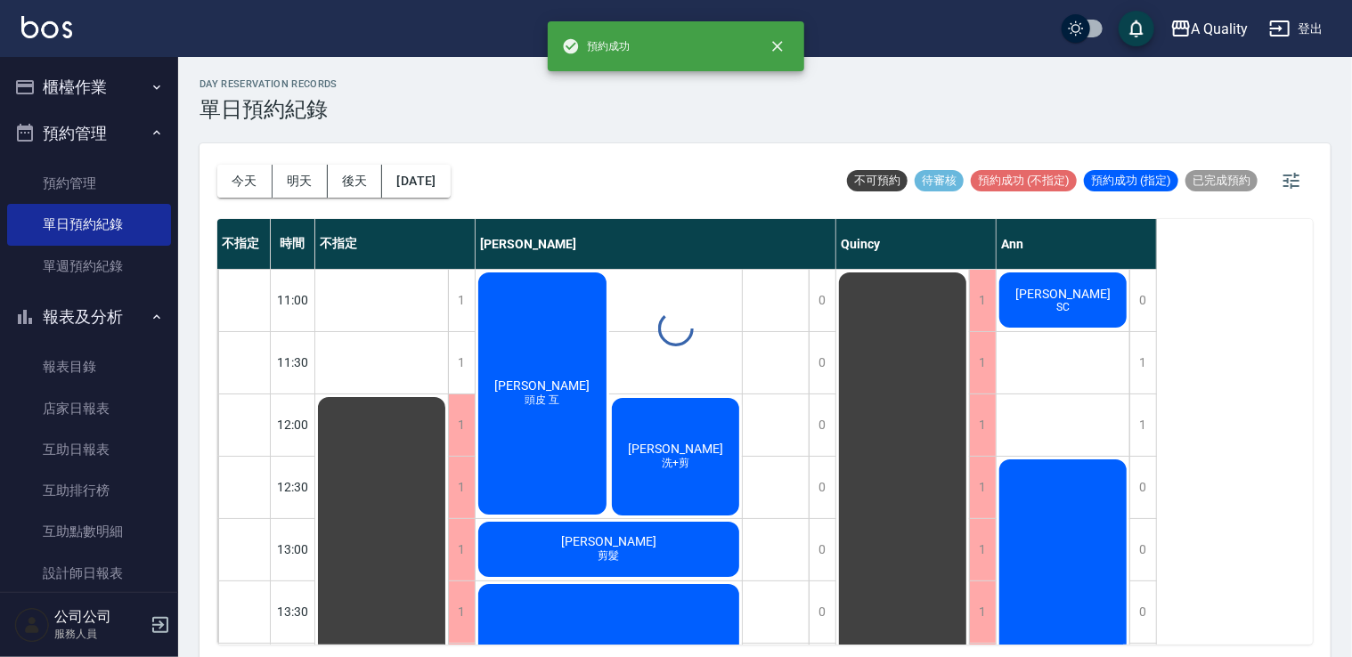
click at [1092, 298] on div "day Reservation records 單日預約紀錄 今天 明天 後天 2025/10/12 不可預約 待審核 預約成功 (不指定) 預約成功 (指定…" at bounding box center [765, 360] width 1174 height 606
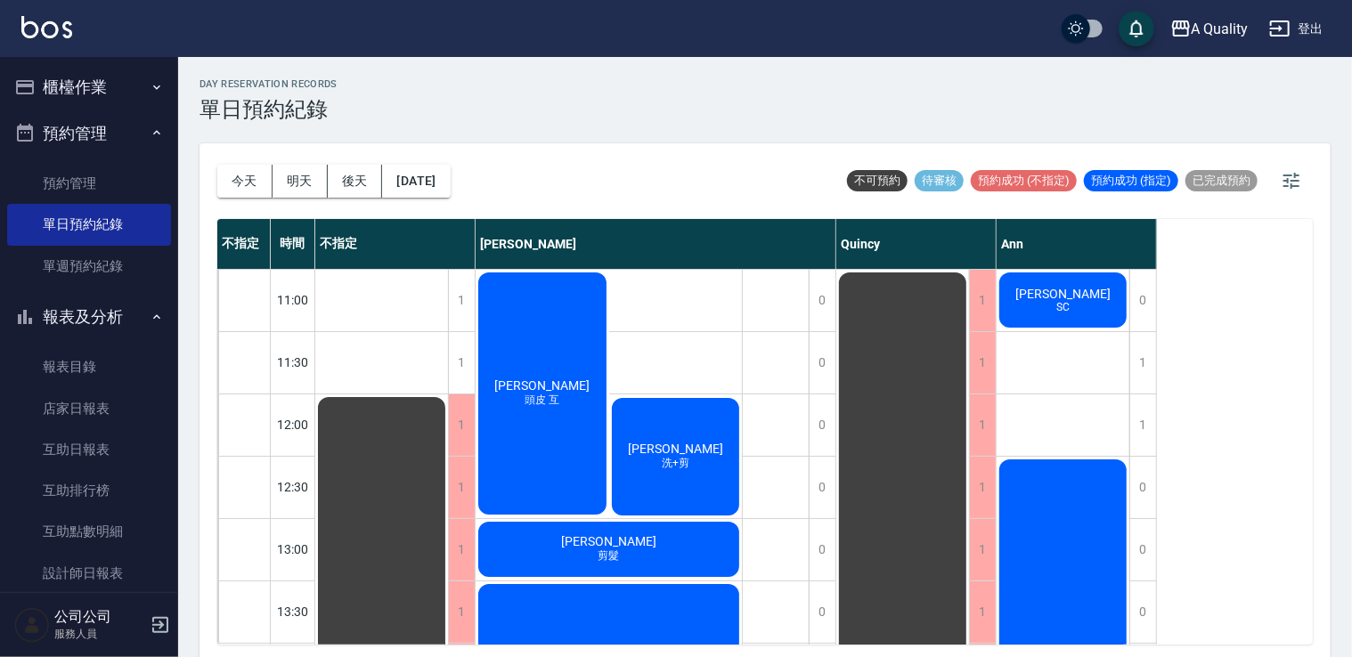
click at [1065, 310] on span "SC" at bounding box center [1063, 307] width 20 height 12
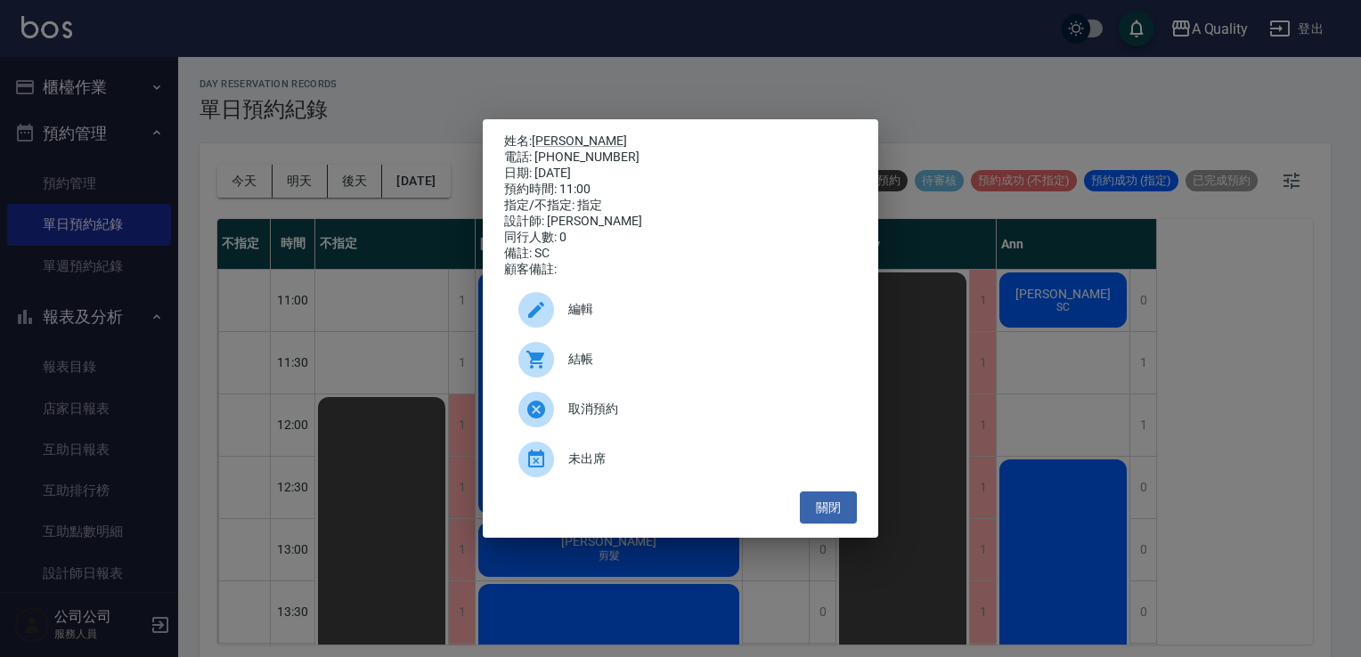
click at [576, 319] on span "編輯" at bounding box center [705, 309] width 274 height 19
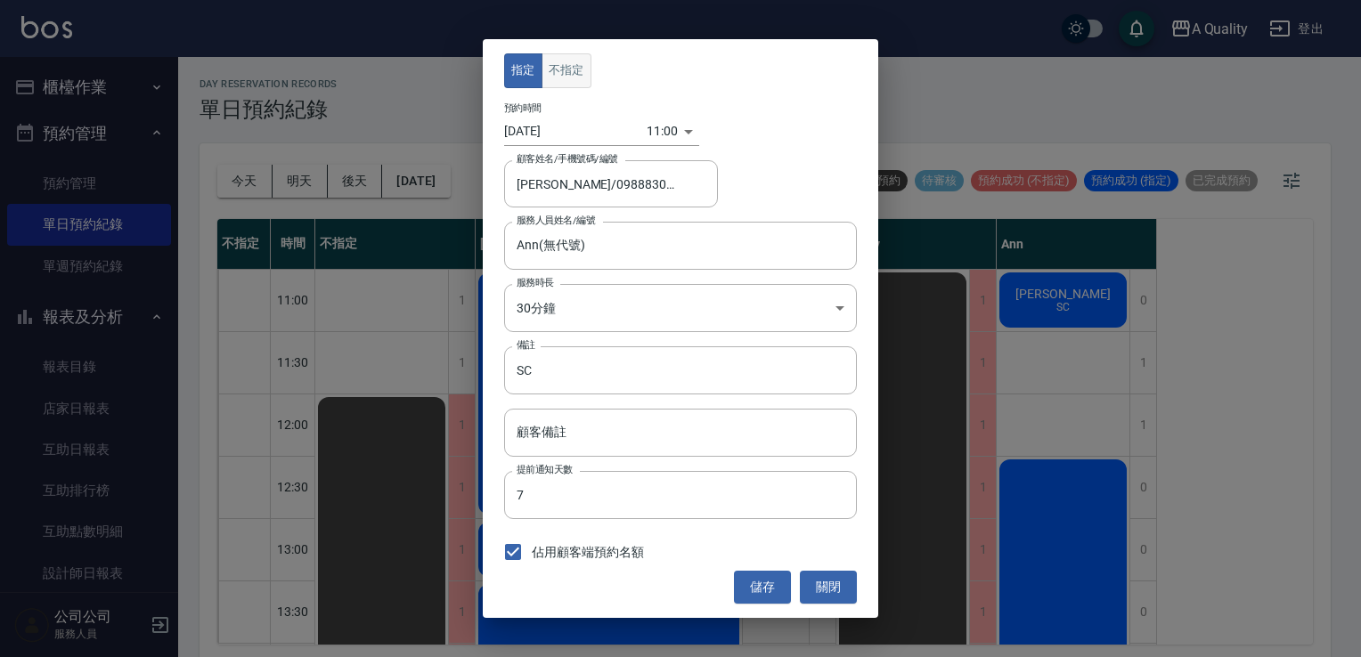
click at [574, 84] on button "不指定" at bounding box center [567, 70] width 50 height 35
click at [589, 295] on body "A Quality 登出 櫃檯作業 打帳單 帳單列表 營業儀表板 現金收支登錄 每日結帳 排班表 現場電腦打卡 預約管理 預約管理 單日預約紀錄 單週預約紀錄…" at bounding box center [680, 331] width 1361 height 663
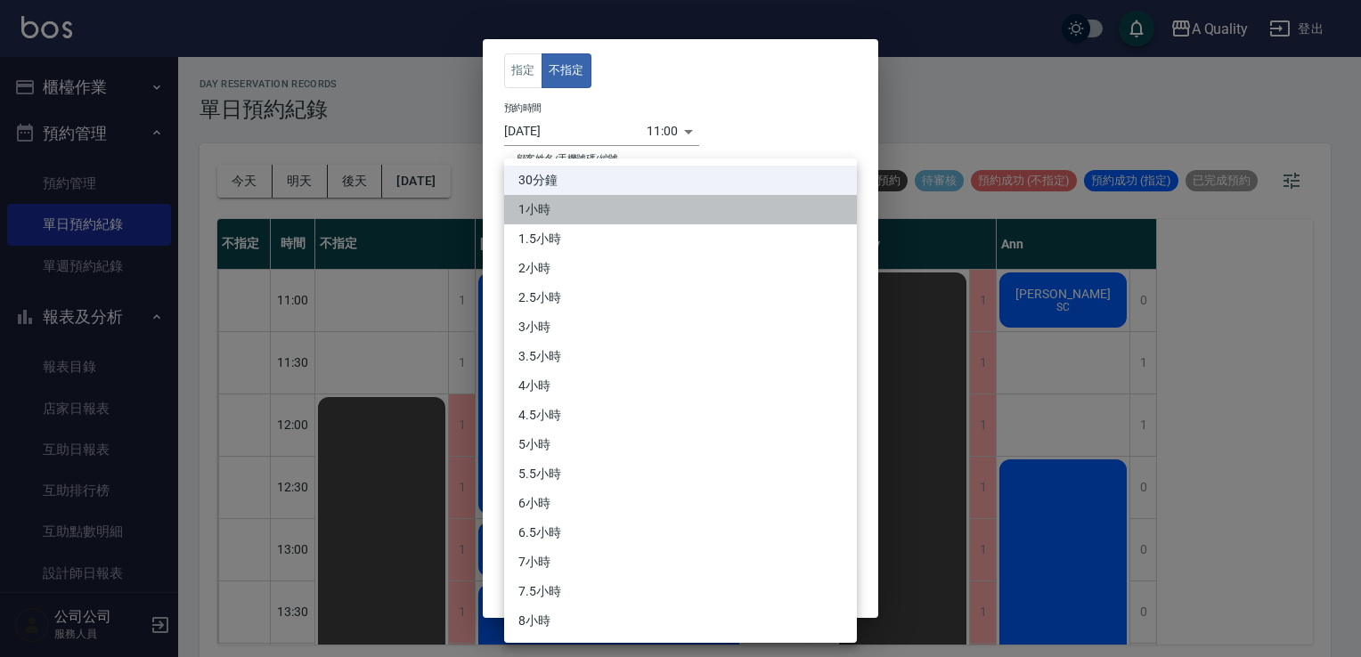
drag, startPoint x: 551, startPoint y: 215, endPoint x: 693, endPoint y: 404, distance: 236.6
click at [550, 216] on li "1小時" at bounding box center [680, 209] width 353 height 29
type input "2"
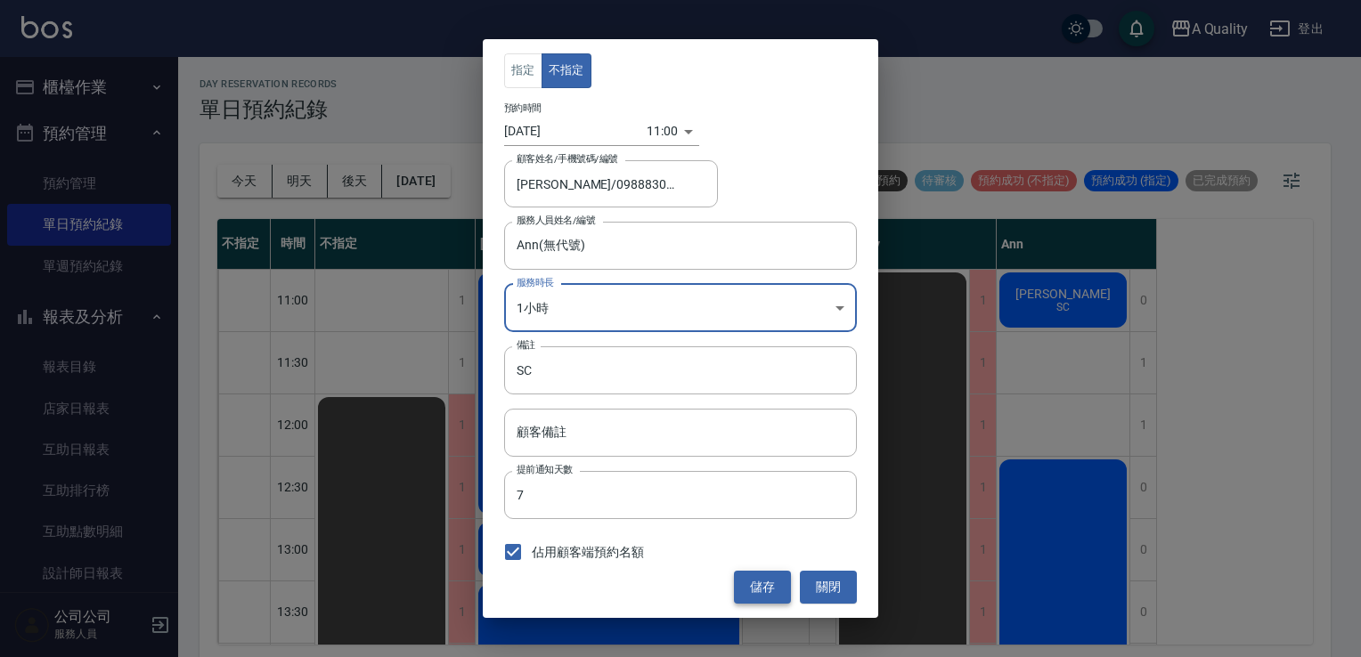
click at [757, 592] on button "儲存" at bounding box center [762, 587] width 57 height 33
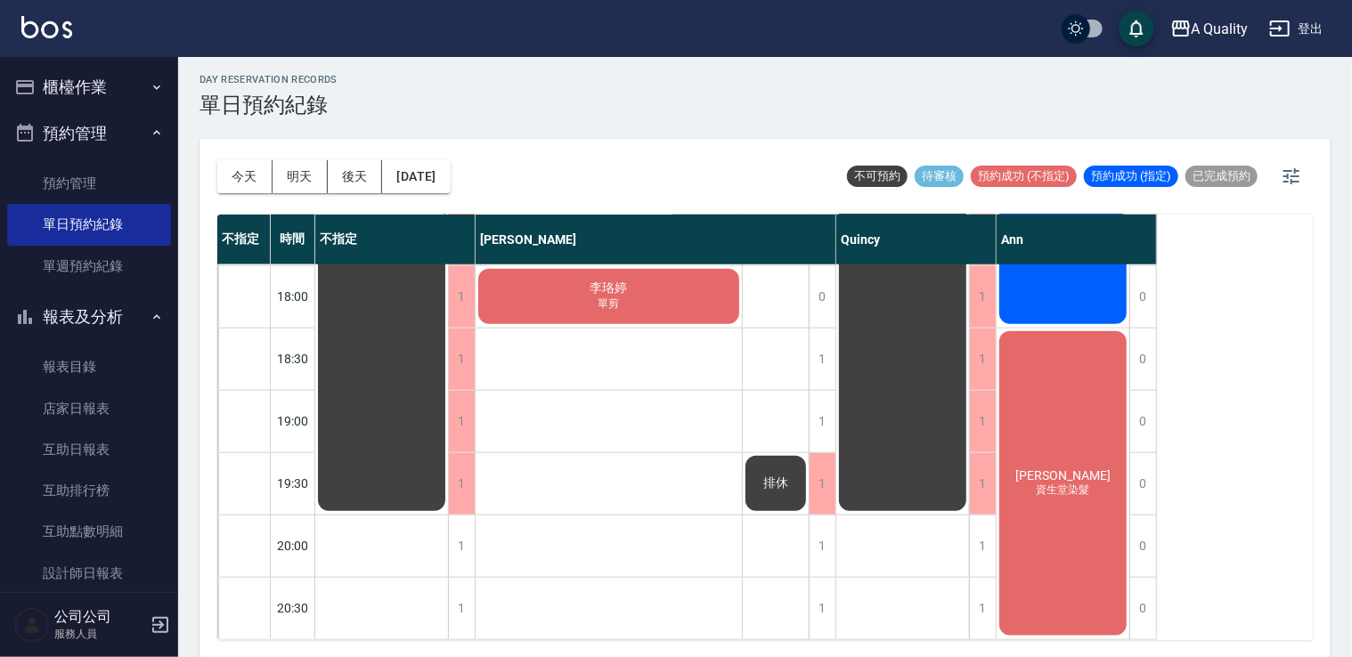
scroll to position [796, 0]
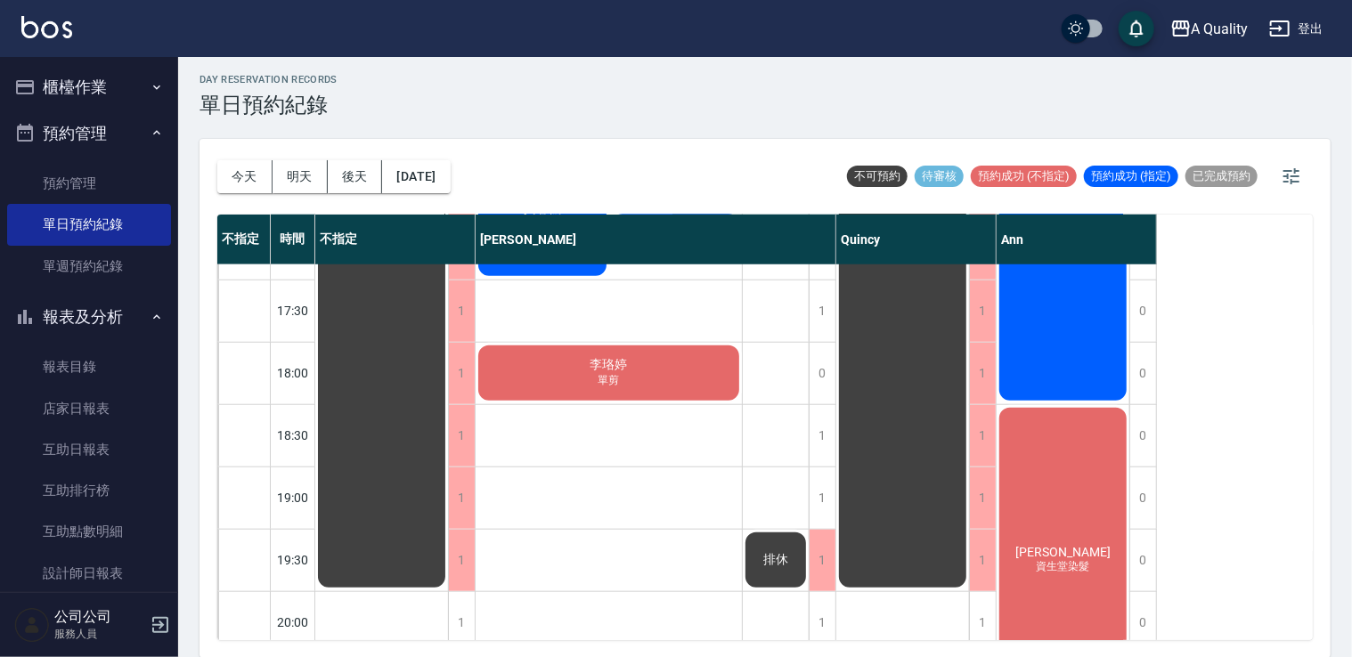
click at [798, 558] on div "排休" at bounding box center [776, 560] width 66 height 61
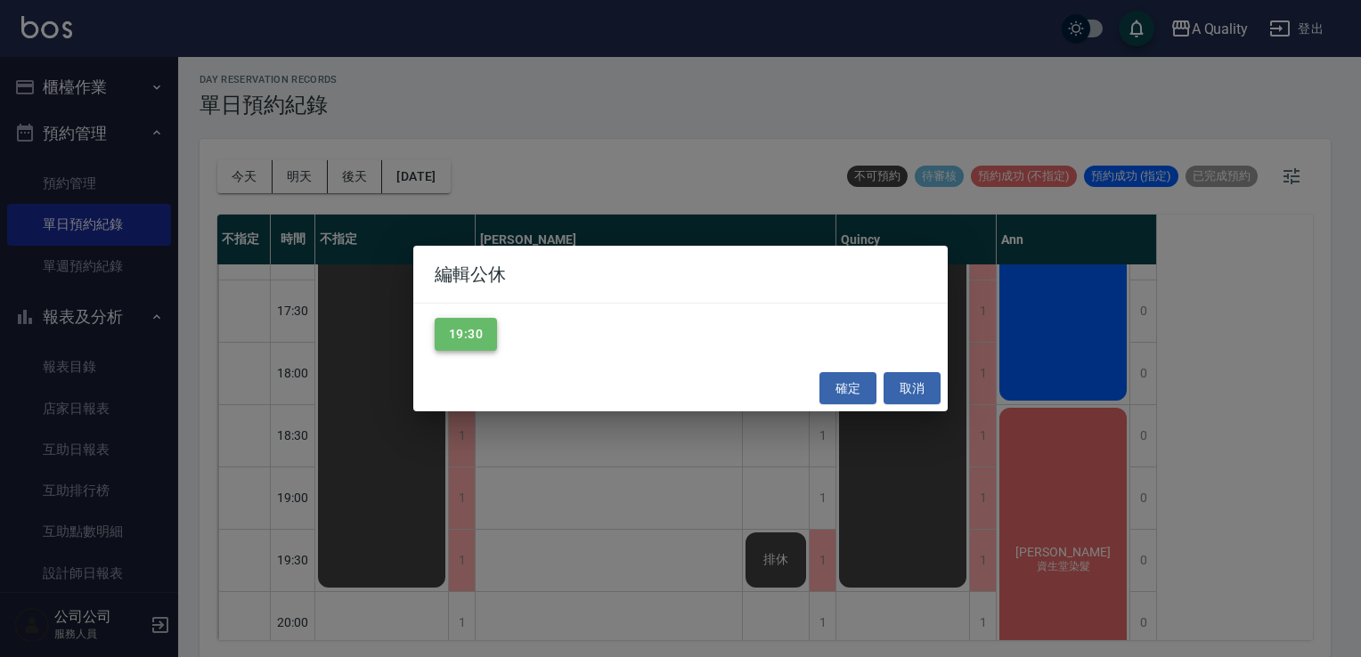
click at [467, 331] on button "19:30" at bounding box center [466, 334] width 62 height 33
click at [916, 382] on button "取消" at bounding box center [912, 388] width 57 height 33
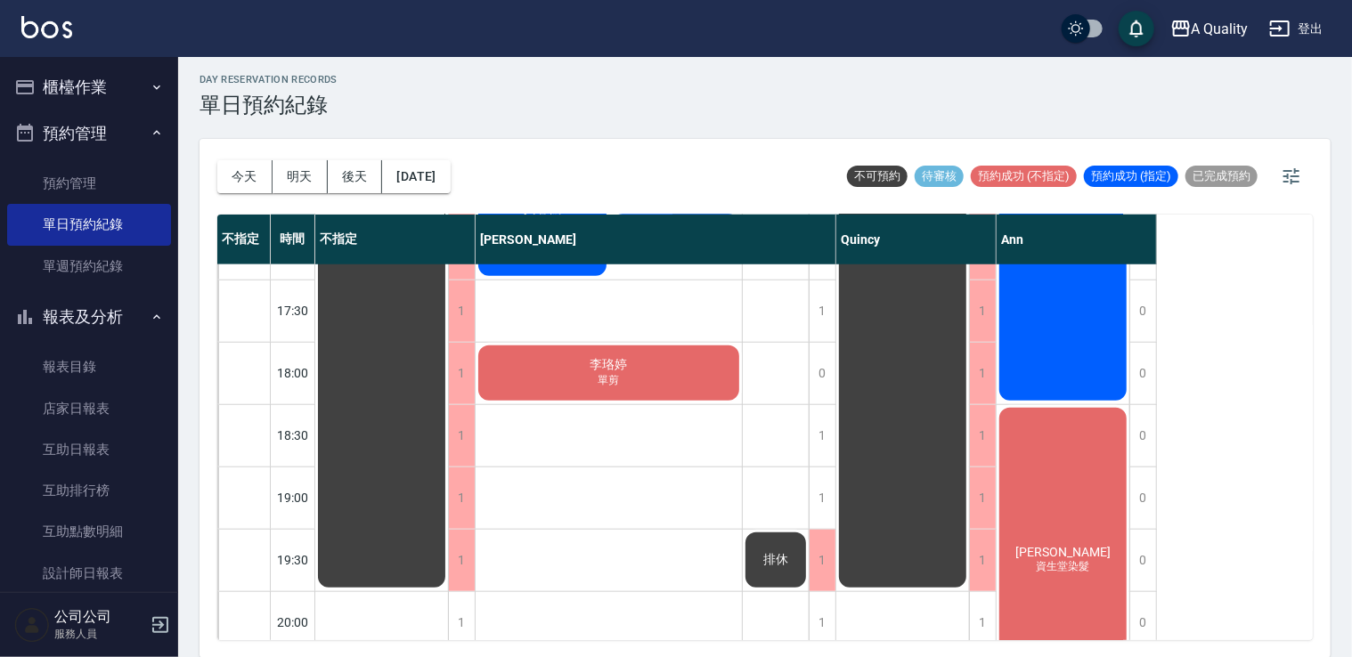
click at [785, 564] on span "排休" at bounding box center [776, 560] width 32 height 16
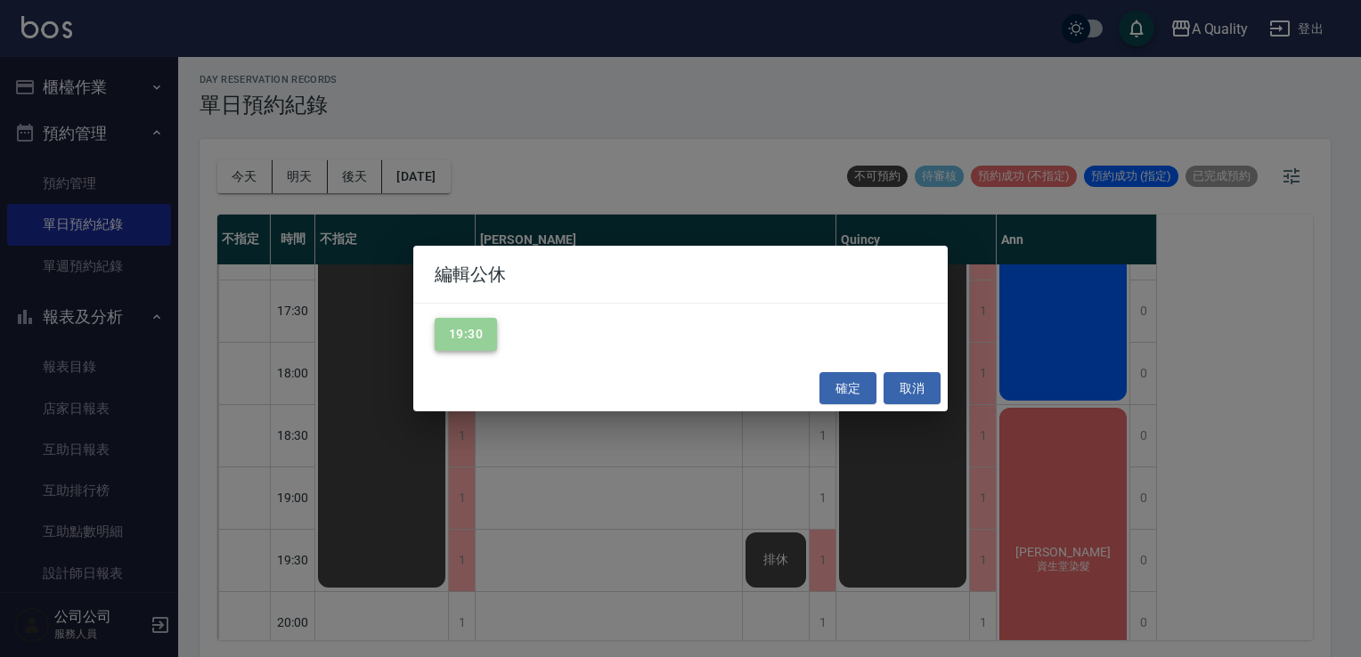
click at [474, 322] on button "19:30" at bounding box center [466, 334] width 62 height 33
click at [858, 395] on button "確定" at bounding box center [848, 388] width 57 height 33
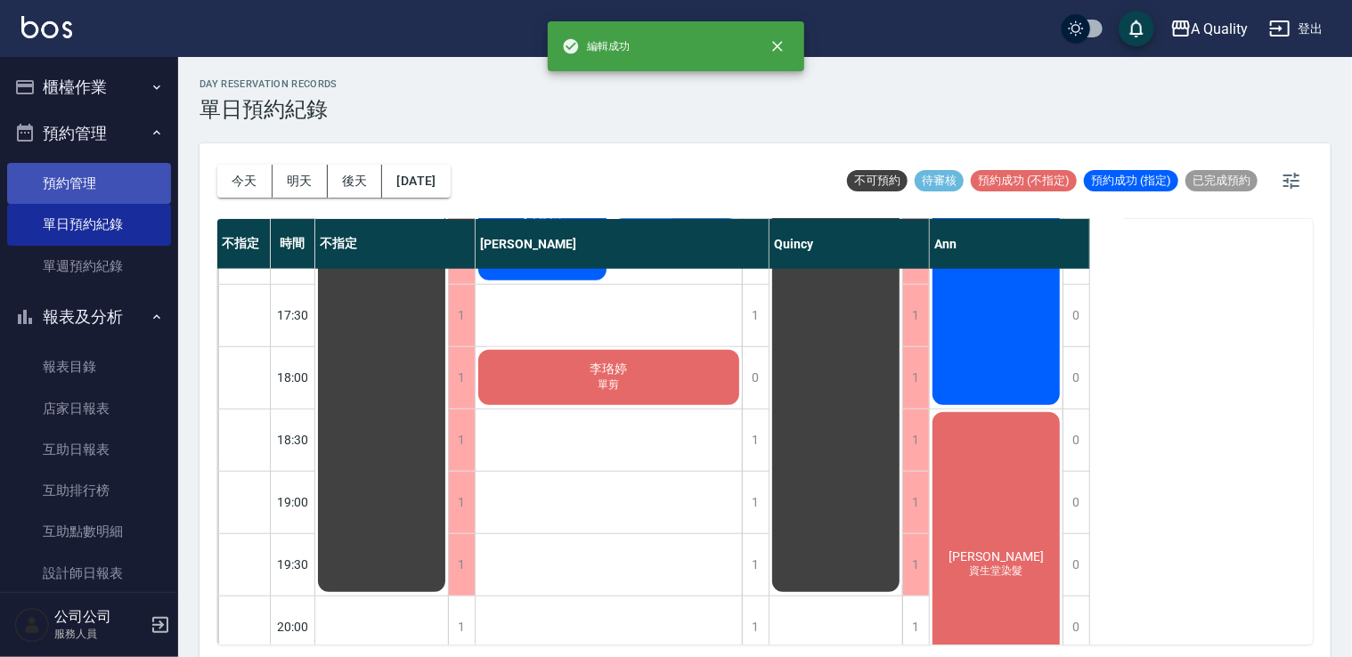
scroll to position [0, 0]
click at [97, 102] on button "櫃檯作業" at bounding box center [89, 87] width 164 height 46
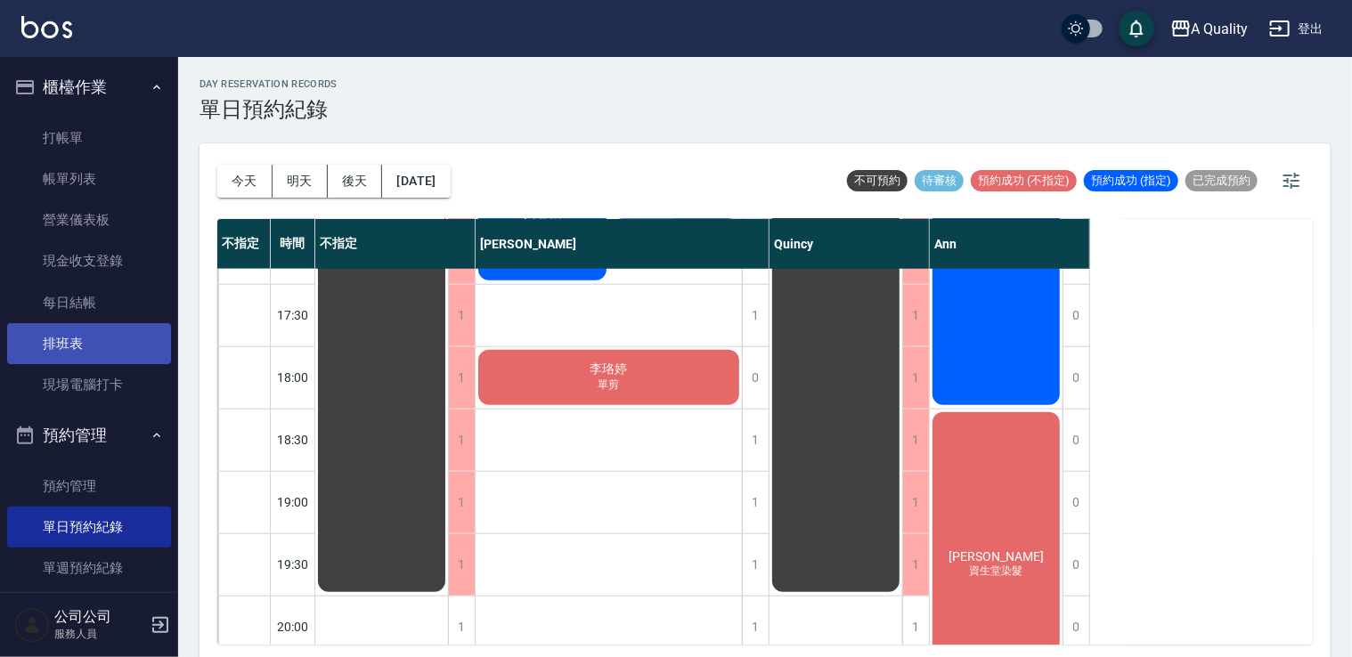
click at [78, 326] on link "排班表" at bounding box center [89, 343] width 164 height 41
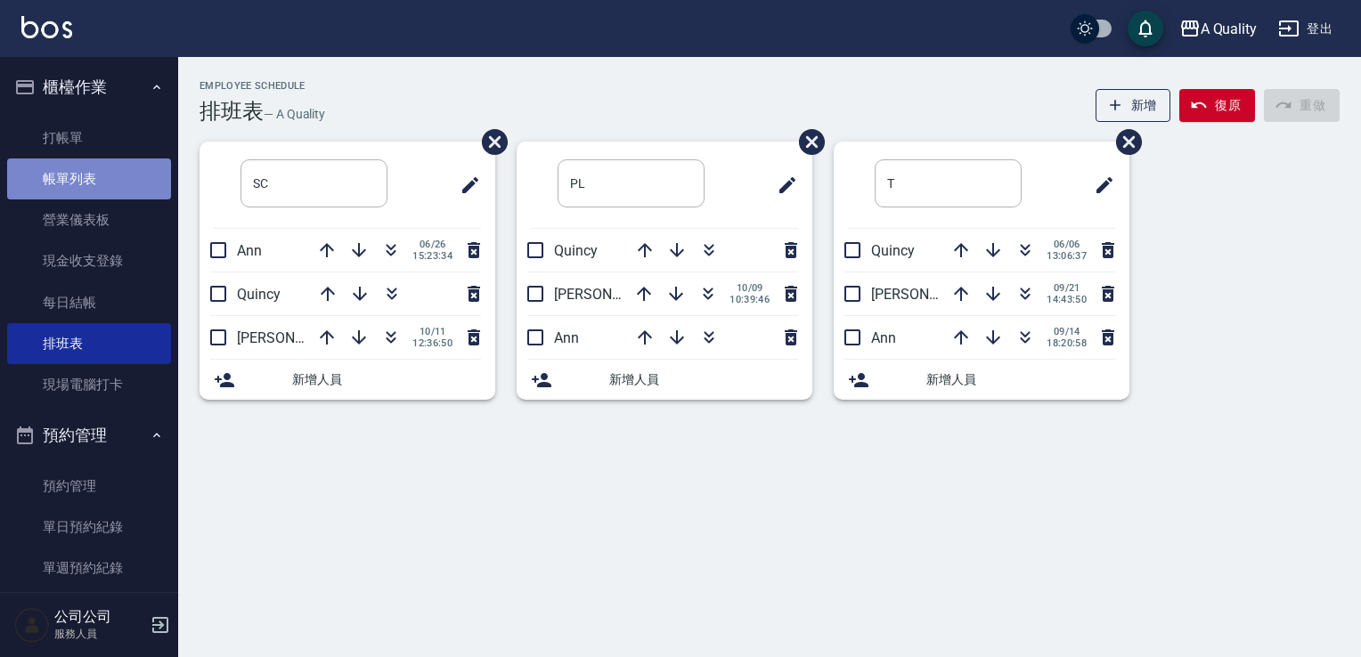
click at [96, 191] on link "帳單列表" at bounding box center [89, 179] width 164 height 41
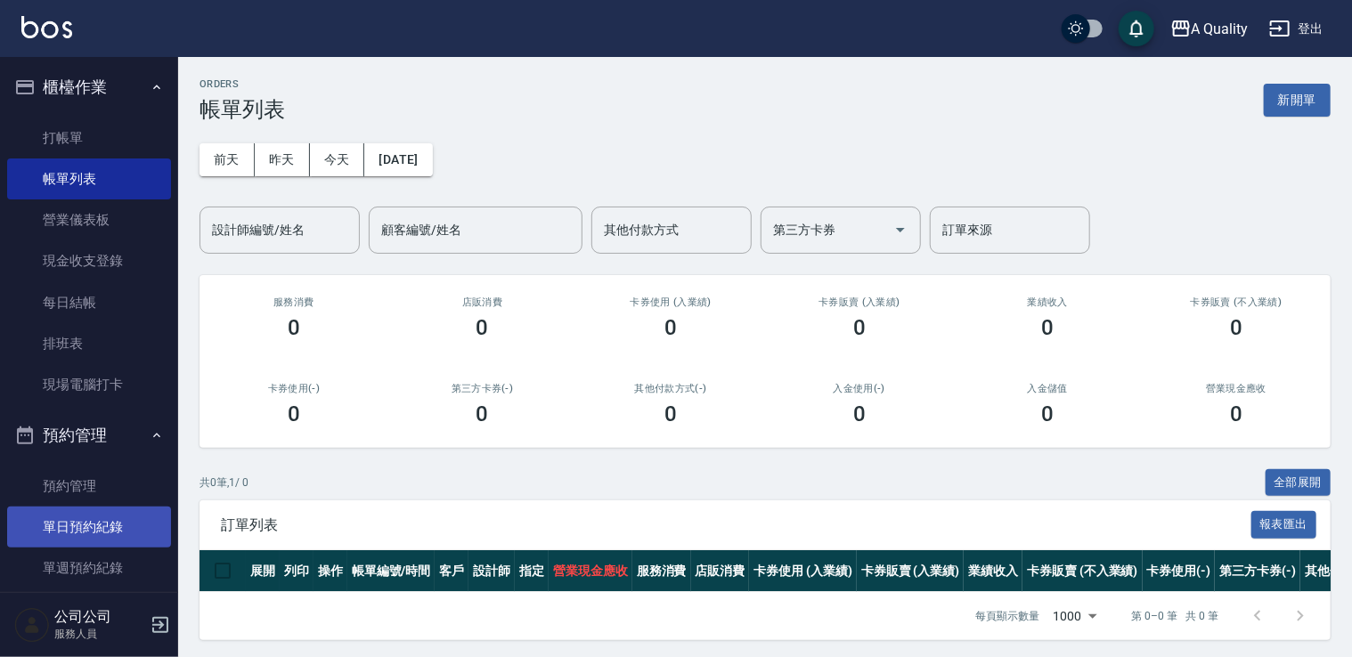
click at [98, 528] on link "單日預約紀錄" at bounding box center [89, 527] width 164 height 41
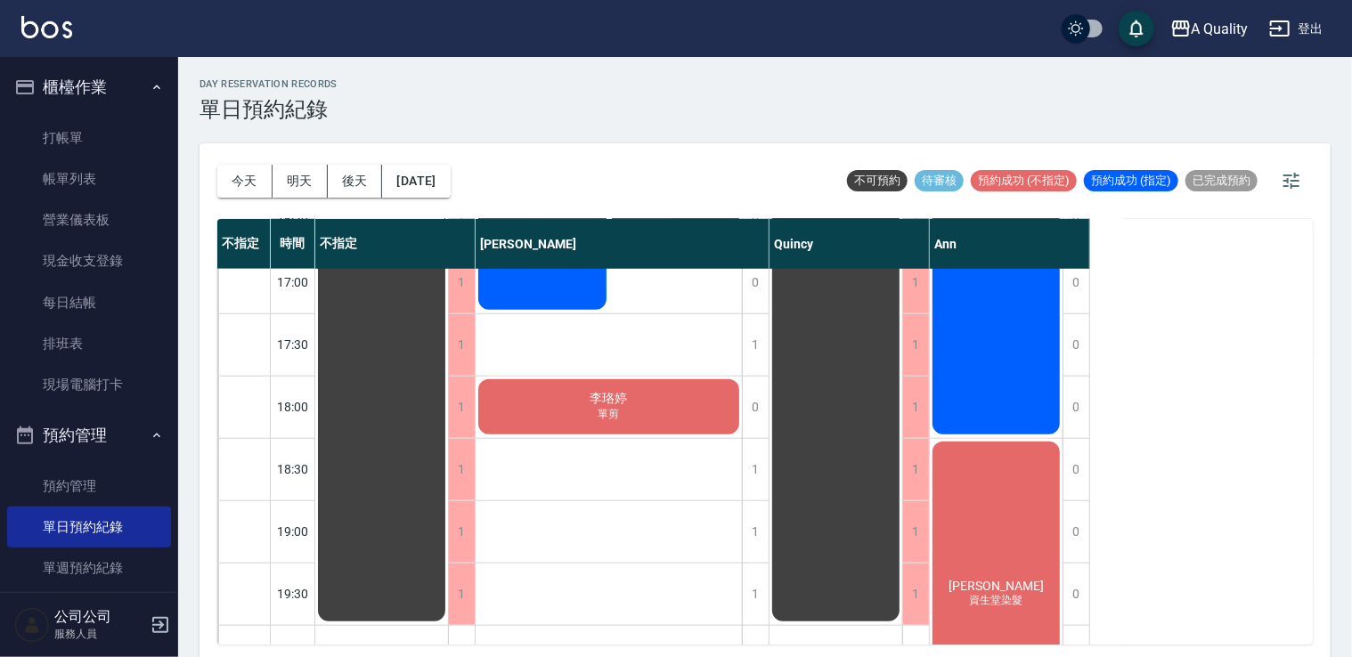
scroll to position [796, 0]
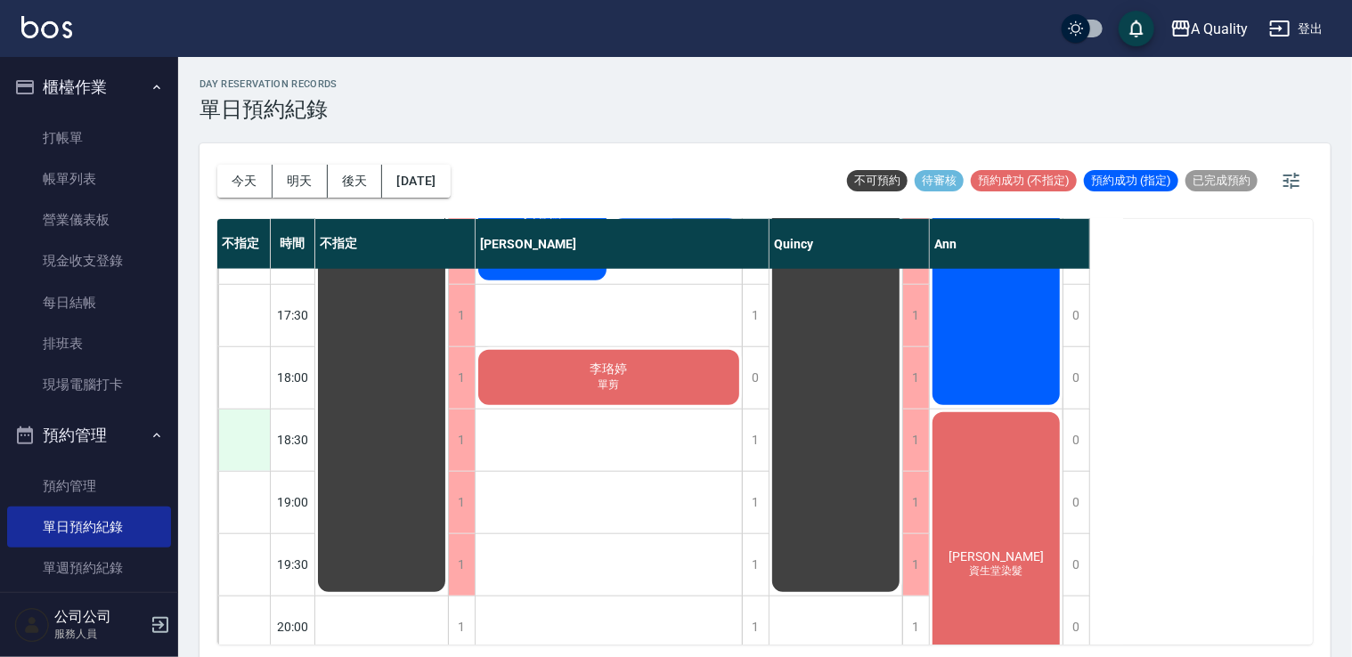
click at [246, 451] on div at bounding box center [244, 440] width 52 height 61
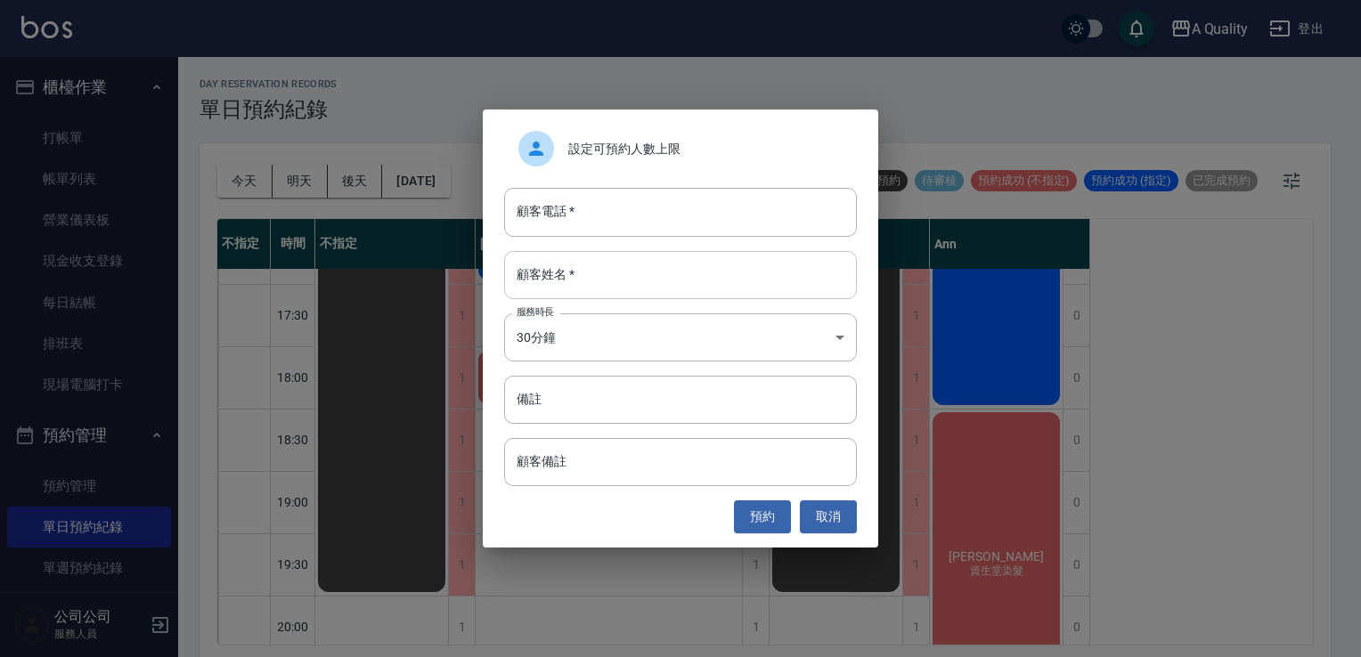
click at [633, 278] on input "顧客姓名   *" at bounding box center [680, 275] width 353 height 48
click at [658, 197] on input "顧客電話   *" at bounding box center [680, 212] width 353 height 48
type input "0975333182"
click at [684, 281] on input "顧客姓名   *" at bounding box center [680, 275] width 353 height 48
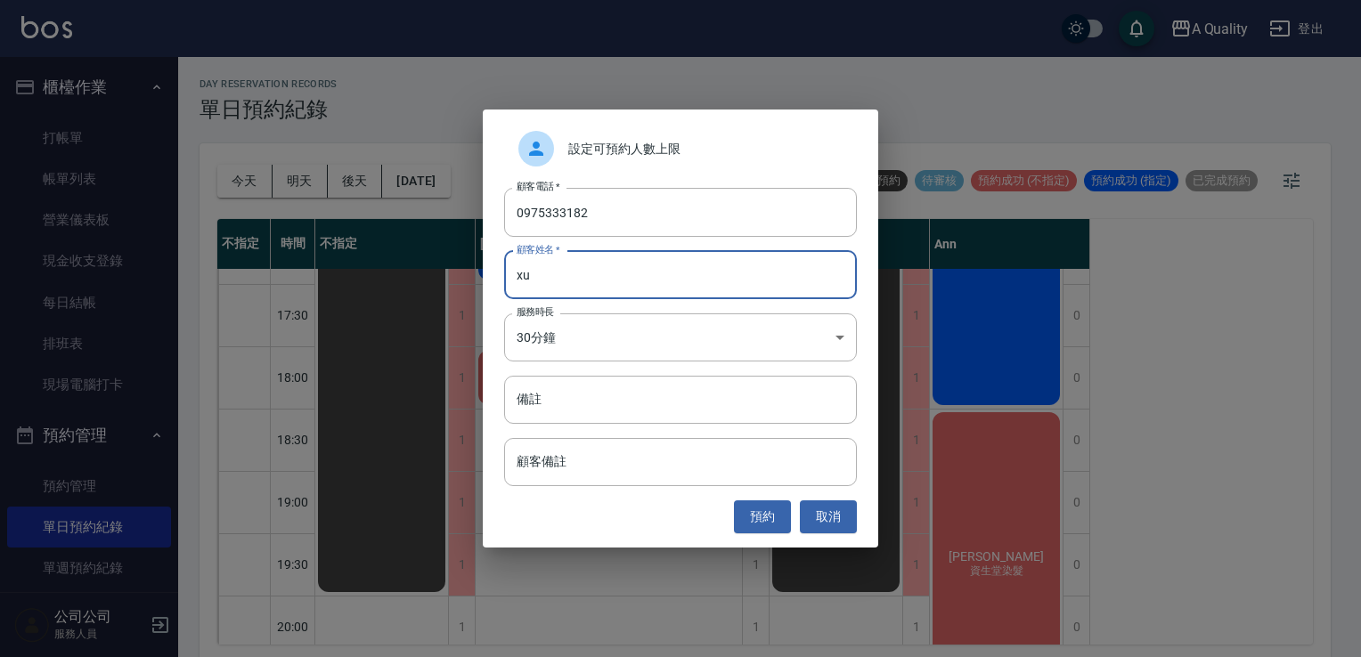
type input "x"
type input "梁s 男生x2"
click at [766, 519] on button "預約" at bounding box center [762, 517] width 57 height 33
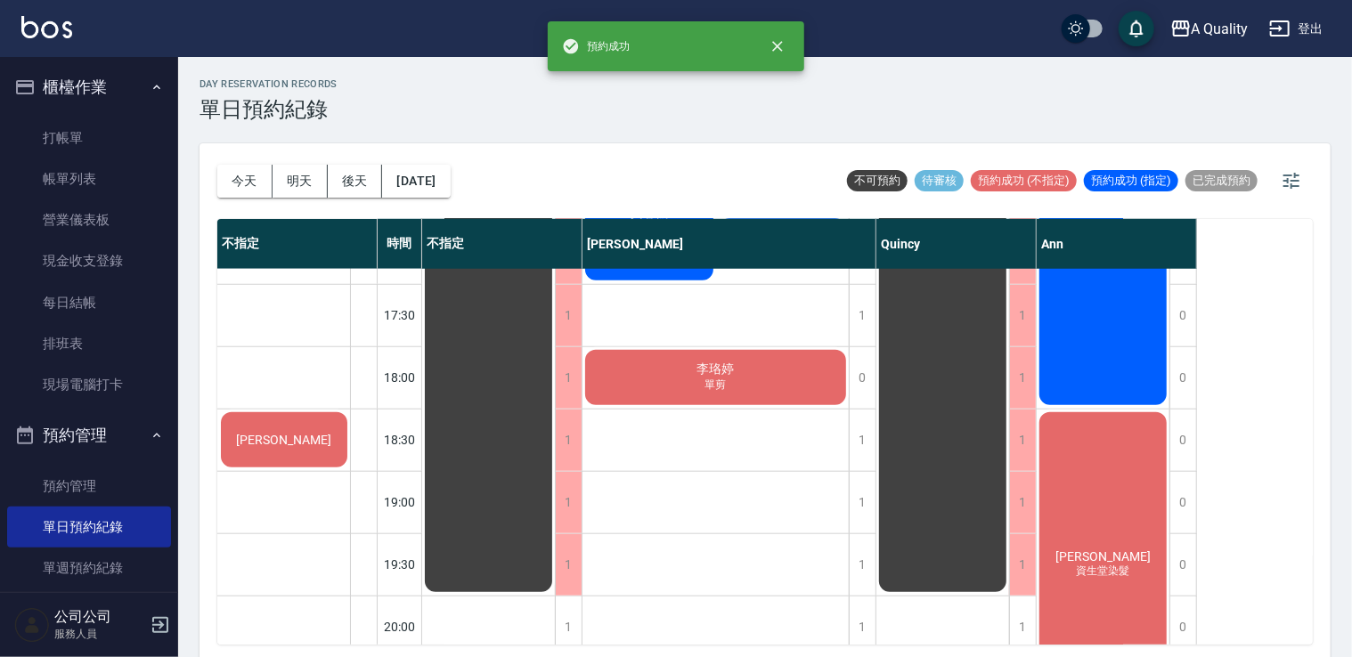
click at [267, 449] on div "梁s" at bounding box center [284, 440] width 132 height 61
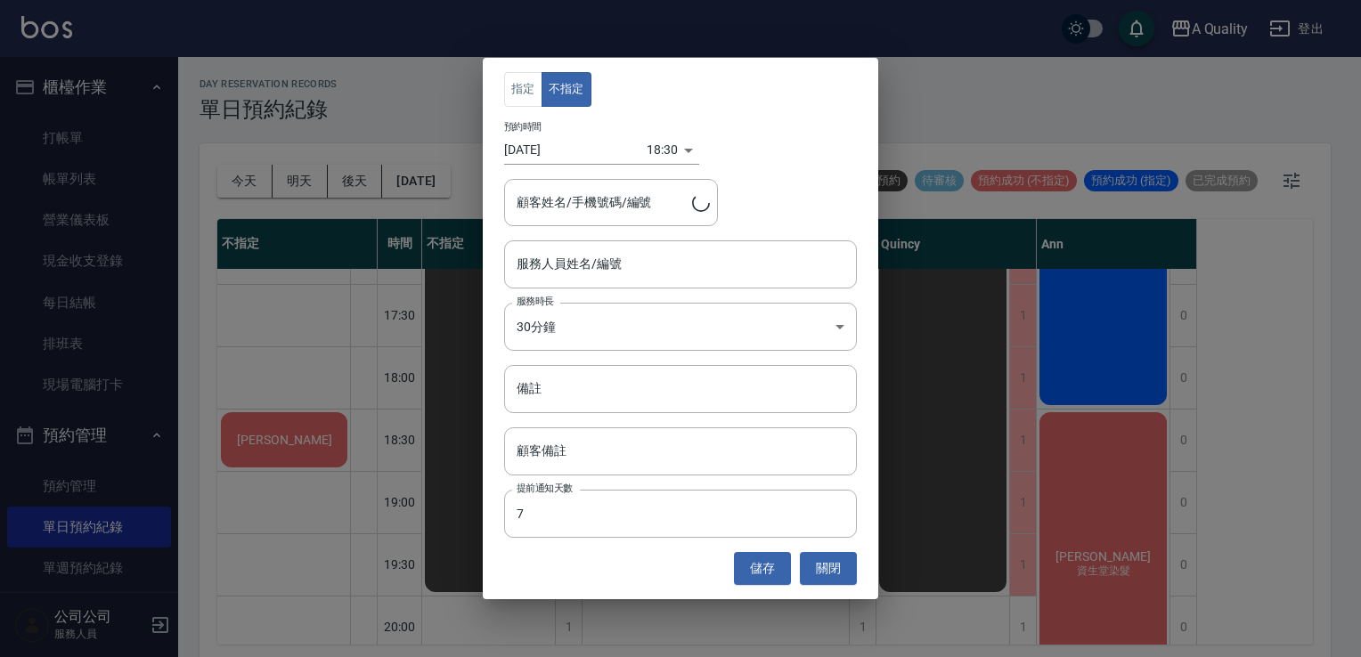
type input "梁s/0975333182/"
click at [621, 268] on input "服務人員姓名/編號" at bounding box center [680, 264] width 337 height 31
click at [823, 140] on div "預約時間 2025/10/12 18:30 1760265000000" at bounding box center [680, 143] width 353 height 44
click at [599, 327] on body "A Quality 登出 櫃檯作業 打帳單 帳單列表 營業儀表板 現金收支登錄 每日結帳 排班表 現場電腦打卡 預約管理 預約管理 單日預約紀錄 單週預約紀錄…" at bounding box center [680, 331] width 1361 height 663
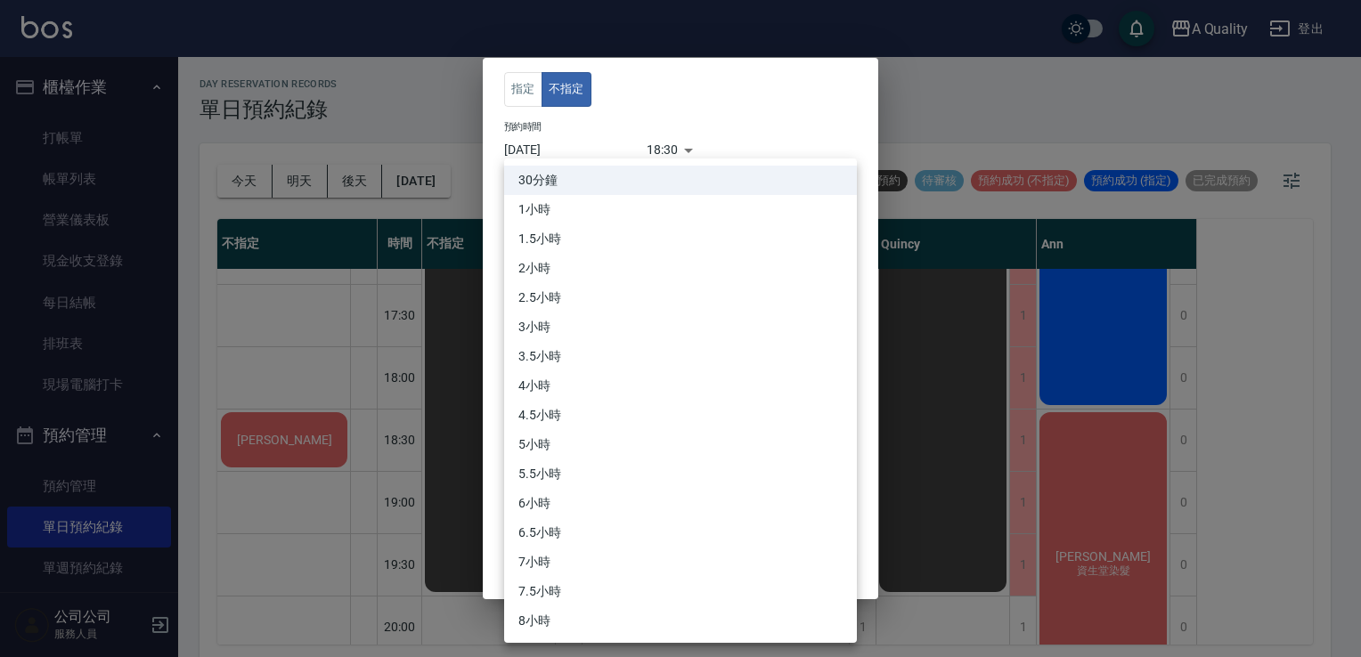
click at [557, 205] on li "1小時" at bounding box center [680, 209] width 353 height 29
type input "2"
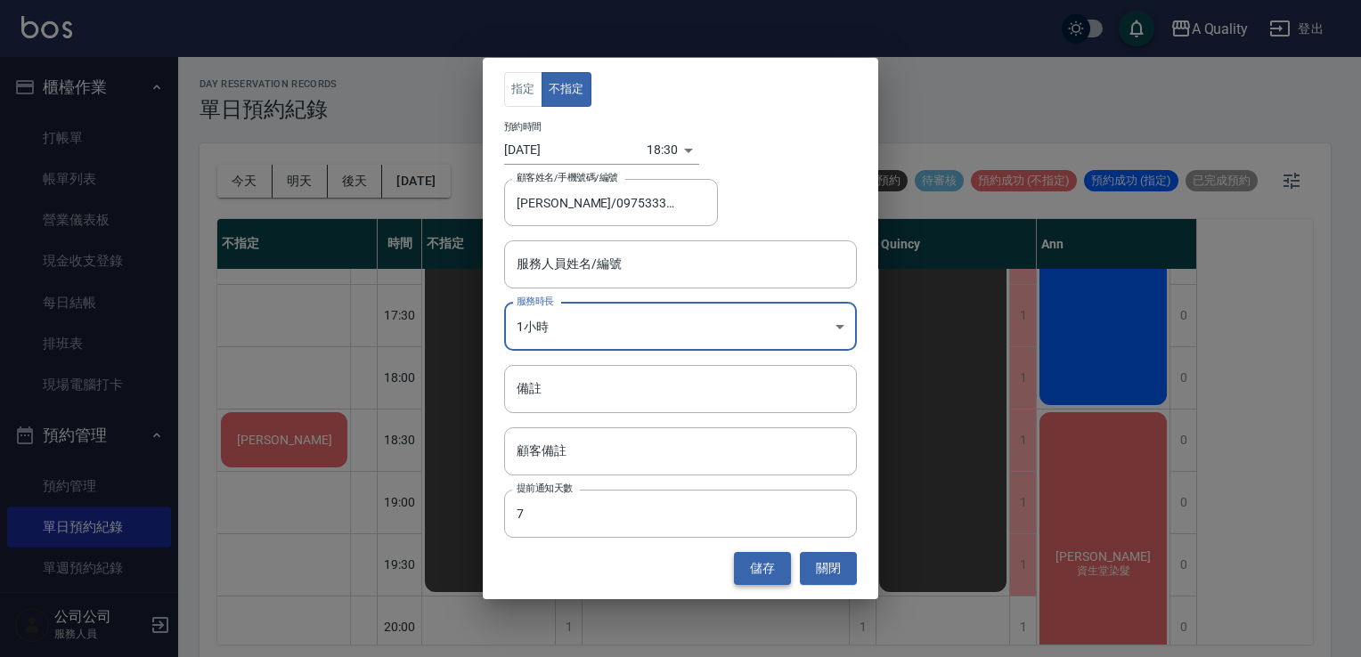
click at [763, 566] on button "儲存" at bounding box center [762, 568] width 57 height 33
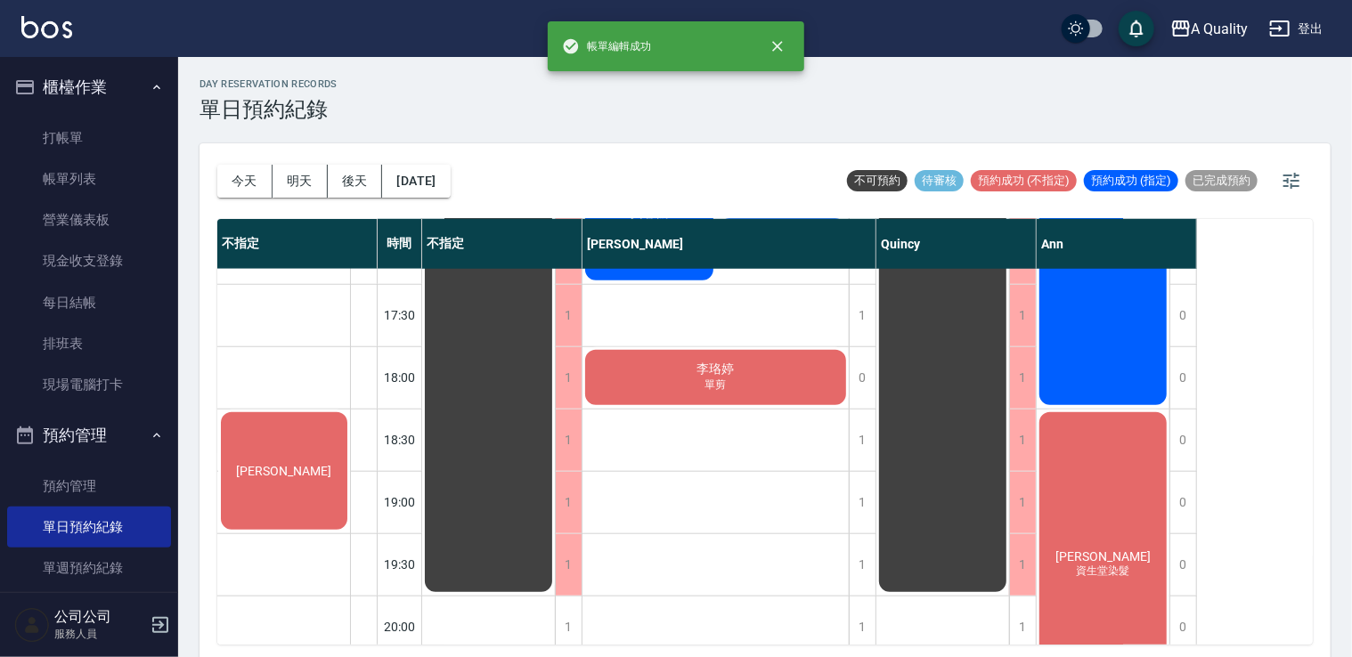
click at [331, 461] on div "梁s" at bounding box center [284, 471] width 132 height 123
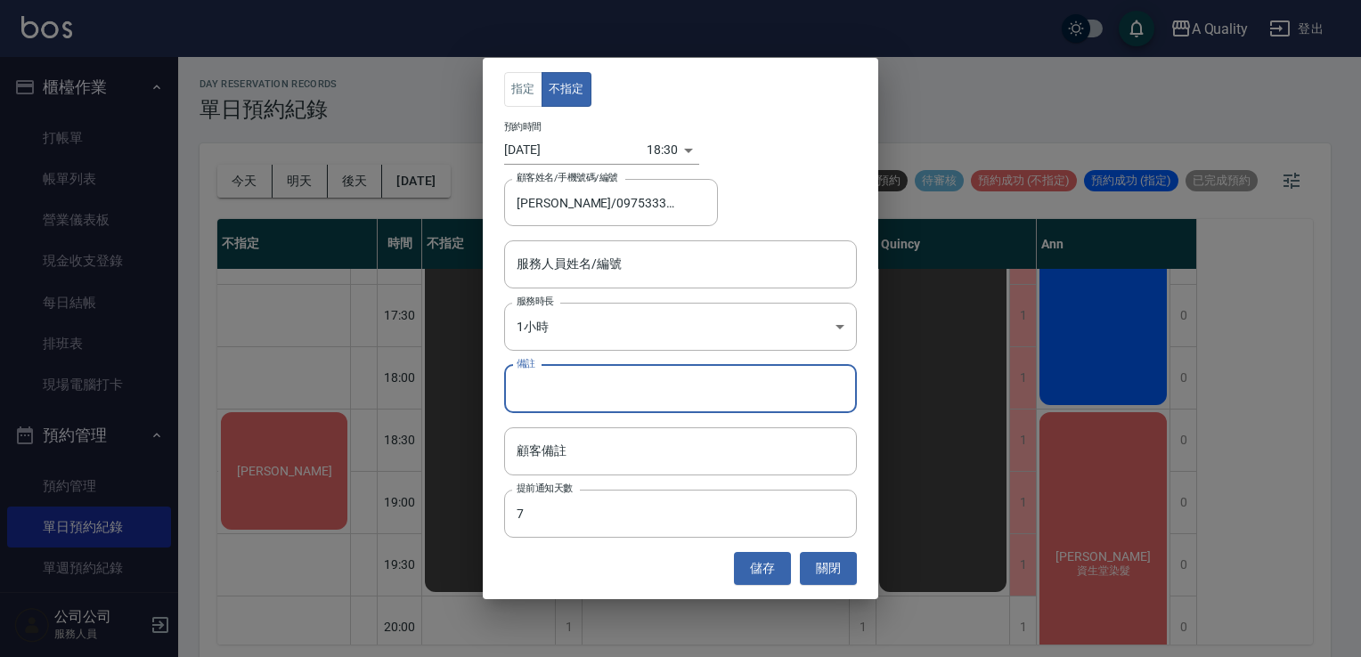
click at [590, 394] on input "備註" at bounding box center [680, 389] width 353 height 48
type input "c"
type input "CX2"
click at [762, 568] on button "儲存" at bounding box center [762, 568] width 57 height 33
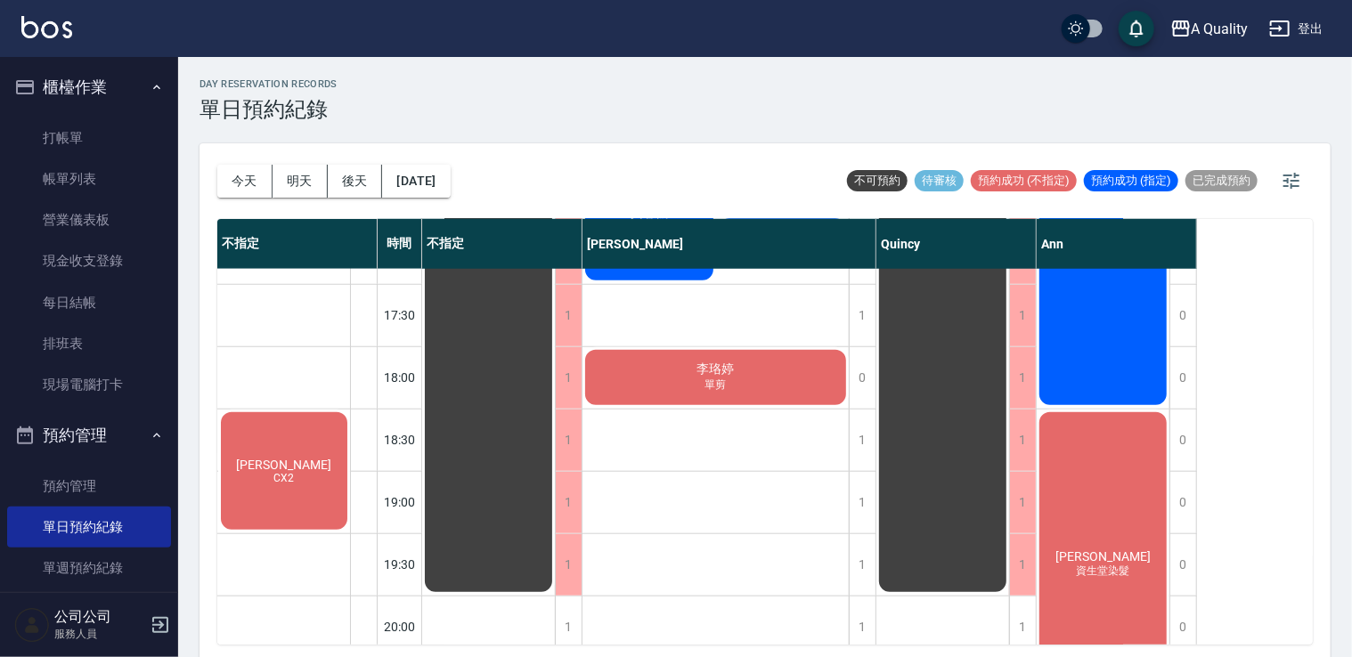
click at [293, 481] on span "CX2" at bounding box center [285, 478] width 28 height 12
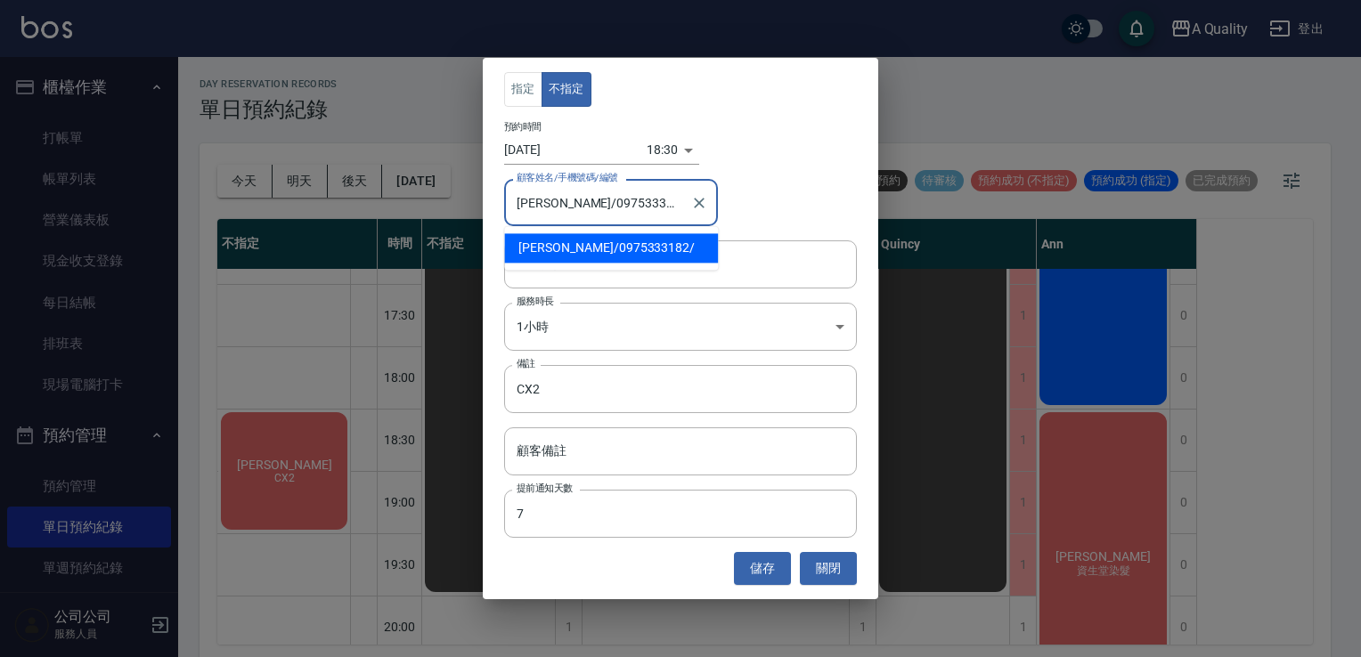
drag, startPoint x: 539, startPoint y: 204, endPoint x: 609, endPoint y: 206, distance: 70.4
click at [609, 206] on input "梁s/0975333182/" at bounding box center [597, 202] width 171 height 31
type input "梁s/0975333182/"
click at [649, 206] on input "梁s/0975333182/" at bounding box center [597, 202] width 171 height 31
drag, startPoint x: 547, startPoint y: 199, endPoint x: 609, endPoint y: 208, distance: 63.1
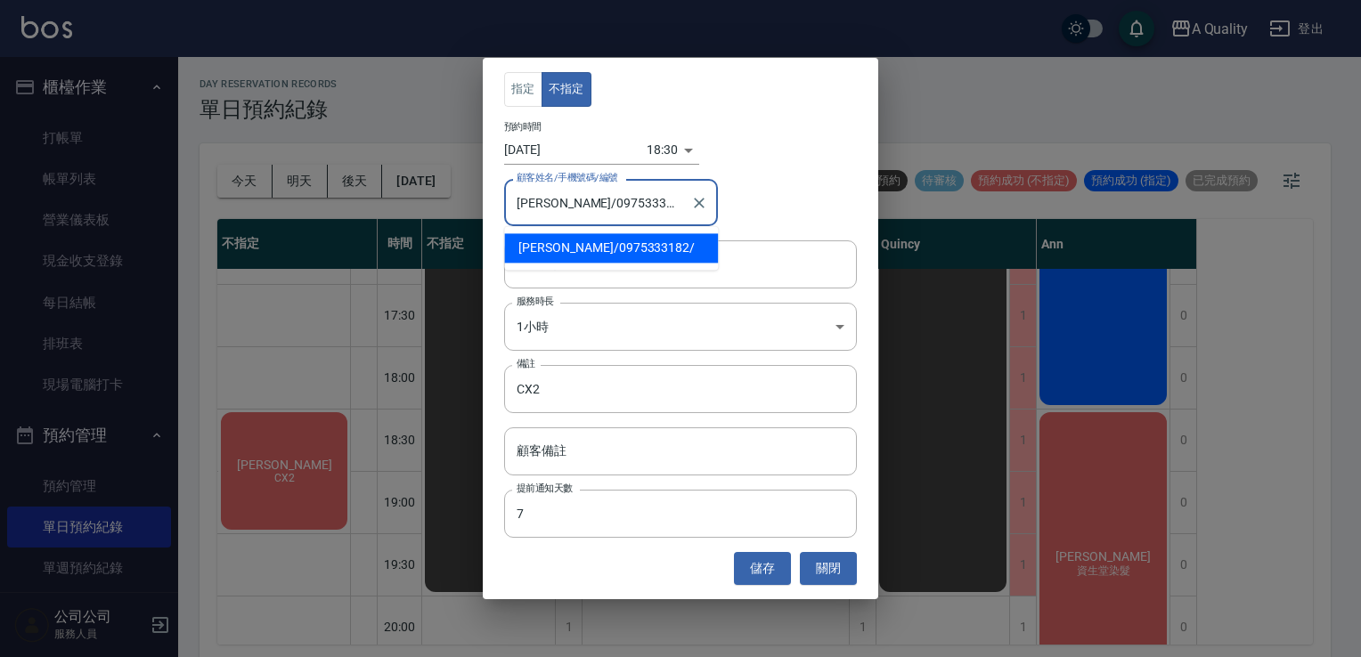
click at [609, 208] on input "梁s/0975333182/" at bounding box center [597, 202] width 171 height 31
click at [827, 570] on button "關閉" at bounding box center [828, 568] width 57 height 33
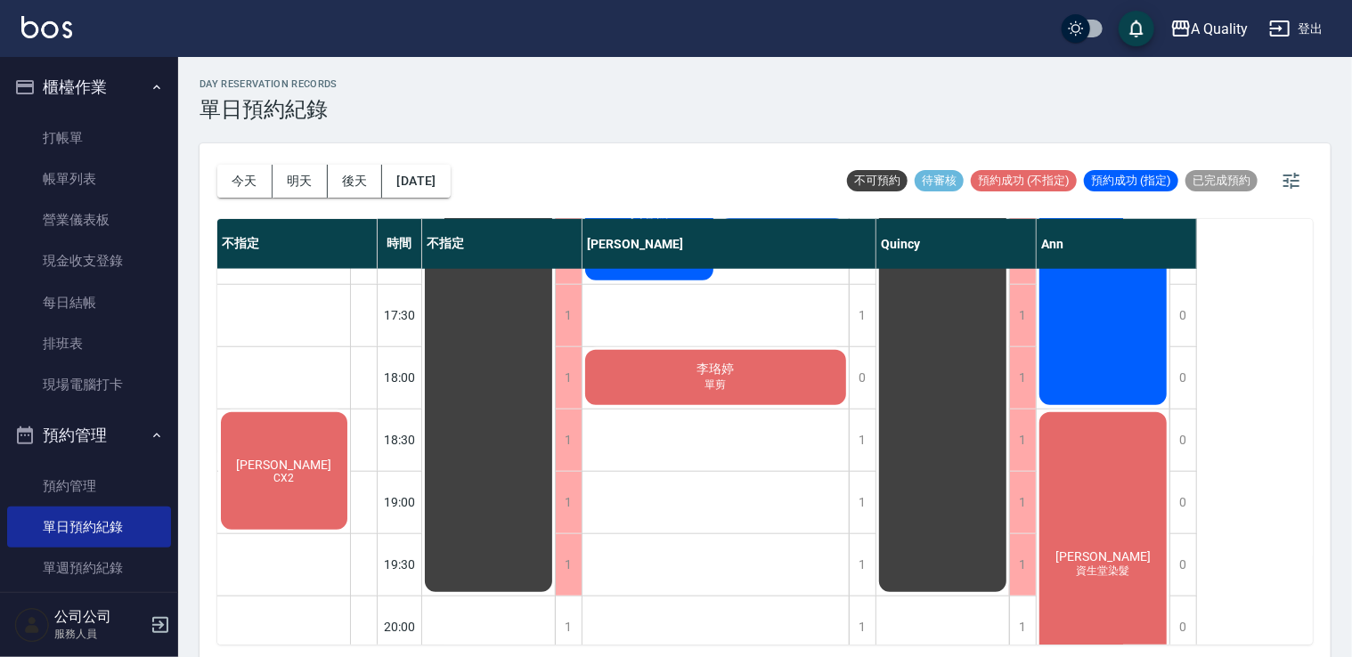
click at [282, 487] on div "梁s CX2" at bounding box center [284, 471] width 132 height 123
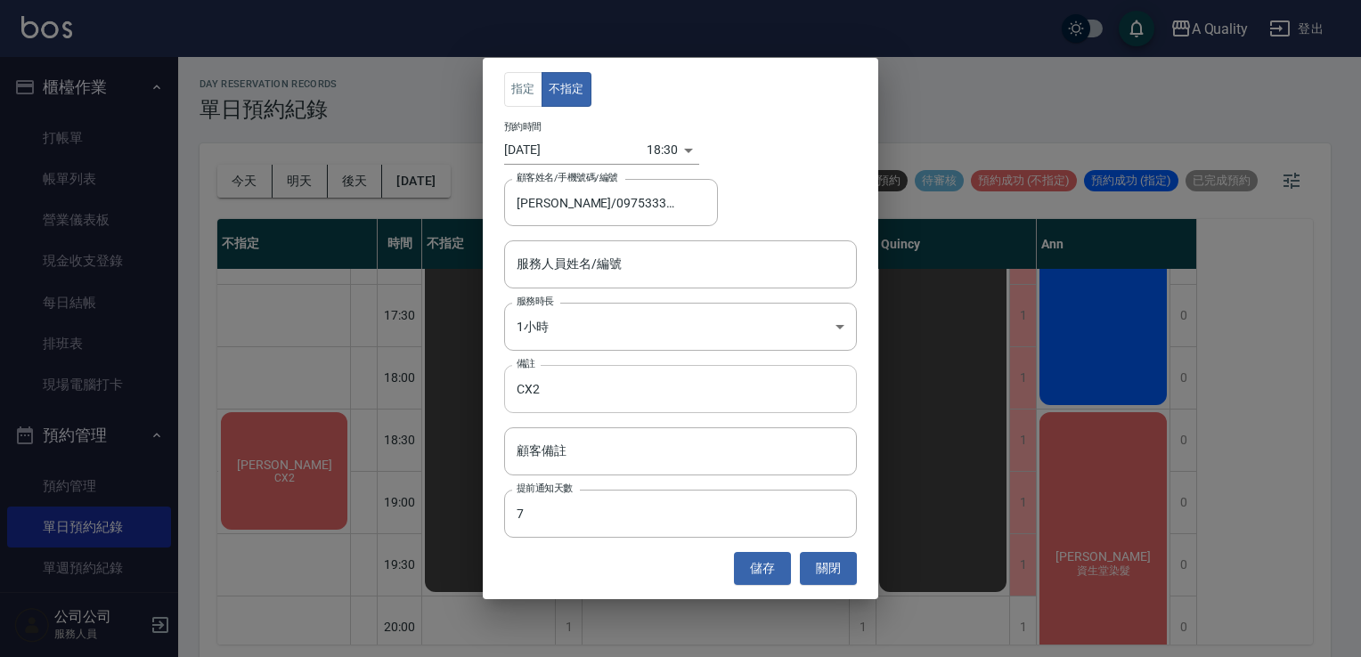
click at [519, 396] on input "CX2" at bounding box center [680, 389] width 353 height 48
click at [524, 391] on input "CX2" at bounding box center [680, 389] width 353 height 48
type input "C X2"
click at [741, 572] on button "儲存" at bounding box center [762, 568] width 57 height 33
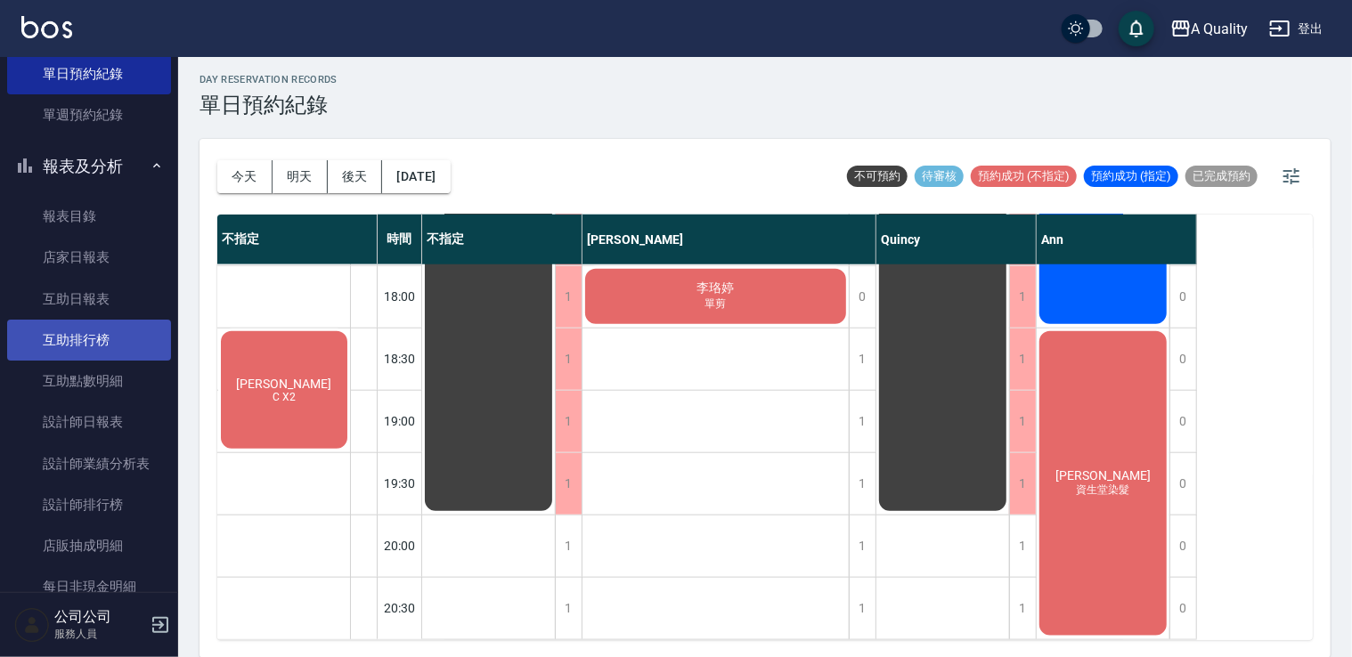
scroll to position [543, 0]
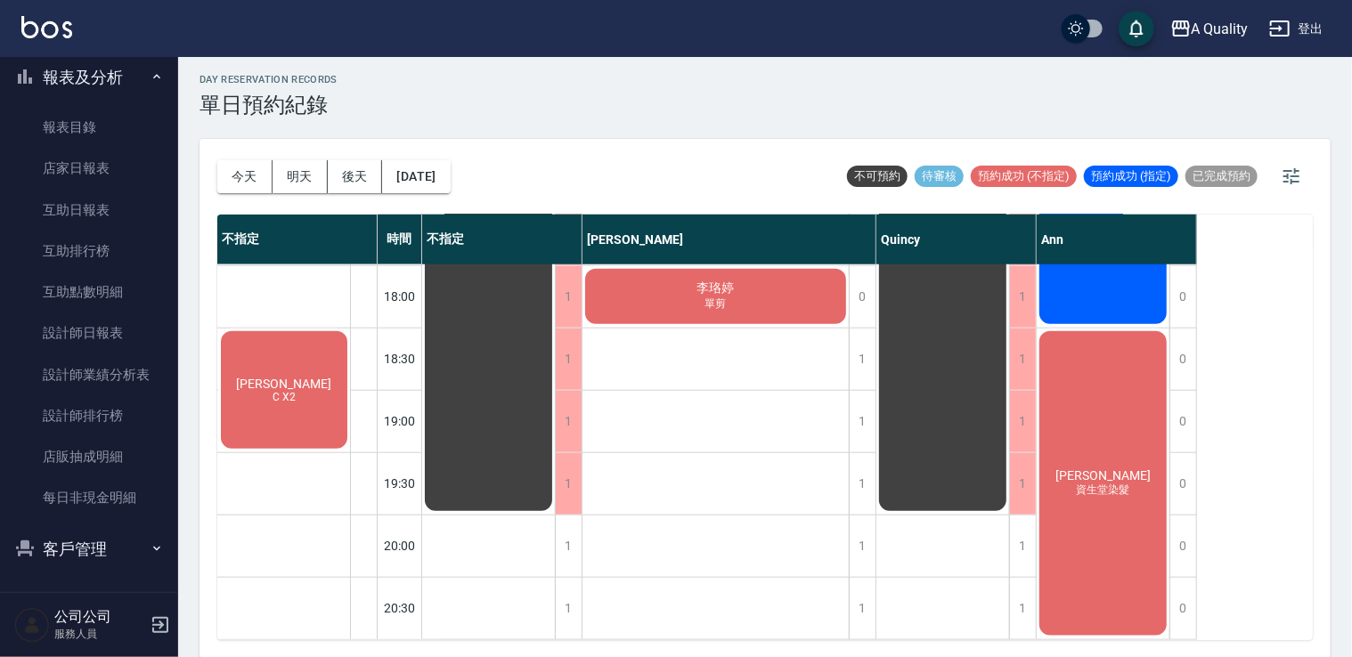
click at [97, 543] on button "客戶管理" at bounding box center [89, 550] width 164 height 46
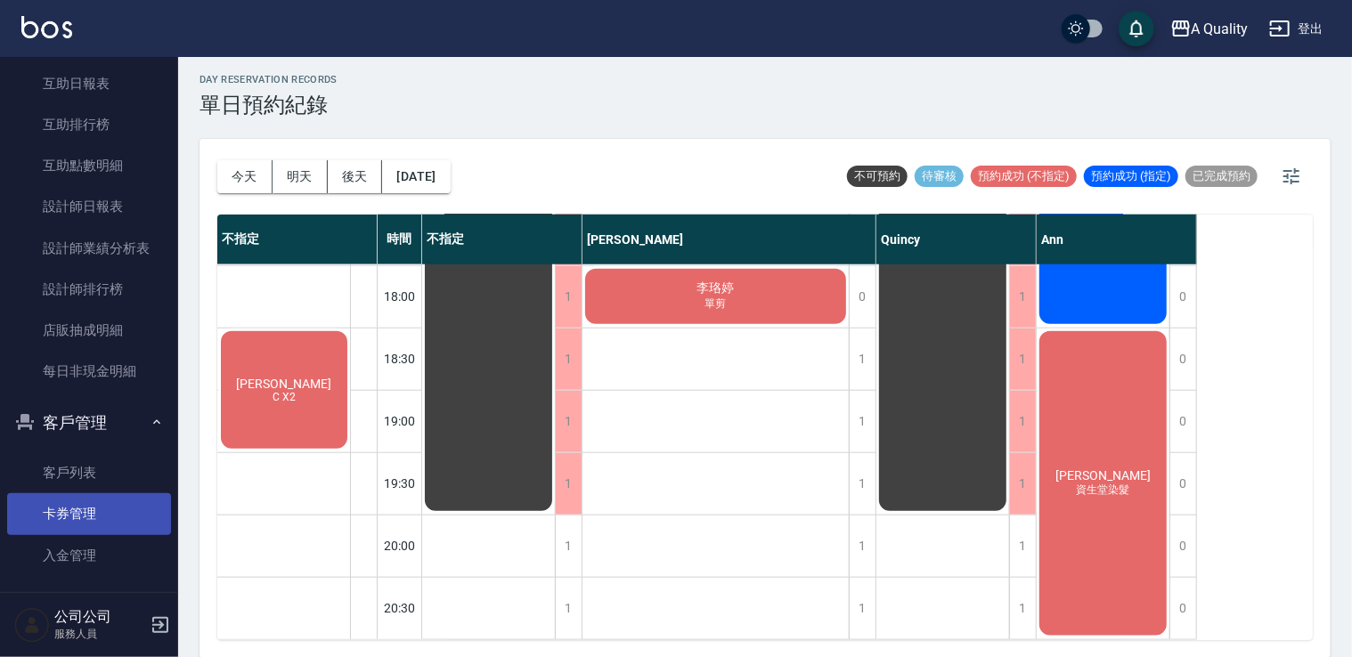
scroll to position [670, 0]
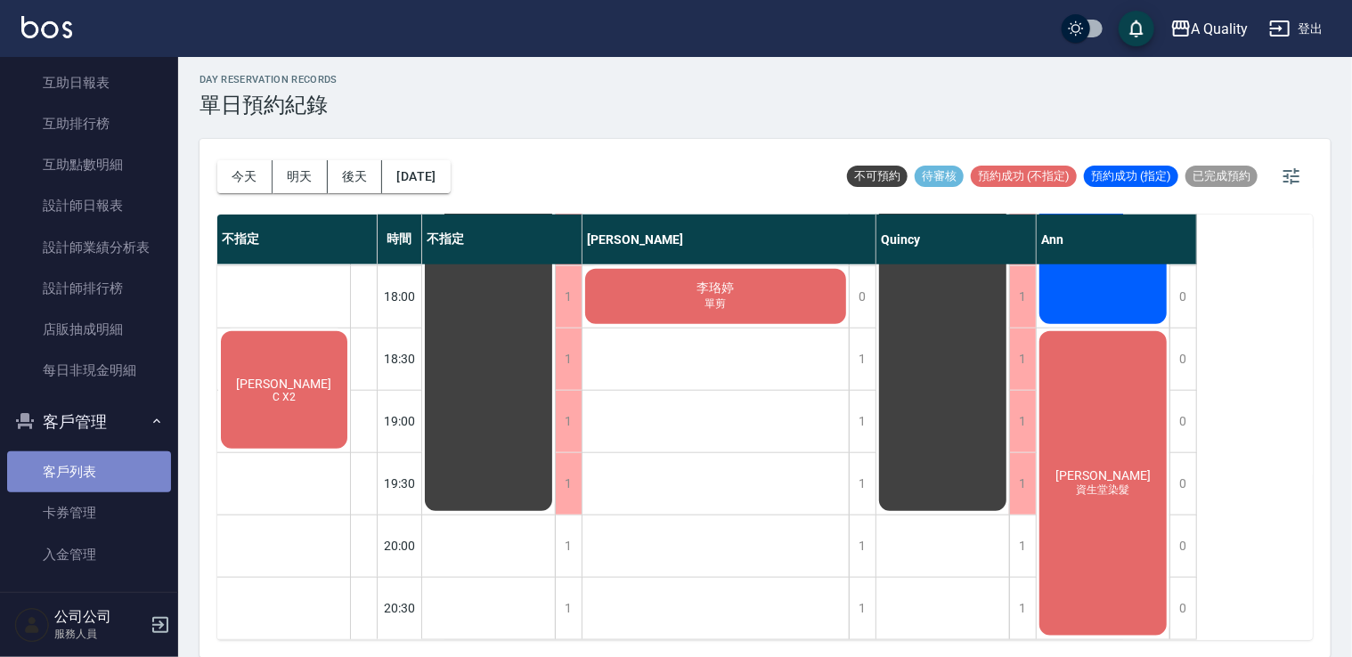
click at [90, 462] on link "客戶列表" at bounding box center [89, 472] width 164 height 41
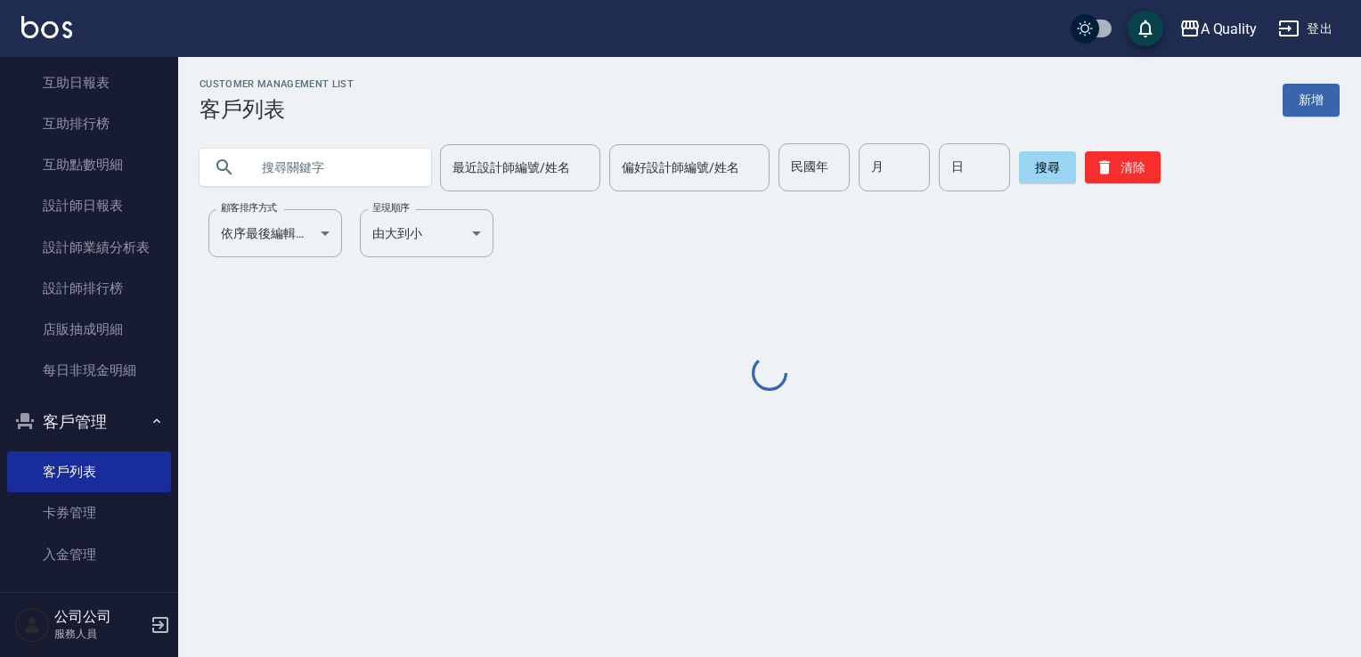
click at [365, 163] on input "text" at bounding box center [332, 167] width 167 height 48
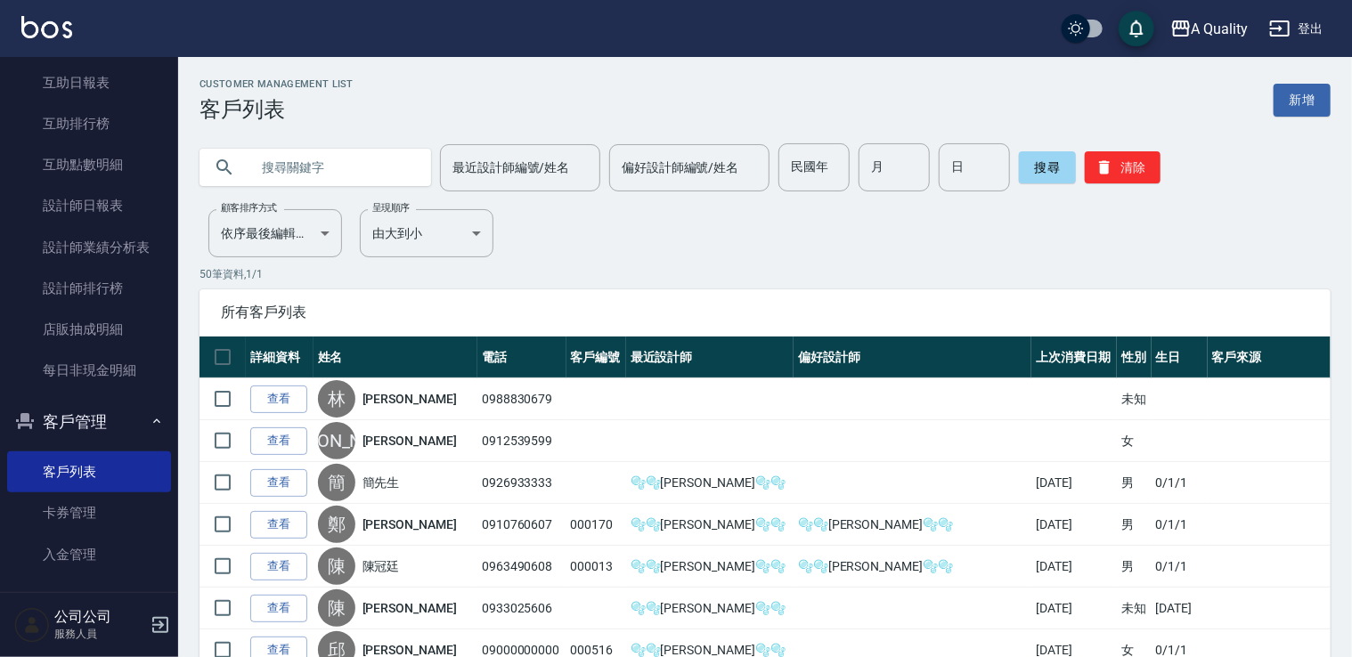
click at [345, 187] on input "text" at bounding box center [332, 167] width 167 height 48
paste input "975333182"
type input "975333182"
click at [1037, 167] on button "搜尋" at bounding box center [1047, 167] width 57 height 32
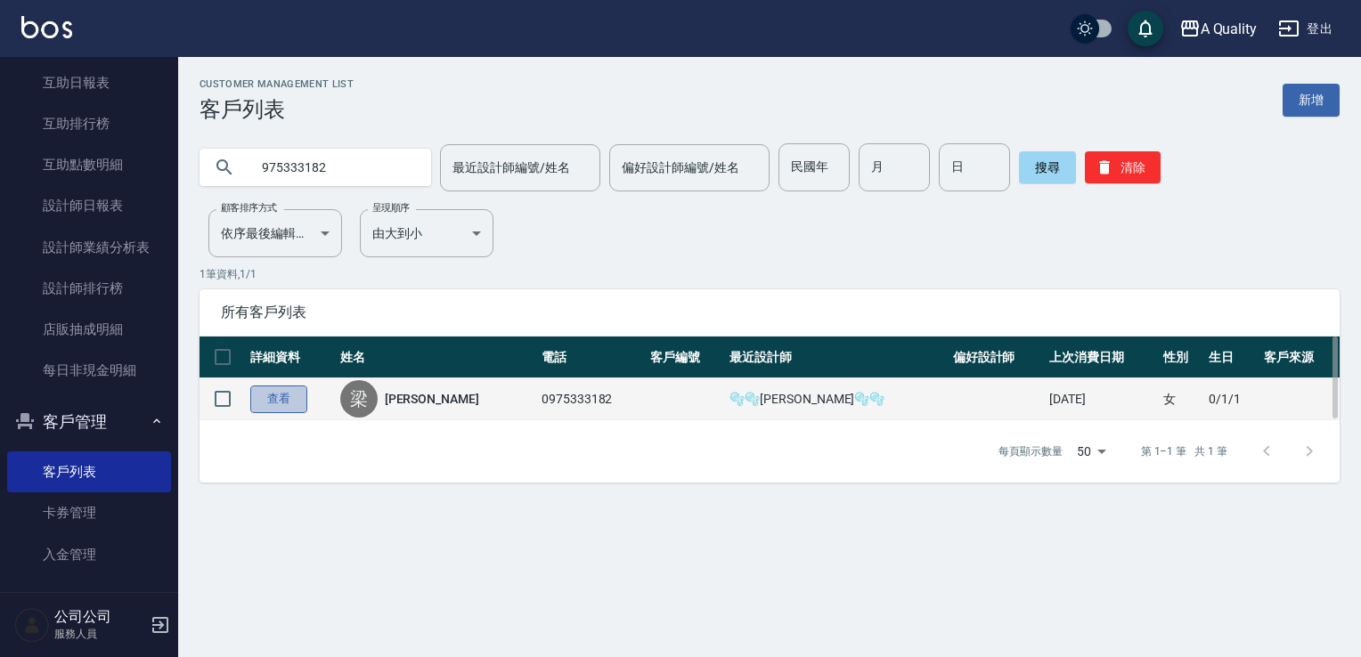
click at [285, 399] on link "查看" at bounding box center [278, 400] width 57 height 28
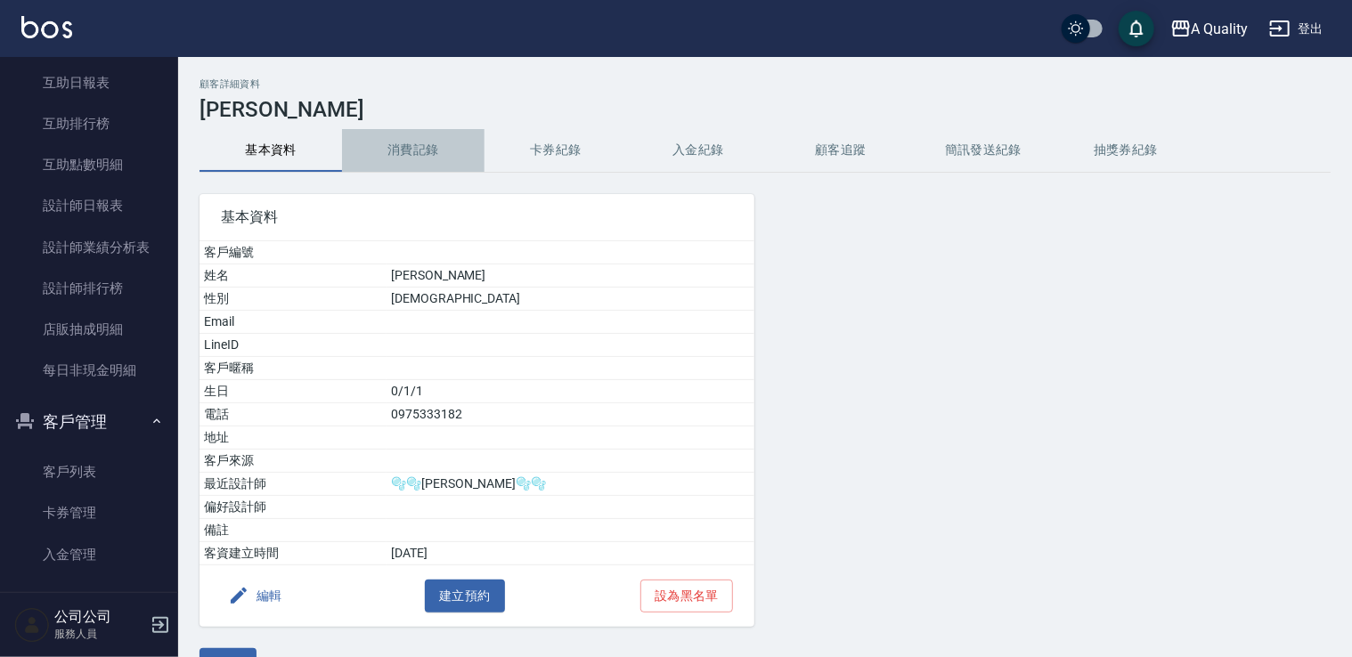
click at [415, 145] on button "消費記錄" at bounding box center [413, 150] width 143 height 43
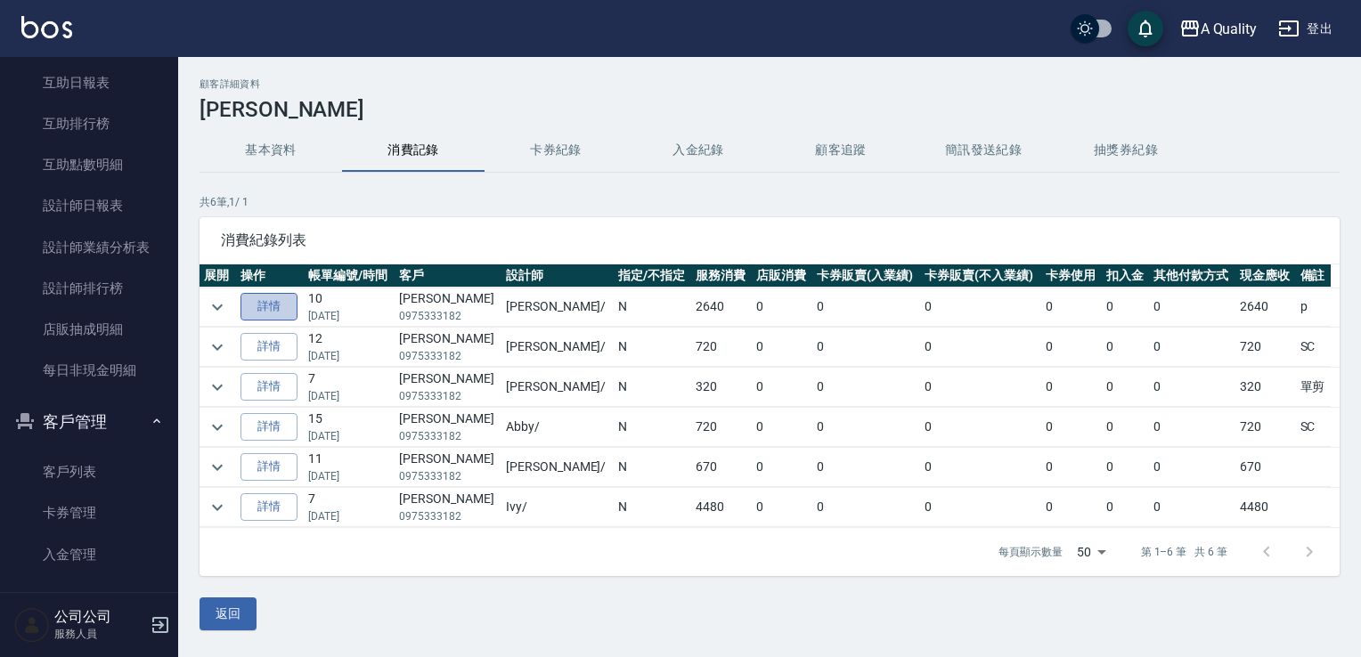
click at [266, 302] on link "詳情" at bounding box center [269, 307] width 57 height 28
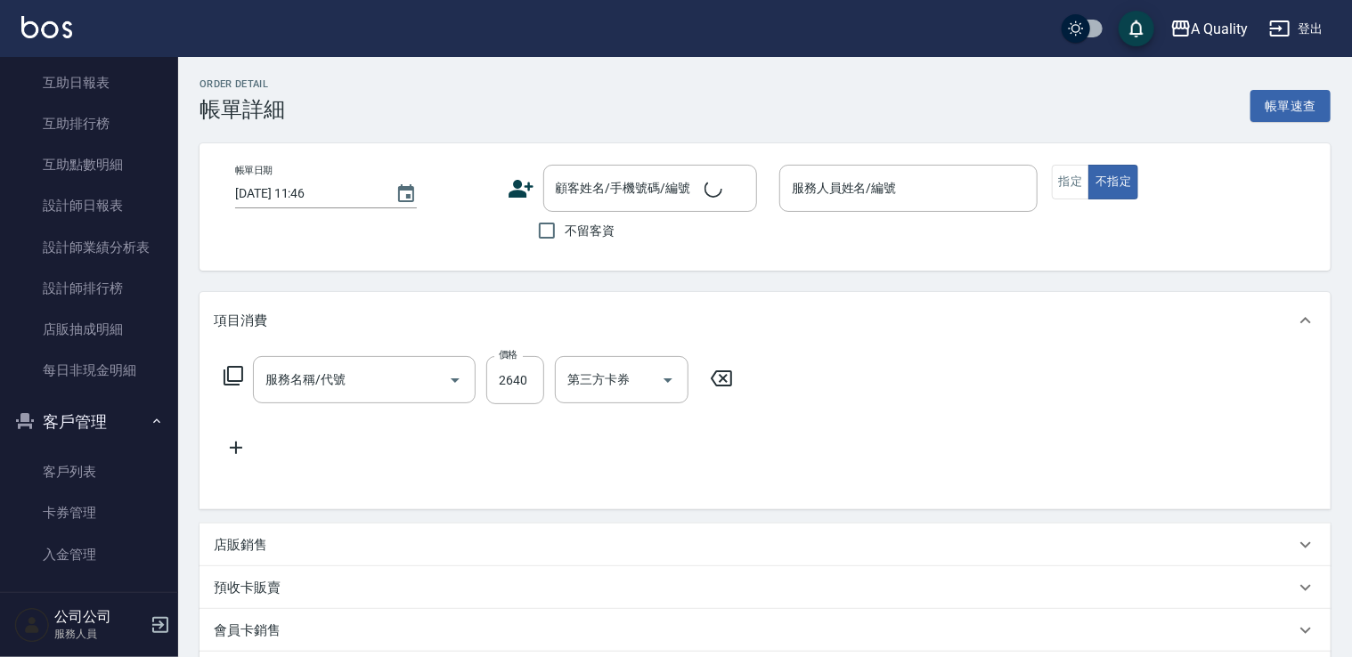
type input "2025/10/04 16:30"
type input "Taylor(無代號)"
type input "p"
type input "縮毛矯正燙(302)"
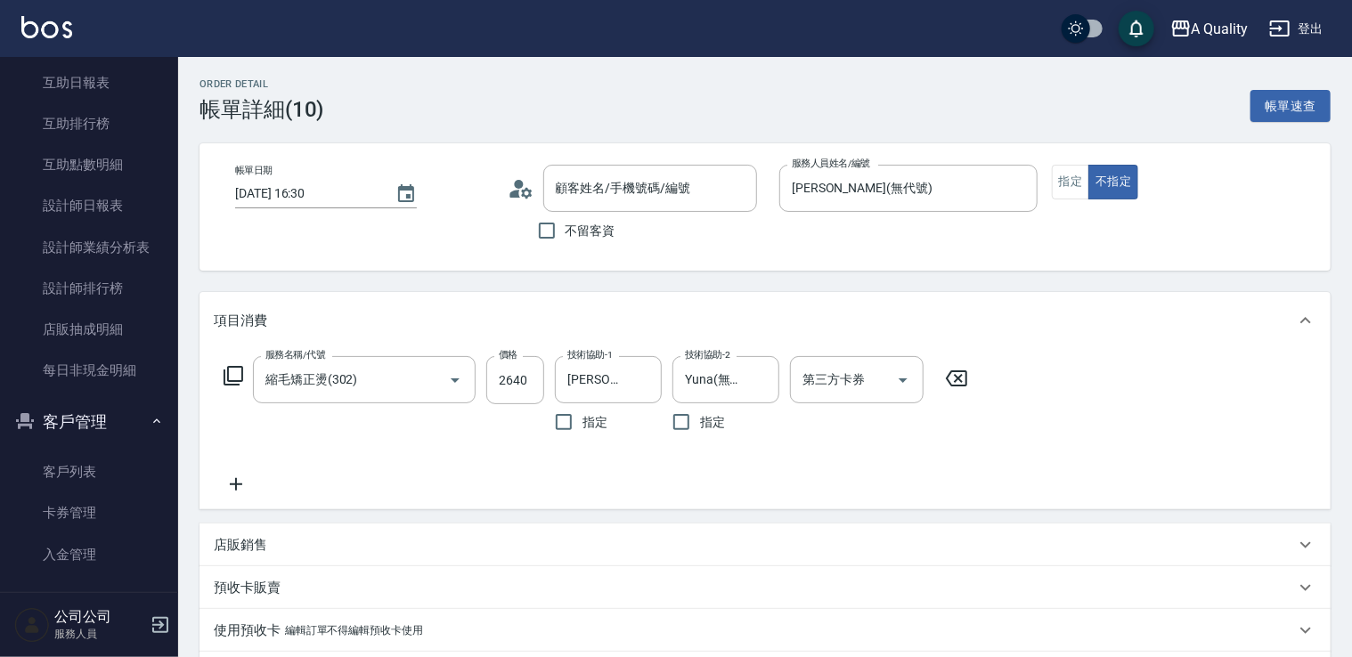
type input "梁s/0975333182/"
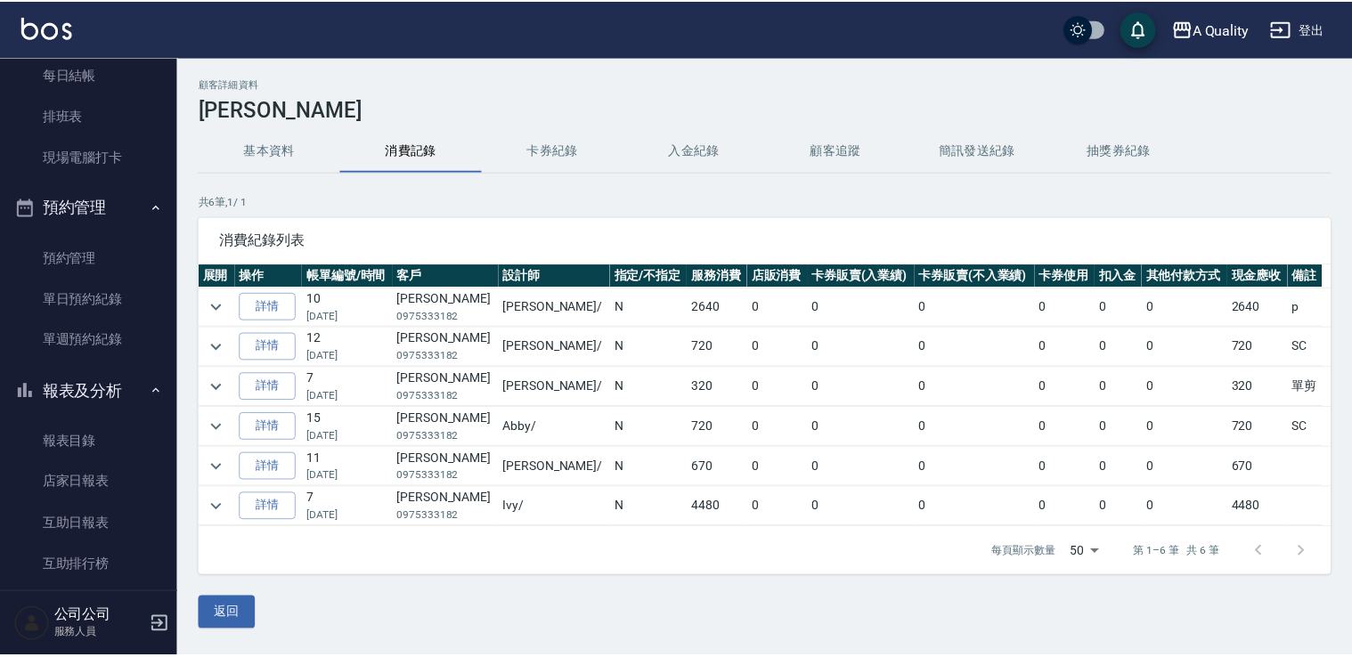
scroll to position [235, 0]
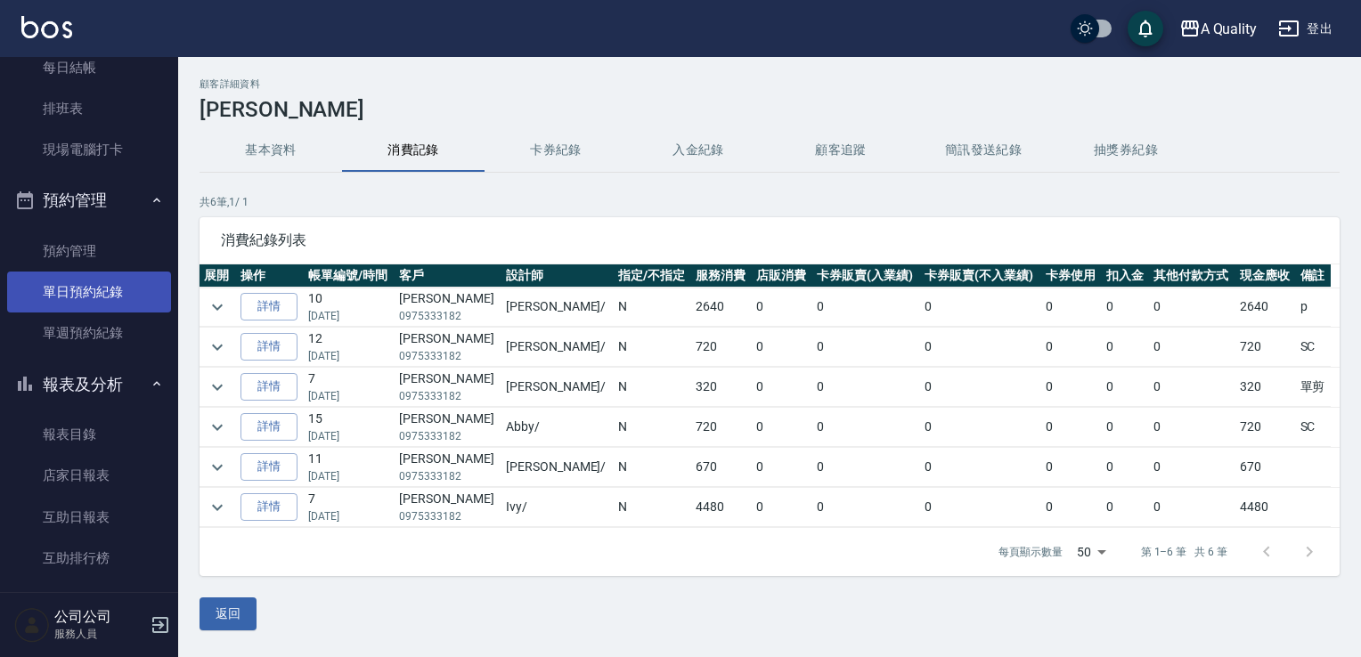
click at [106, 282] on link "單日預約紀錄" at bounding box center [89, 292] width 164 height 41
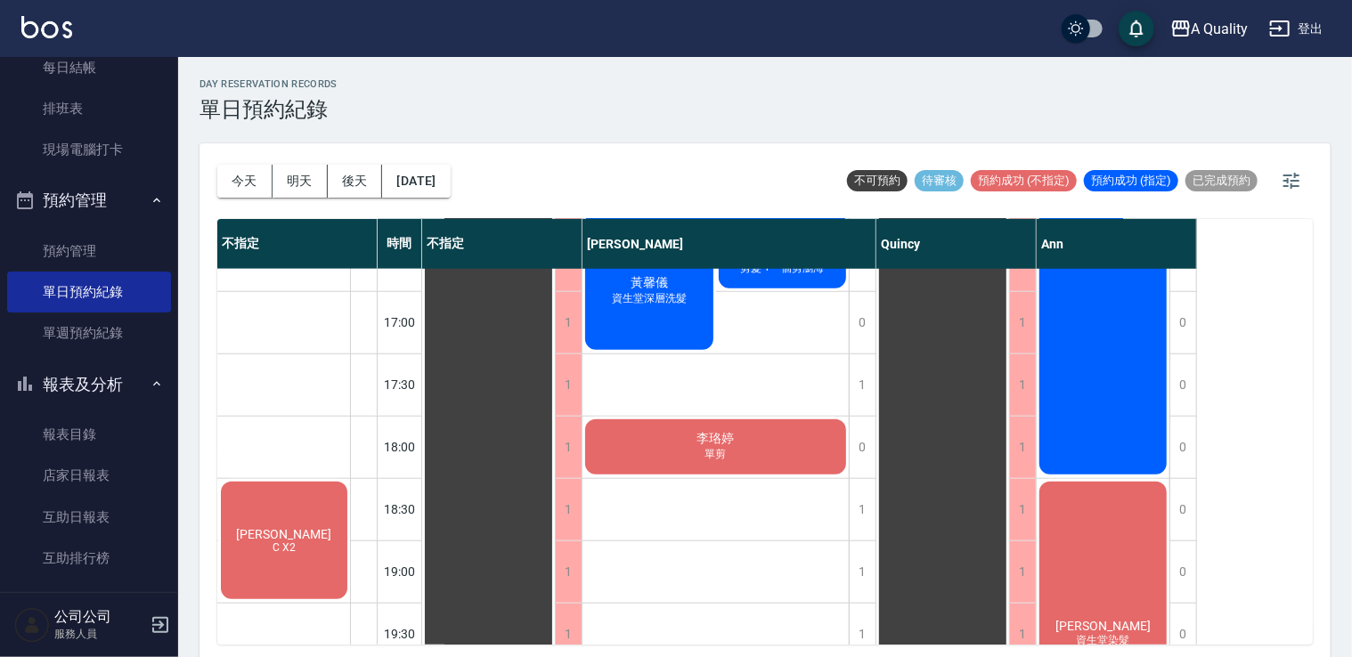
scroll to position [617, 0]
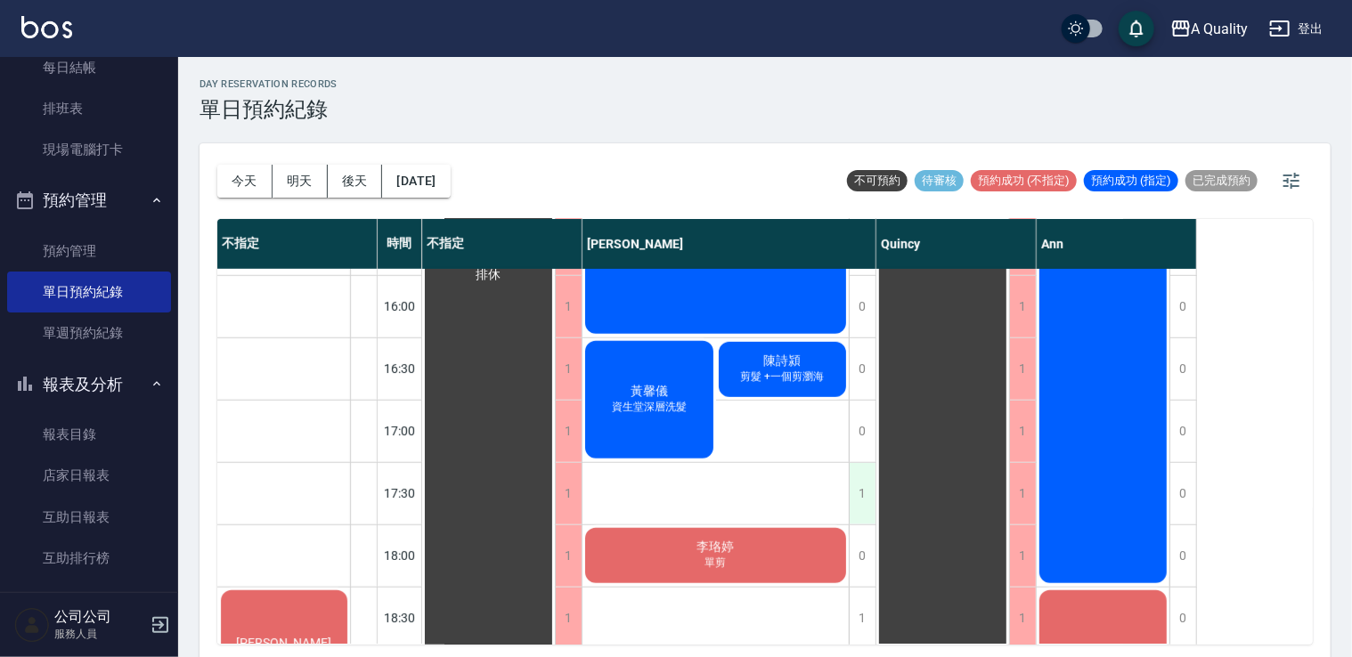
click at [862, 486] on div "1" at bounding box center [862, 493] width 27 height 61
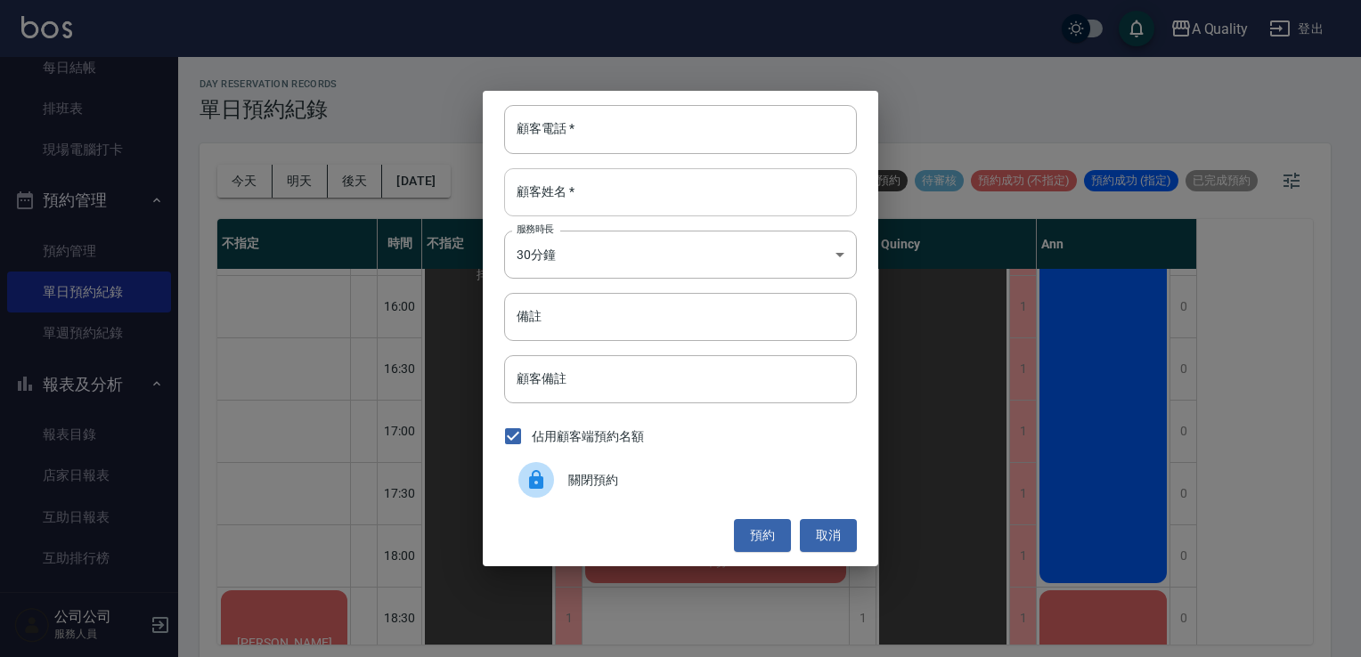
click at [640, 184] on input "顧客姓名   *" at bounding box center [680, 192] width 353 height 48
click at [830, 533] on button "取消" at bounding box center [828, 535] width 57 height 33
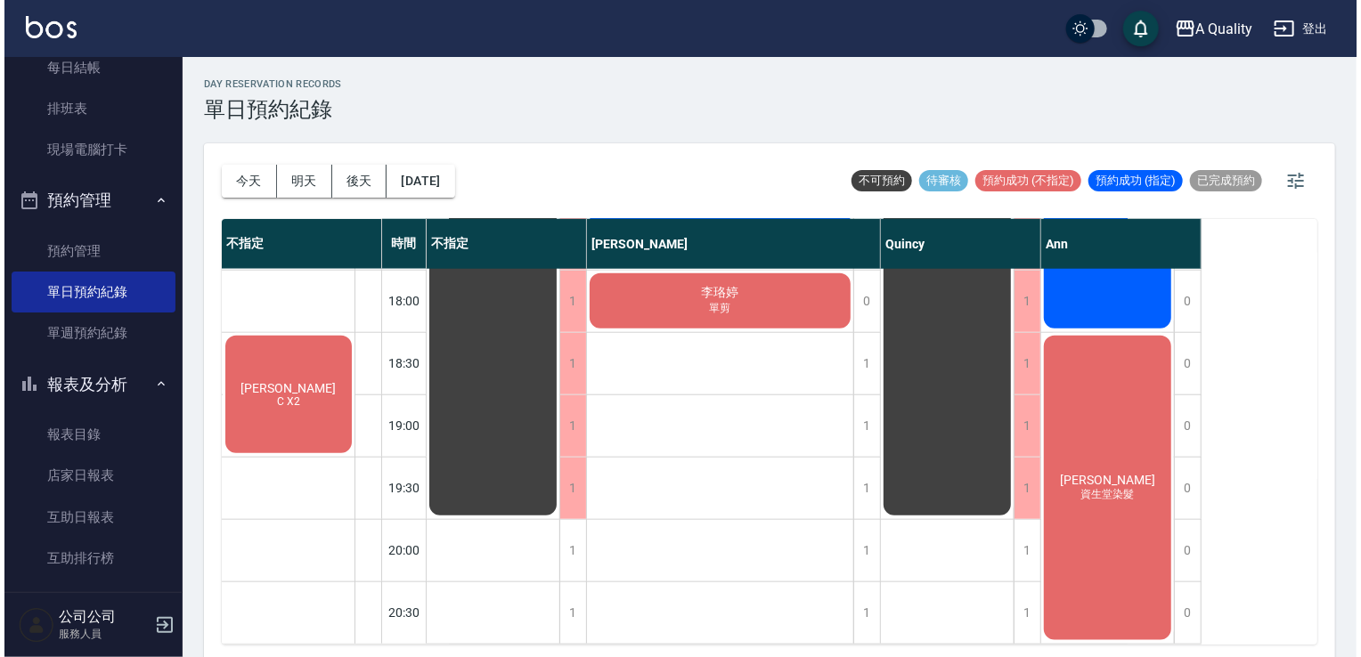
scroll to position [885, 0]
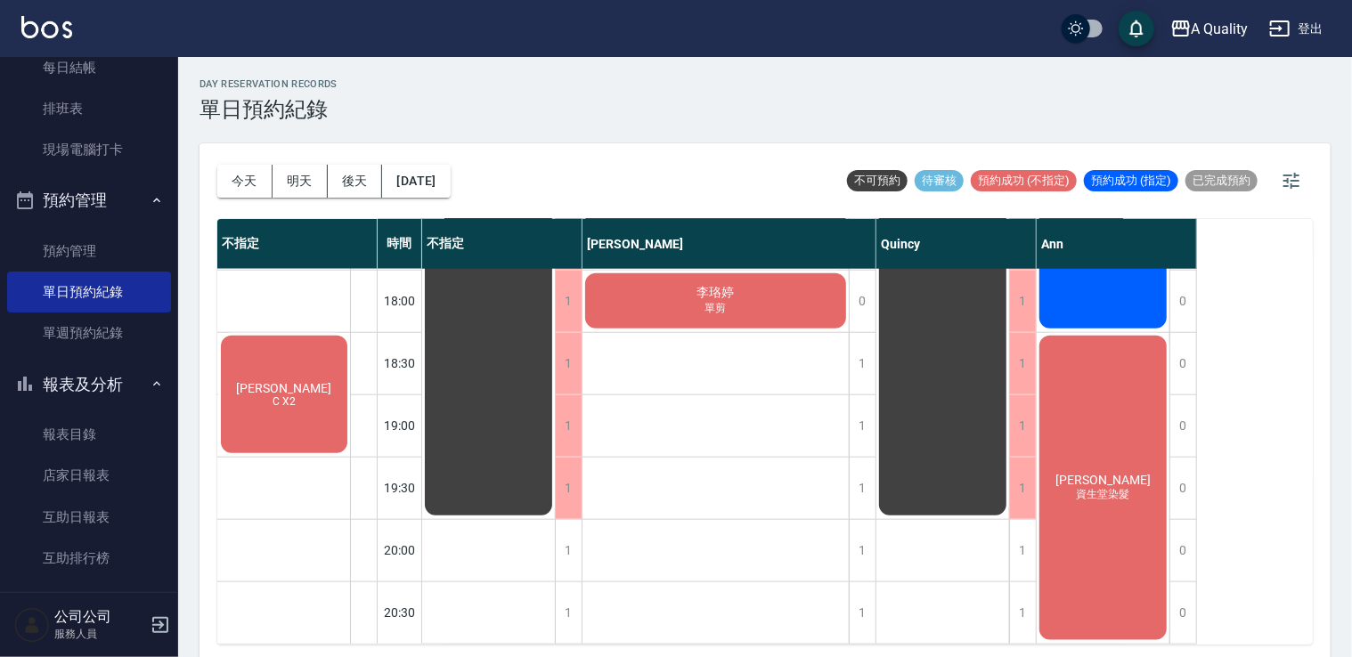
click at [298, 374] on div "梁s C X2" at bounding box center [284, 394] width 132 height 123
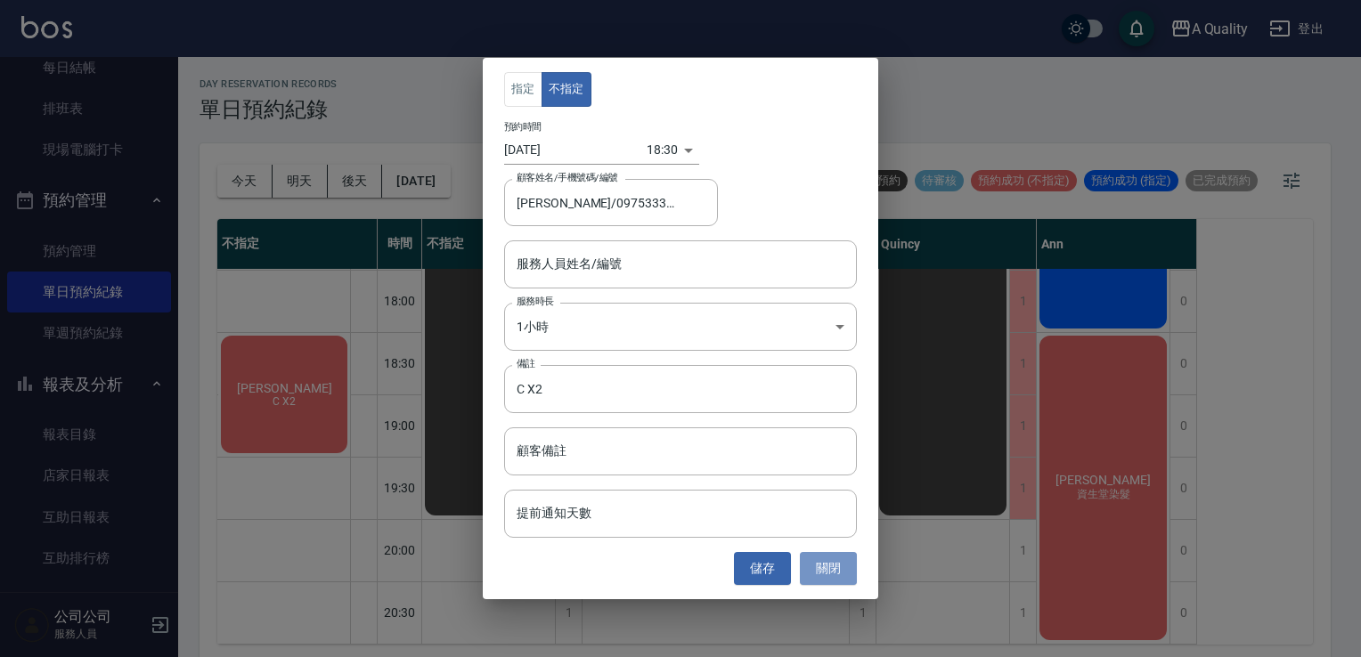
drag, startPoint x: 846, startPoint y: 568, endPoint x: 449, endPoint y: 341, distance: 457.7
click at [843, 565] on button "關閉" at bounding box center [828, 568] width 57 height 33
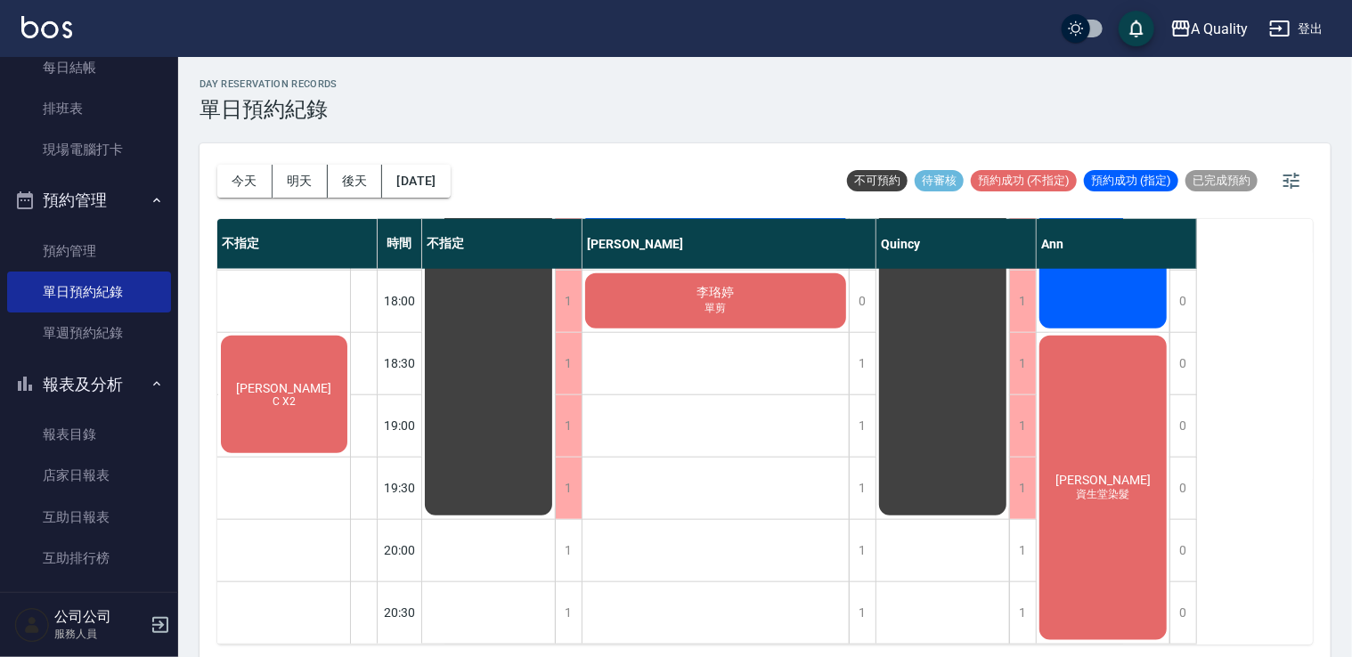
click at [302, 371] on div "梁s C X2" at bounding box center [284, 394] width 132 height 123
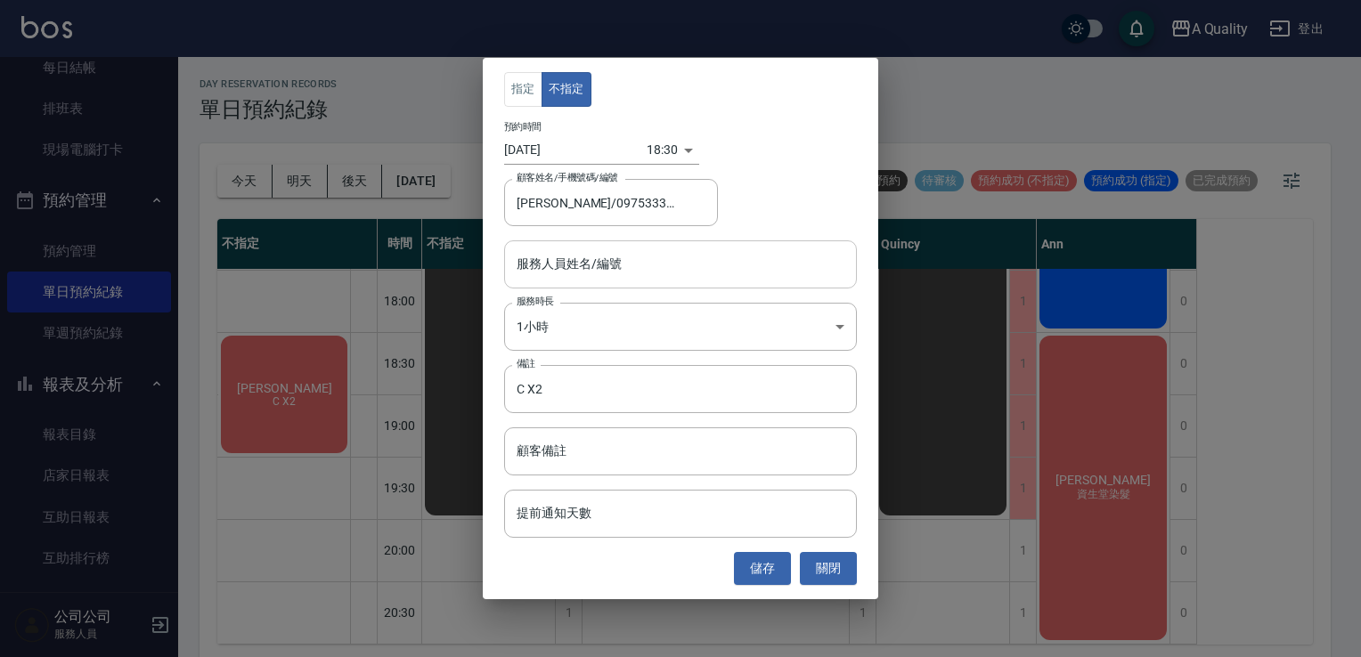
click at [594, 260] on input "服務人員姓名/編號" at bounding box center [680, 264] width 337 height 31
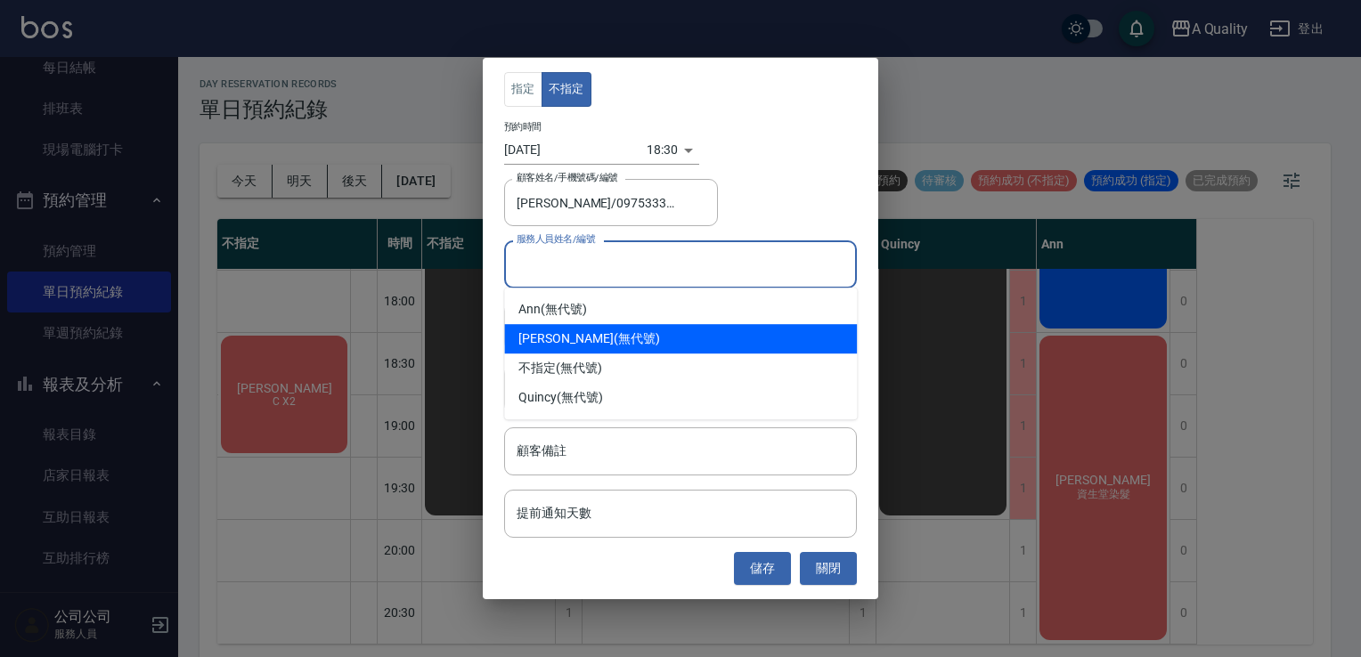
click at [573, 340] on div "Taylor (無代號)" at bounding box center [680, 338] width 353 height 29
type input "Taylor(無代號)"
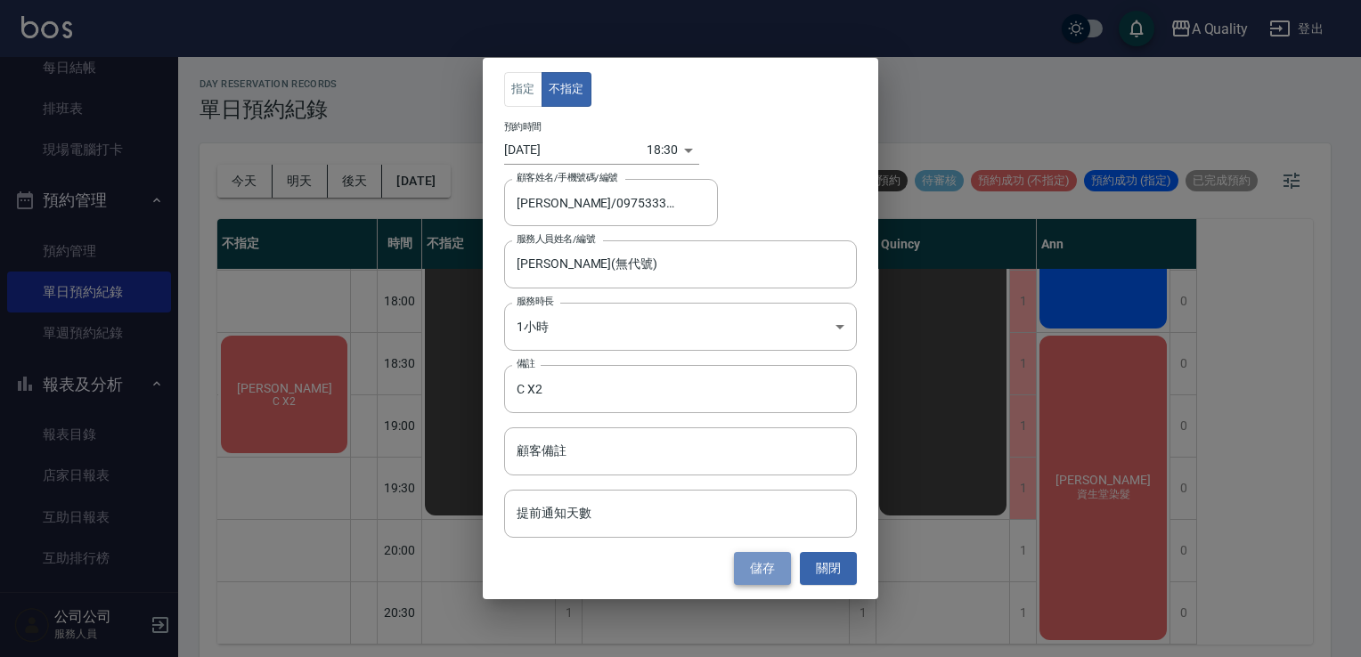
click at [755, 559] on button "儲存" at bounding box center [762, 568] width 57 height 33
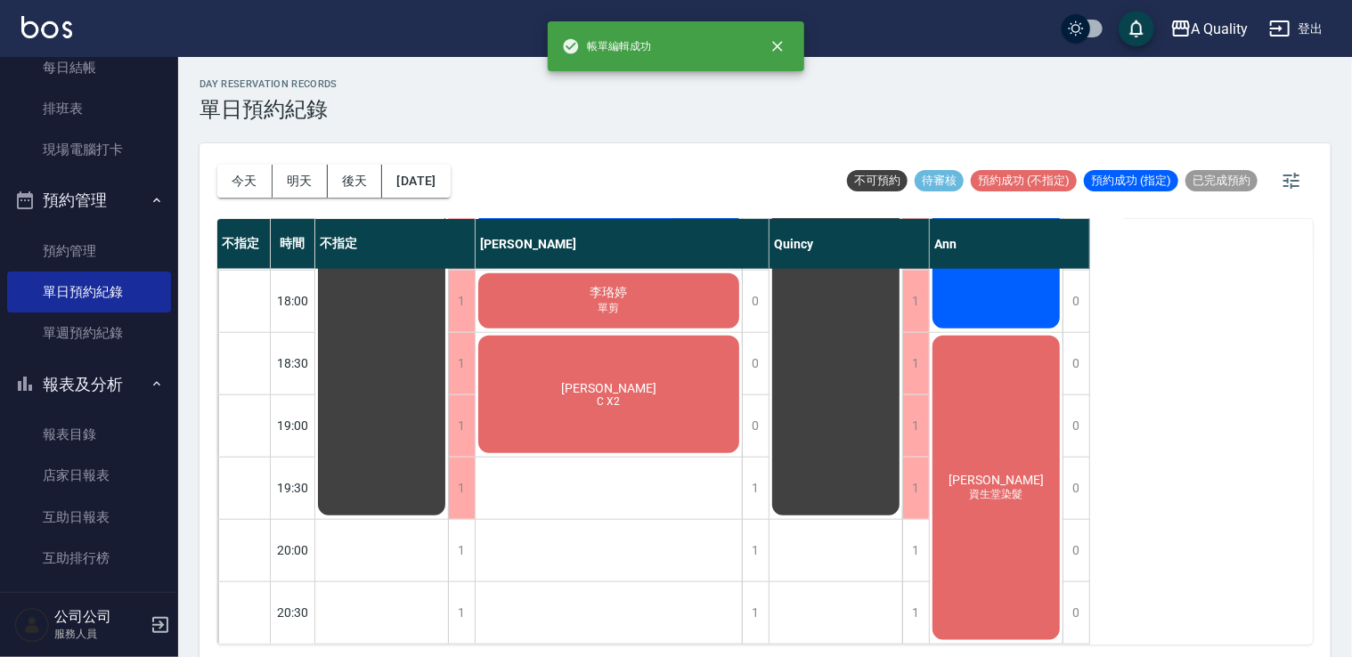
click at [622, 396] on span "C X2" at bounding box center [609, 402] width 30 height 12
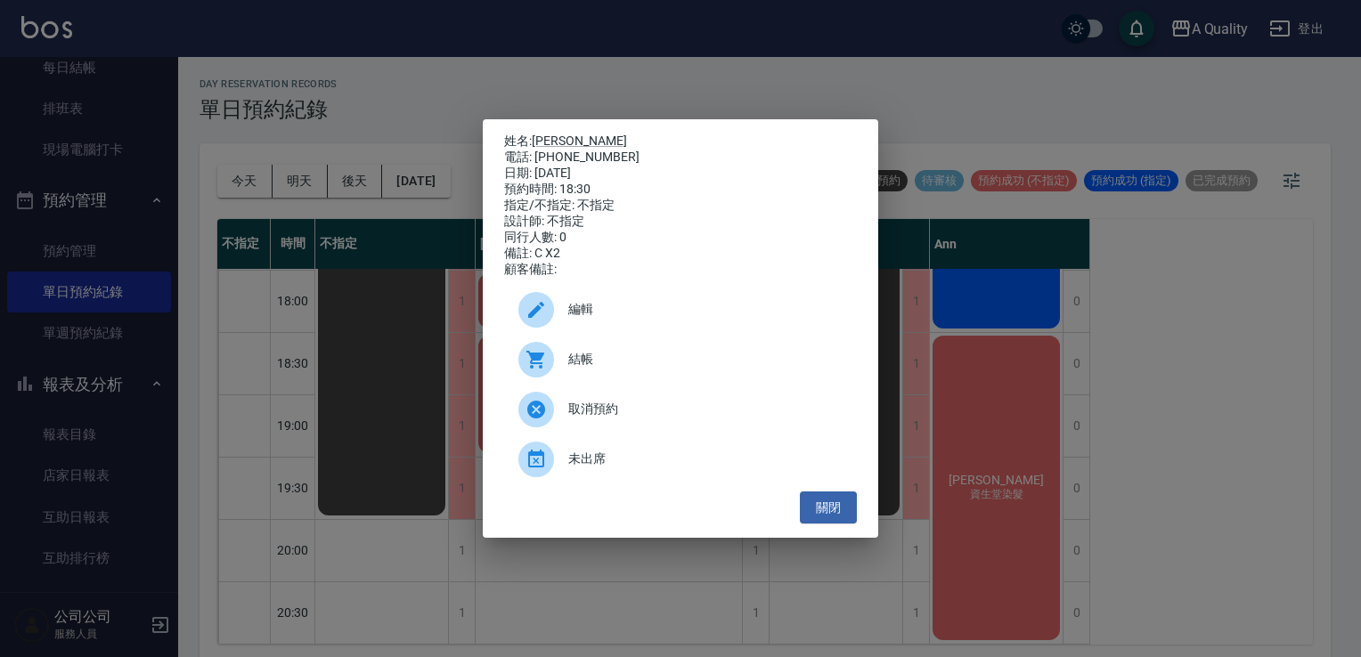
click at [556, 137] on p "姓名: 梁s" at bounding box center [680, 142] width 353 height 16
click at [545, 136] on link "梁s" at bounding box center [579, 141] width 95 height 14
